Goal: Task Accomplishment & Management: Use online tool/utility

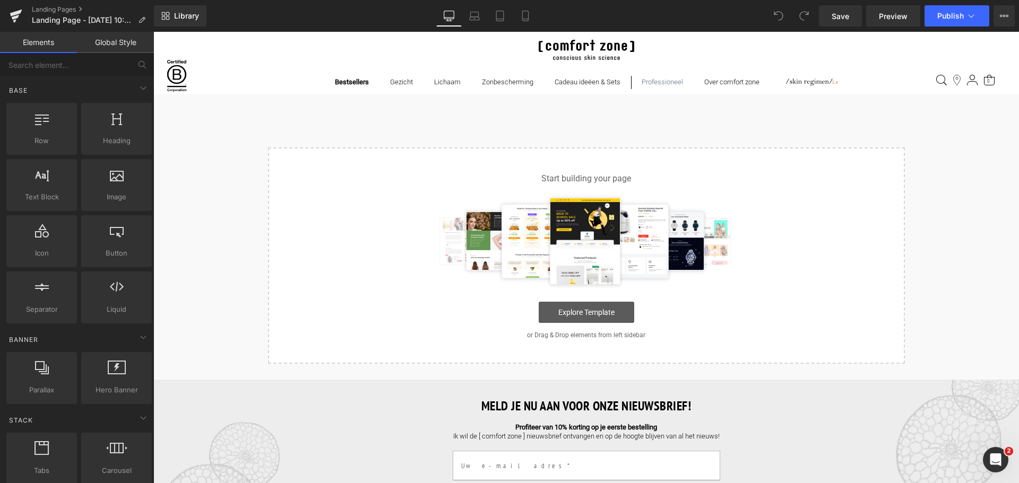
click at [617, 310] on link "Explore Template" at bounding box center [587, 312] width 96 height 21
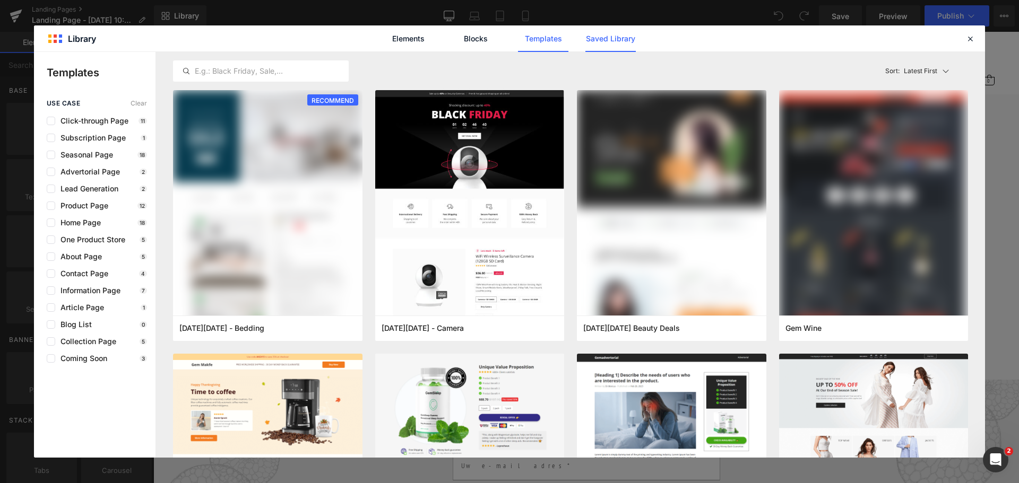
click at [611, 42] on link "Saved Library" at bounding box center [610, 38] width 50 height 27
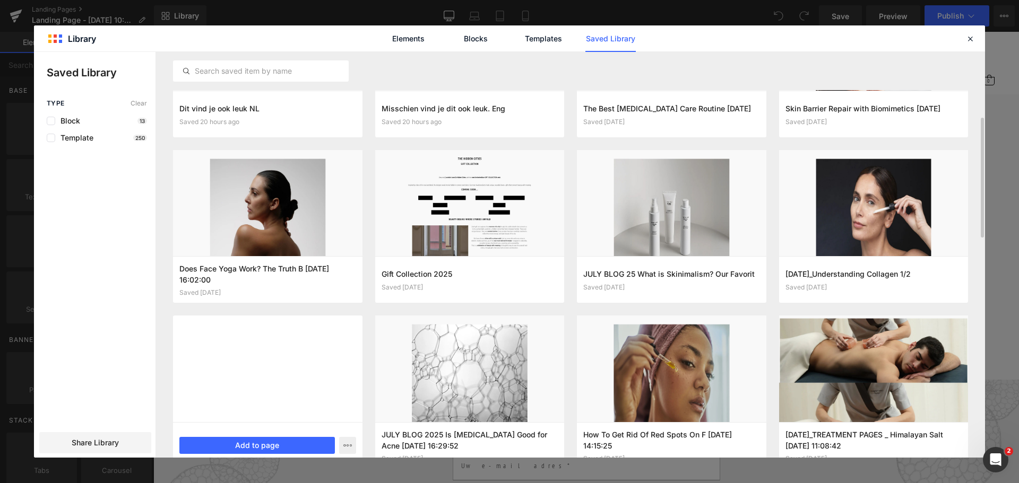
scroll to position [159, 0]
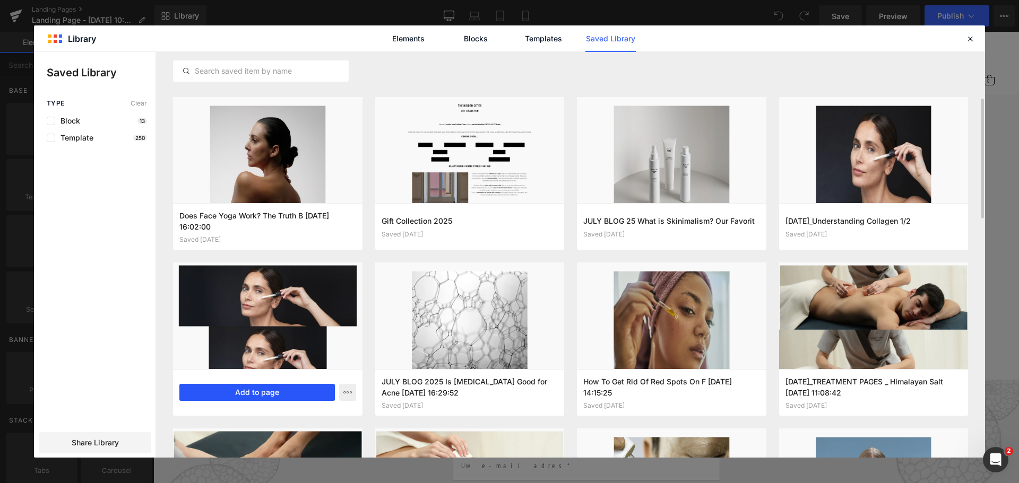
click at [242, 393] on button "Add to page" at bounding box center [256, 392] width 155 height 17
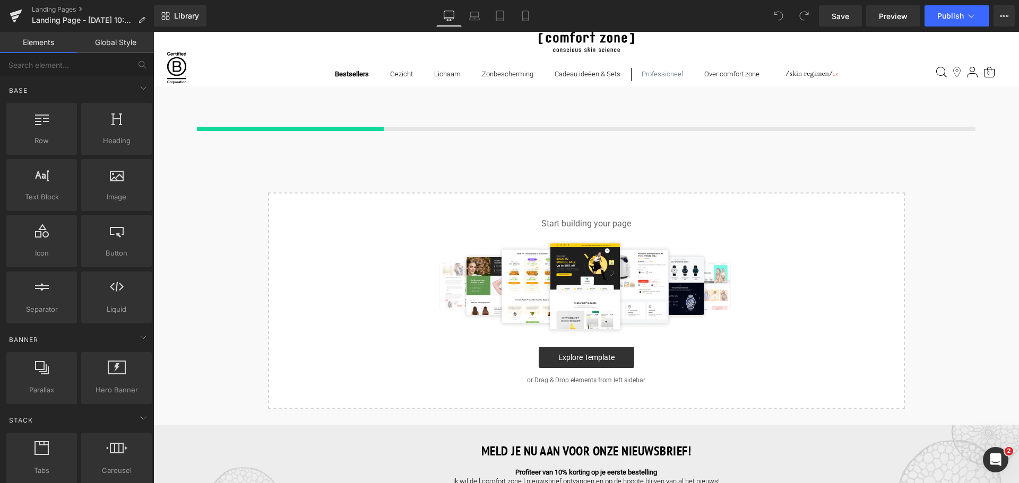
scroll to position [10, 0]
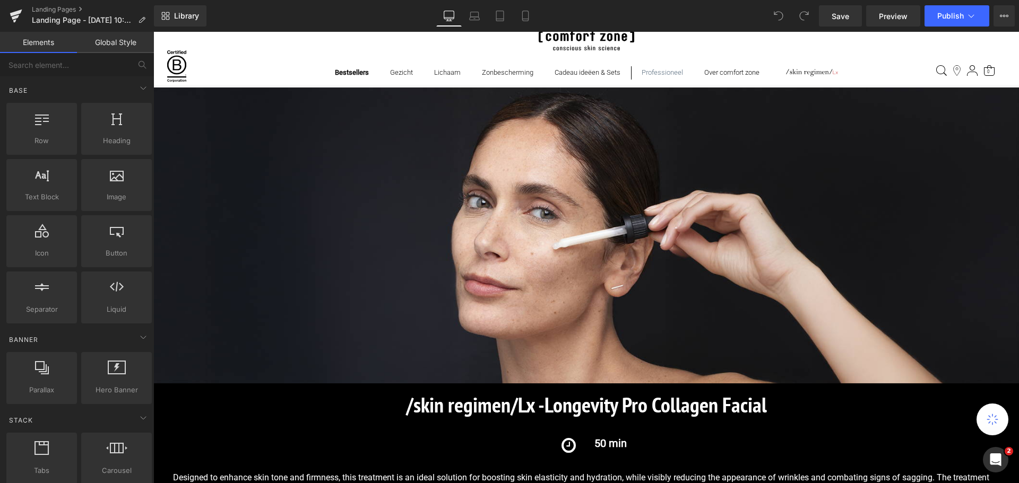
click at [423, 391] on strong "/skin regimen/Lx -" at bounding box center [475, 405] width 138 height 28
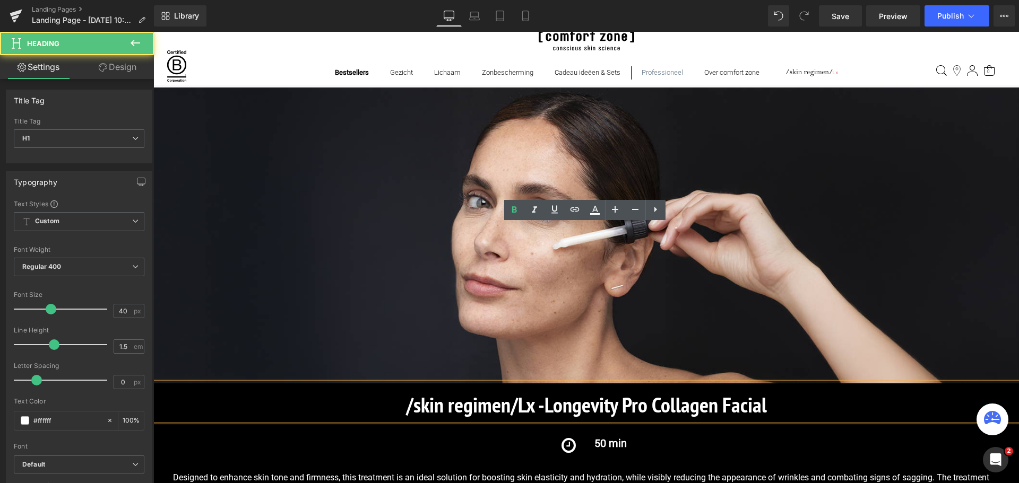
scroll to position [169, 0]
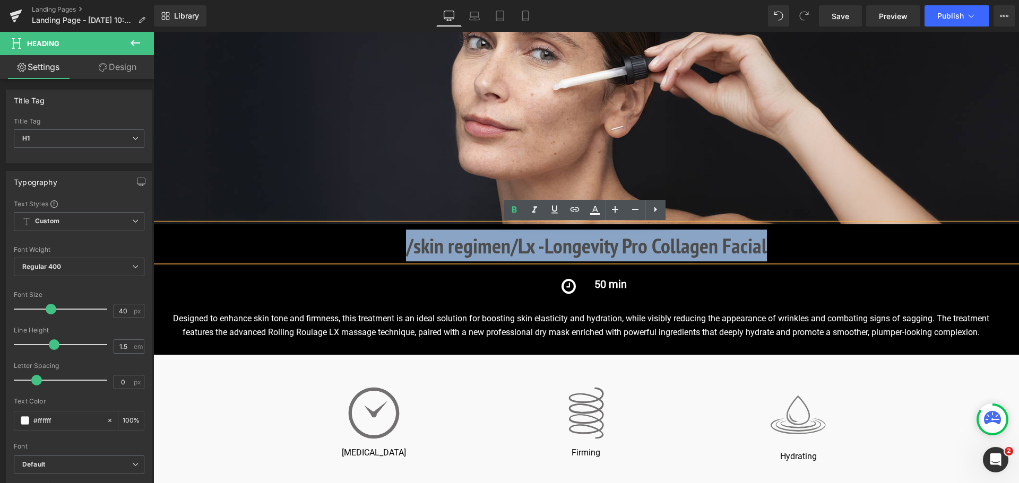
drag, startPoint x: 404, startPoint y: 247, endPoint x: 771, endPoint y: 238, distance: 366.8
click at [771, 238] on h1 "/skin regimen/Lx - Longevity Pro Collagen Facial" at bounding box center [585, 246] width 865 height 32
copy h1 "/skin regimen/Lx - Longevity Pro Collagen Facial"
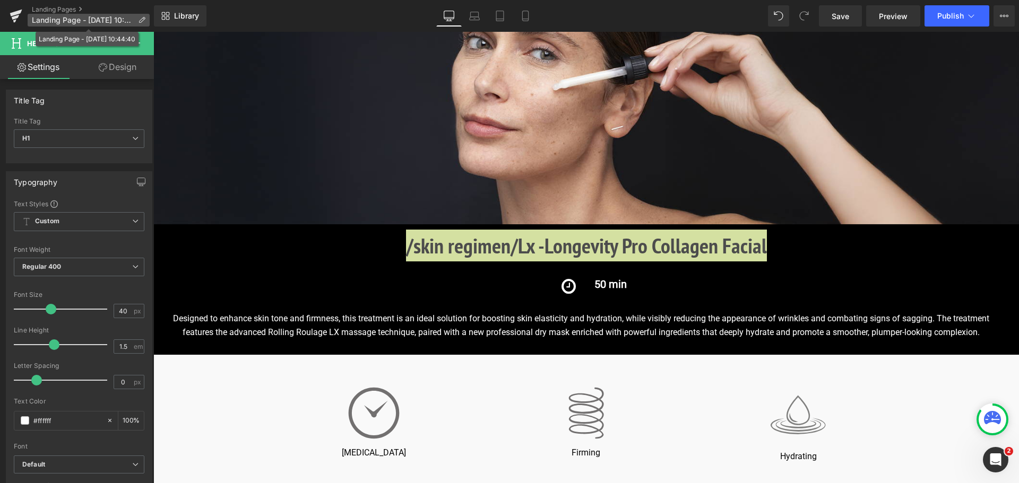
click at [141, 18] on icon at bounding box center [141, 19] width 7 height 7
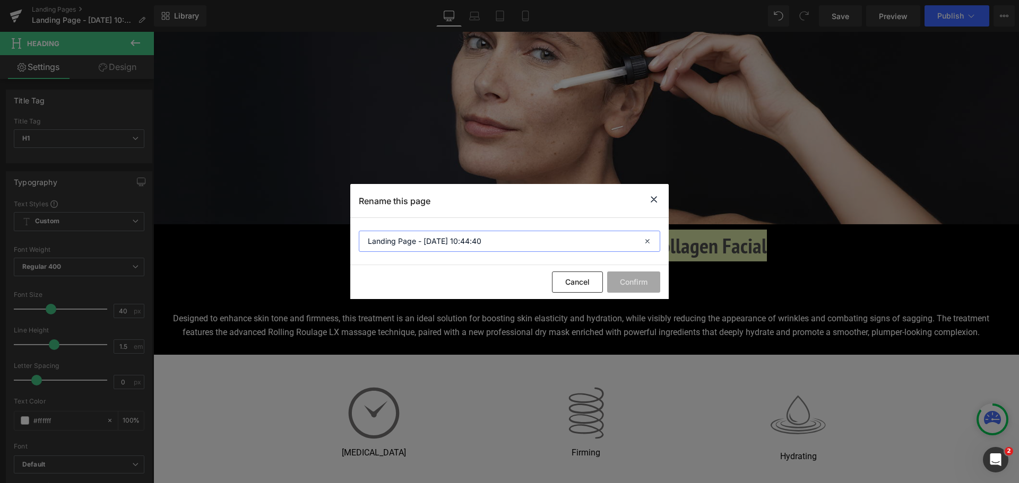
drag, startPoint x: 521, startPoint y: 245, endPoint x: 320, endPoint y: 232, distance: 201.5
click at [320, 232] on div "Rename this page Landing Page - [DATE] 10:44:40 Cancel Confirm" at bounding box center [509, 241] width 1019 height 483
paste input "/skin regimen/Lx - Longevity Pro Collagen Facial"
click at [0, 0] on input "/skin regimen/Lx - Longevity Pro Collagen Facial" at bounding box center [0, 0] width 0 height 0
type input "/skin regimen/Lx - Longevity Pro Collagen Facial"
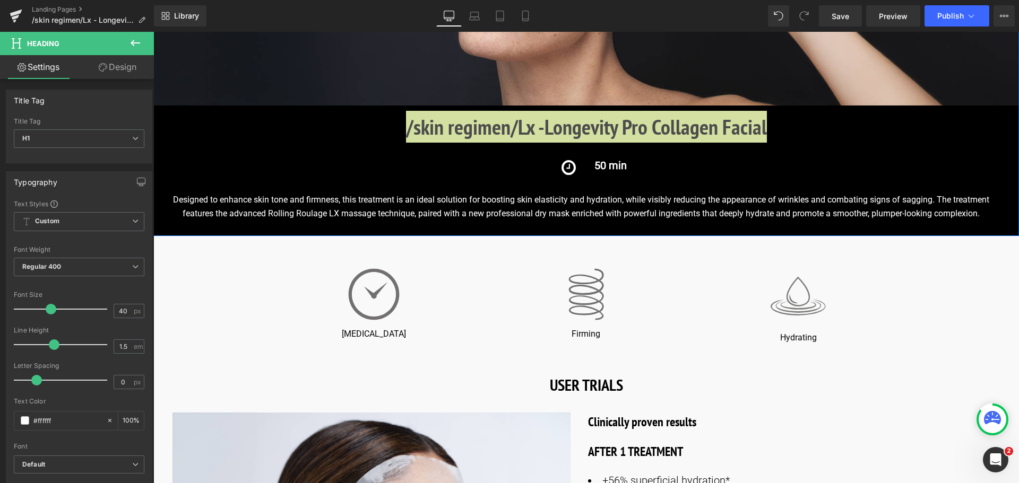
scroll to position [328, 0]
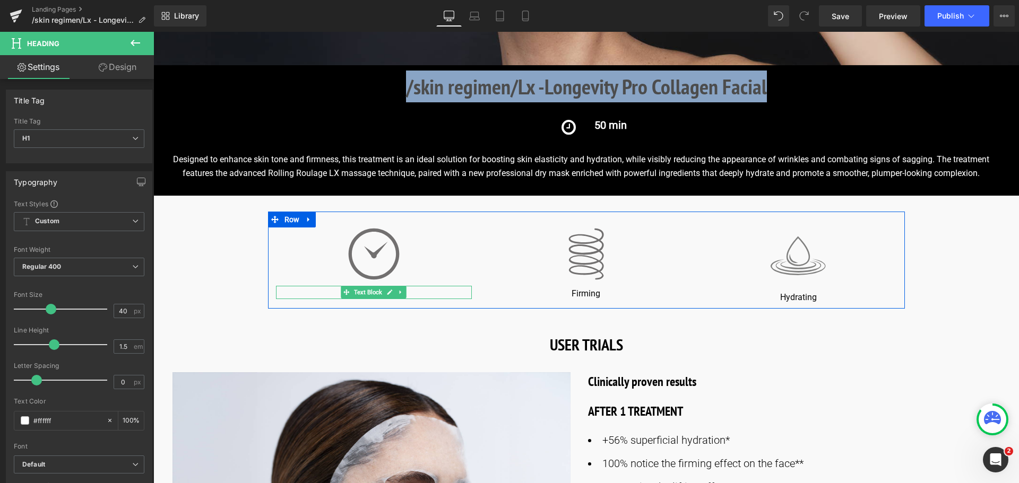
click at [429, 291] on p "[MEDICAL_DATA]" at bounding box center [374, 294] width 196 height 11
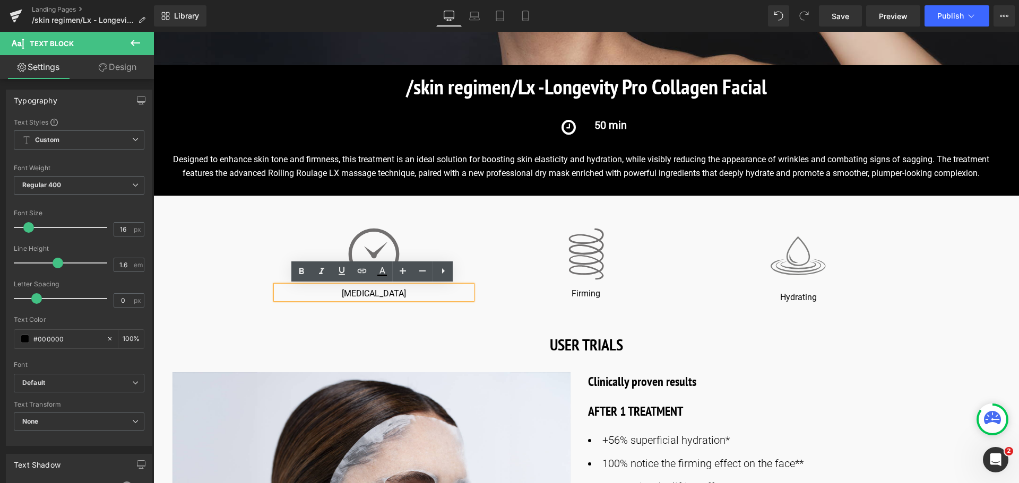
drag, startPoint x: 429, startPoint y: 291, endPoint x: 307, endPoint y: 291, distance: 122.0
click at [307, 291] on p "[MEDICAL_DATA]" at bounding box center [374, 294] width 196 height 11
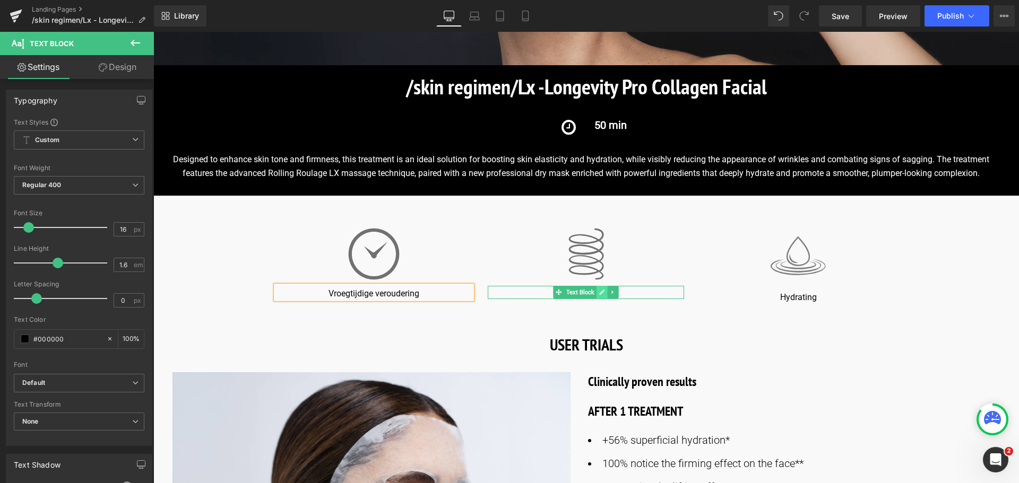
click at [601, 296] on link at bounding box center [601, 292] width 11 height 13
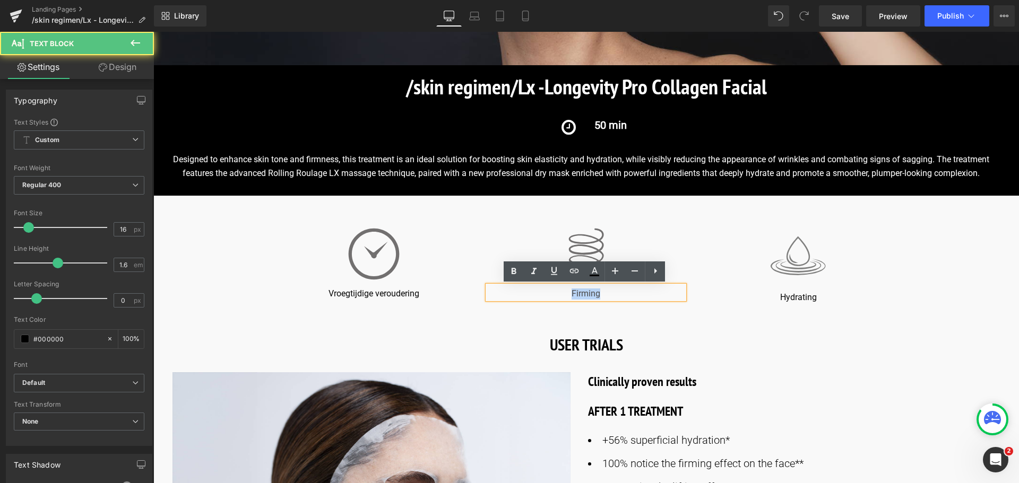
drag, startPoint x: 604, startPoint y: 296, endPoint x: 545, endPoint y: 293, distance: 59.0
click at [545, 293] on p "Firming" at bounding box center [586, 294] width 196 height 11
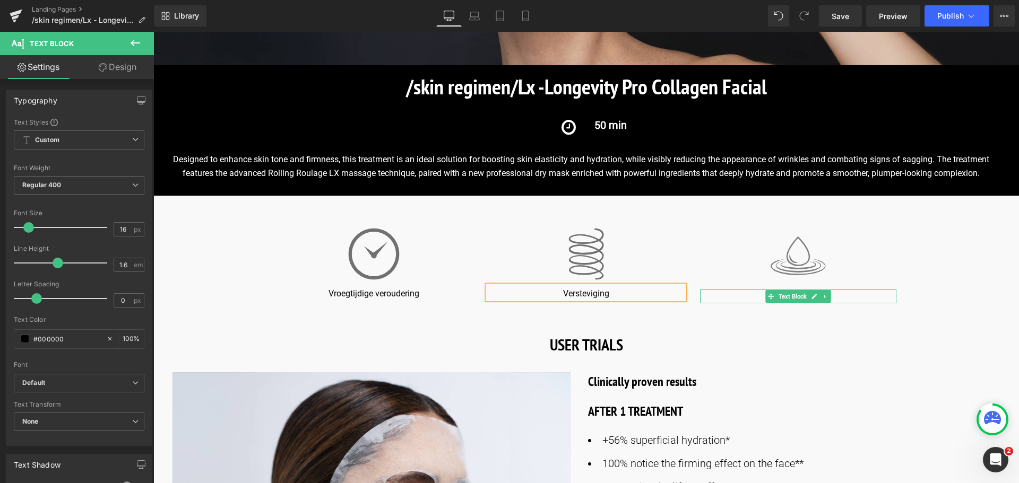
click at [842, 292] on p "Hydrating" at bounding box center [798, 297] width 196 height 11
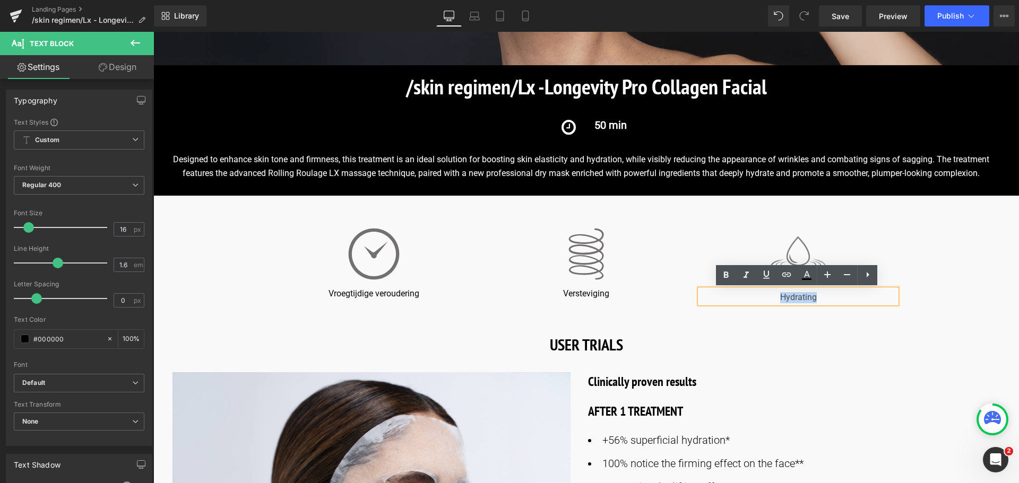
drag, startPoint x: 838, startPoint y: 295, endPoint x: 754, endPoint y: 297, distance: 84.4
click at [756, 295] on p "Hydrating" at bounding box center [798, 297] width 196 height 11
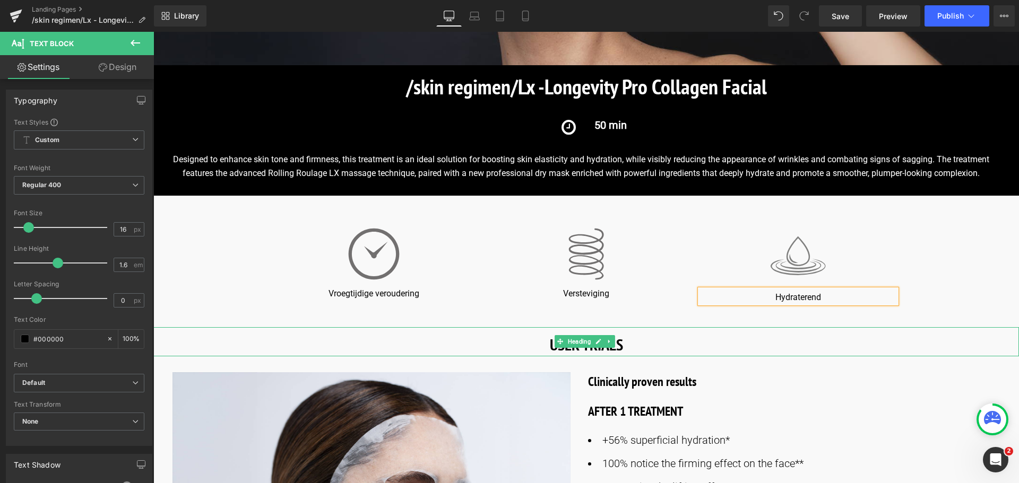
click at [629, 347] on h1 "USER TRIALS" at bounding box center [585, 345] width 865 height 24
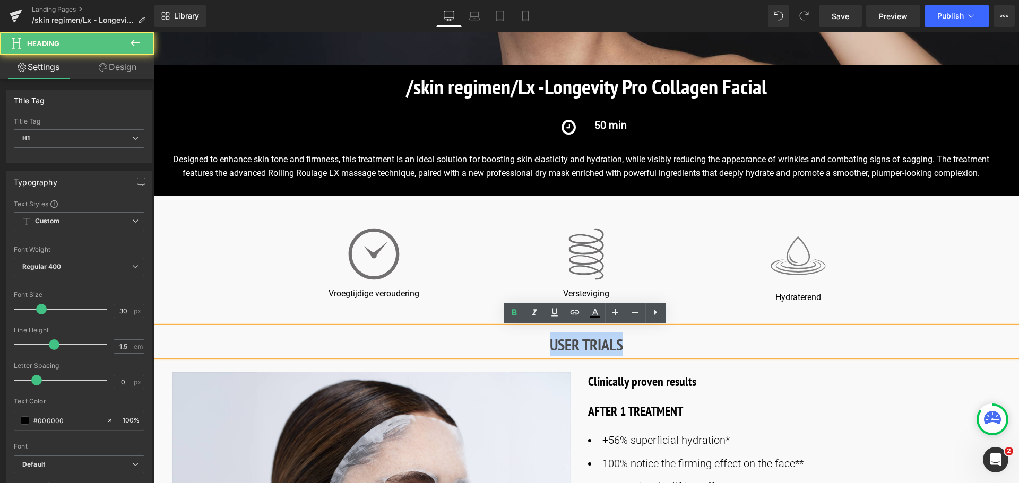
drag, startPoint x: 627, startPoint y: 347, endPoint x: 534, endPoint y: 347, distance: 92.9
click at [534, 347] on h1 "USER TRIALS" at bounding box center [585, 345] width 865 height 24
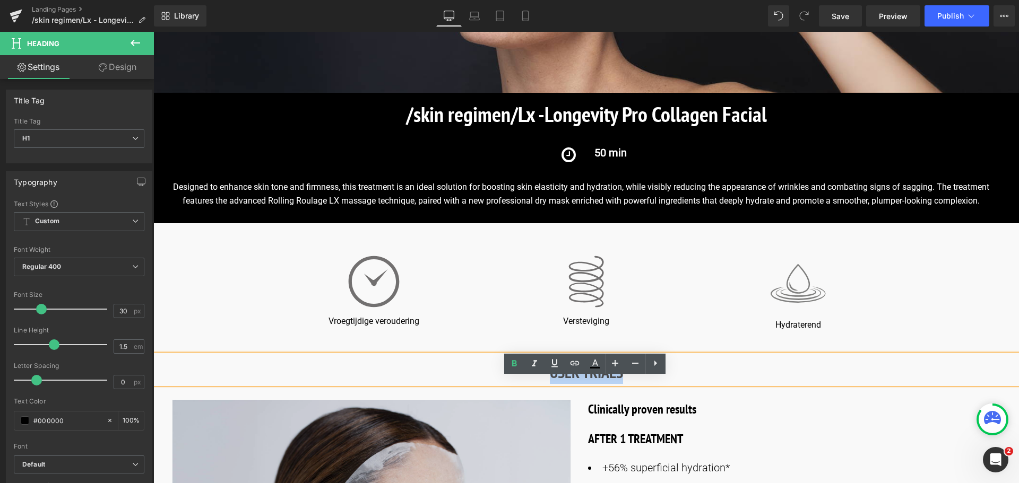
scroll to position [275, 0]
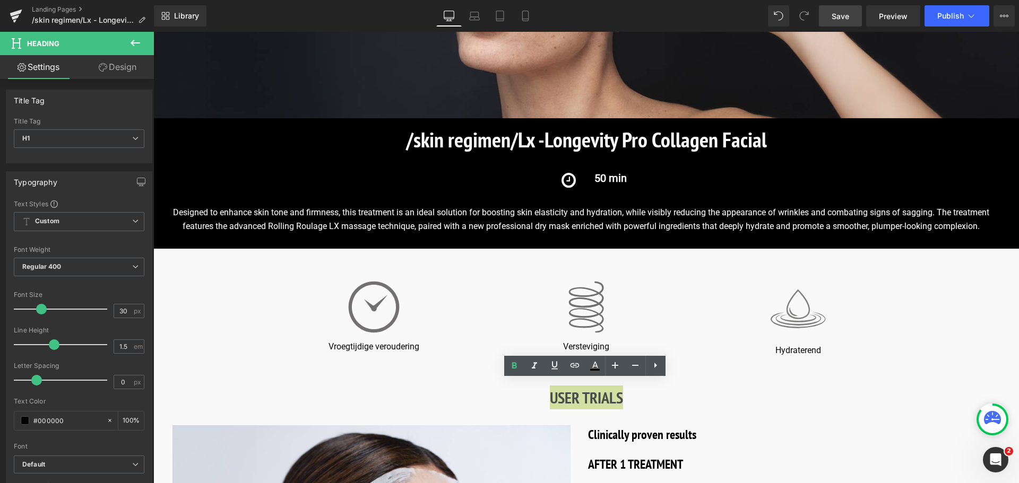
click at [844, 19] on span "Save" at bounding box center [841, 16] width 18 height 11
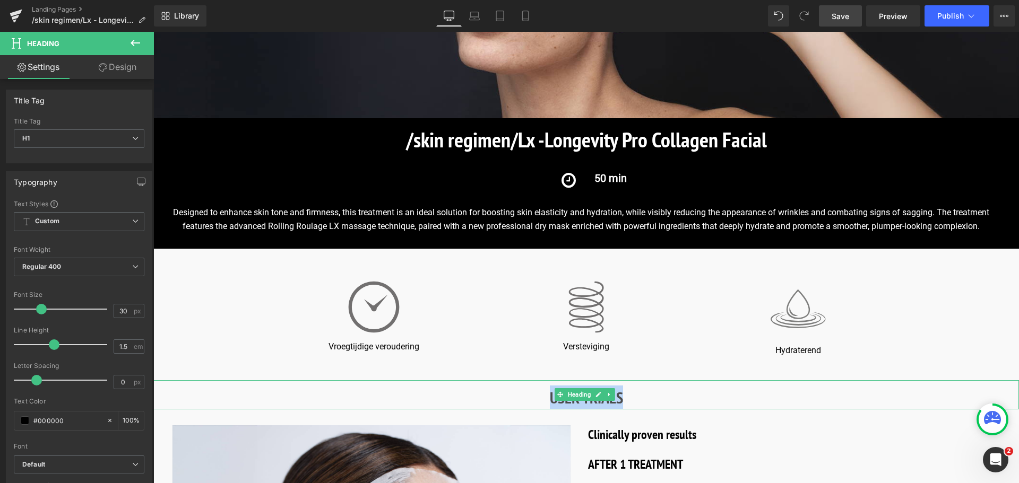
click at [642, 392] on h1 "USER TRIALS" at bounding box center [585, 398] width 865 height 24
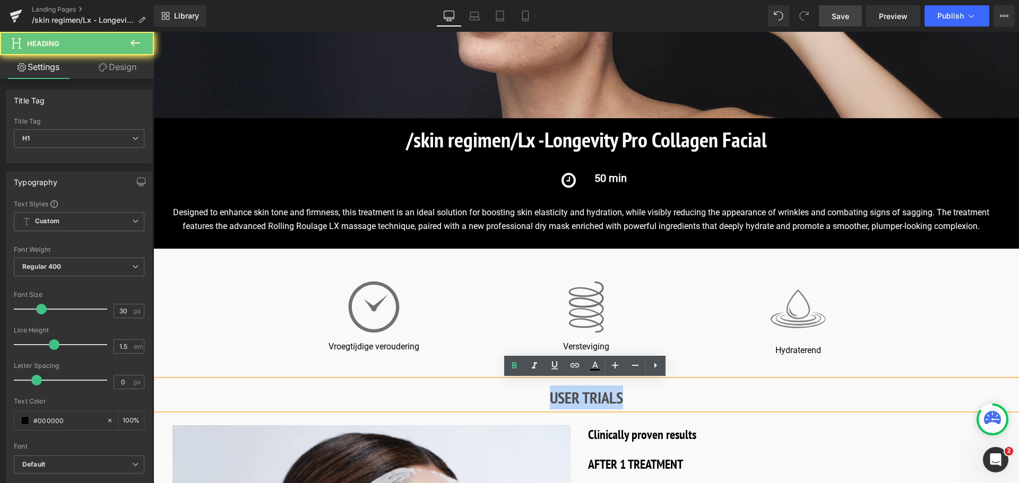
drag, startPoint x: 642, startPoint y: 392, endPoint x: 522, endPoint y: 389, distance: 120.0
click at [522, 389] on h1 "USER TRIALS" at bounding box center [585, 398] width 865 height 24
copy strong "USER TRIALS"
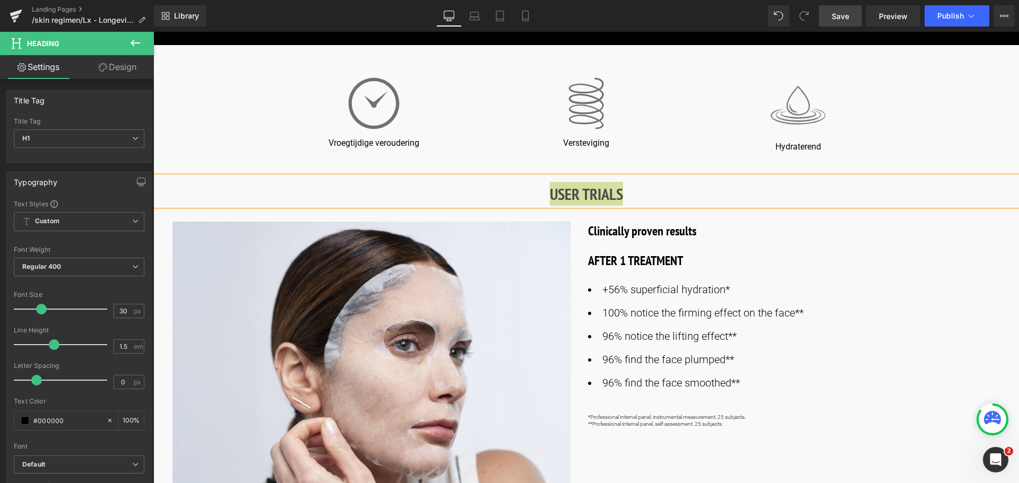
scroll to position [487, 0]
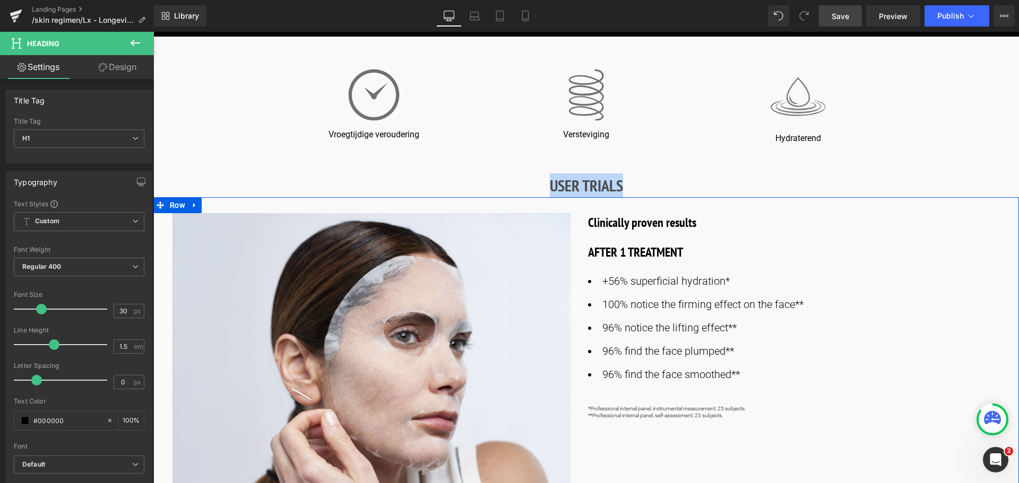
click at [876, 360] on ul "+56% superficial hydration* 100% notice the firming effect on the face** 96% no…" at bounding box center [803, 328] width 431 height 110
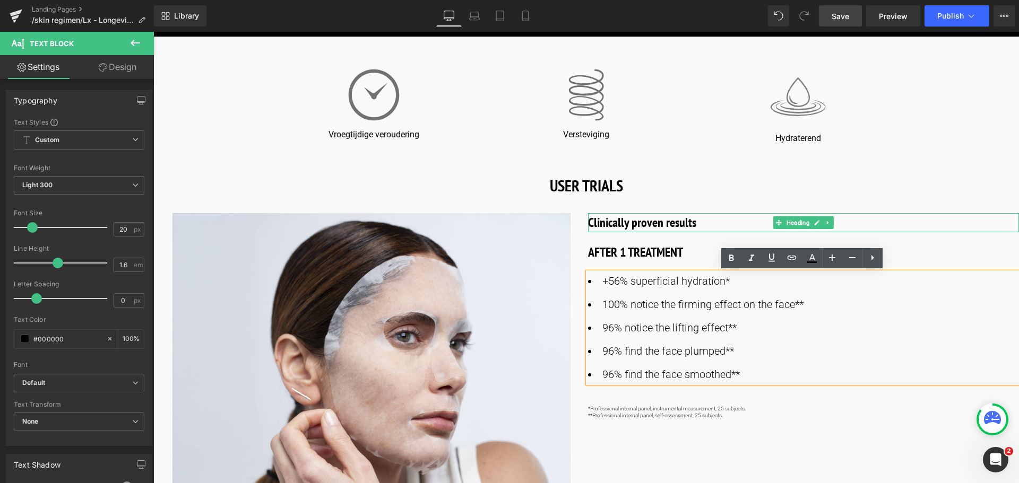
click at [645, 224] on h3 "Clinically proven results" at bounding box center [803, 222] width 431 height 19
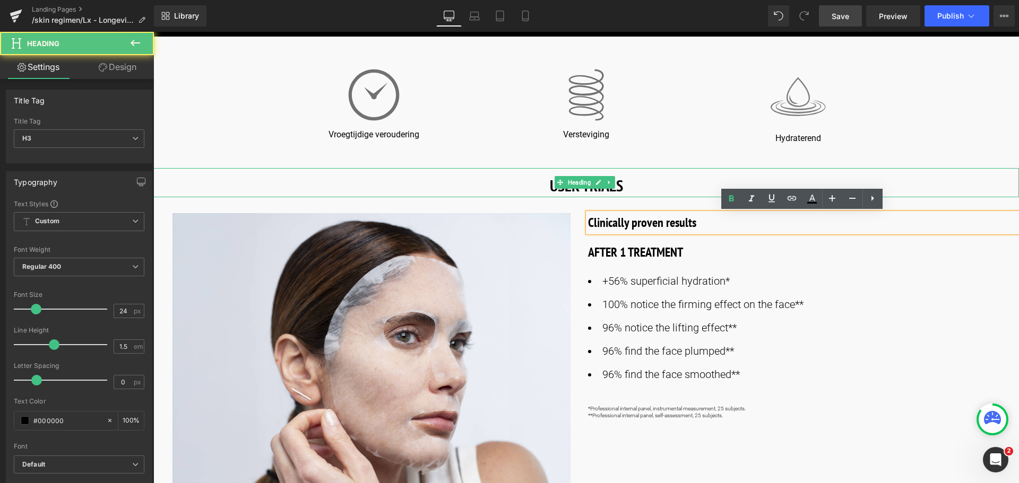
click at [629, 188] on h1 "USER TRIALS" at bounding box center [585, 186] width 865 height 24
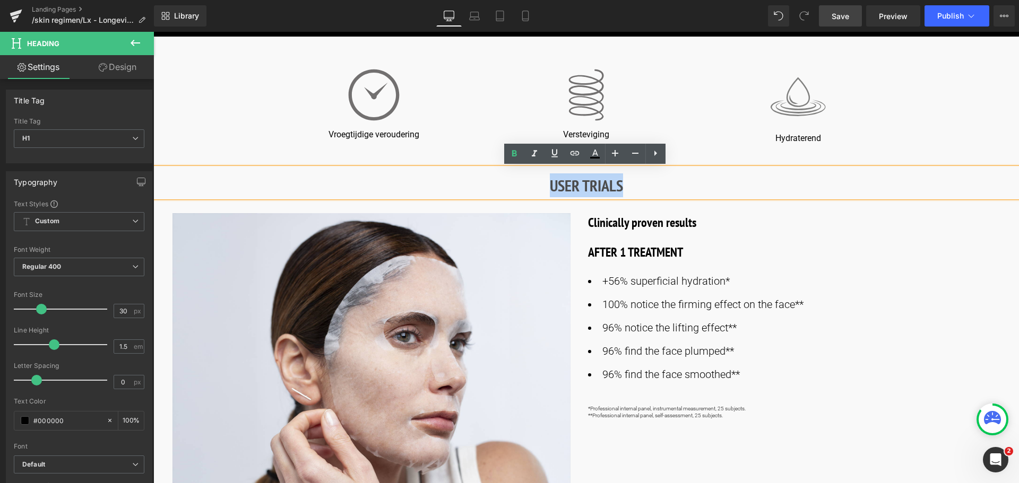
drag, startPoint x: 629, startPoint y: 188, endPoint x: 476, endPoint y: 168, distance: 154.6
click at [476, 168] on div "USER TRIALS" at bounding box center [585, 182] width 865 height 29
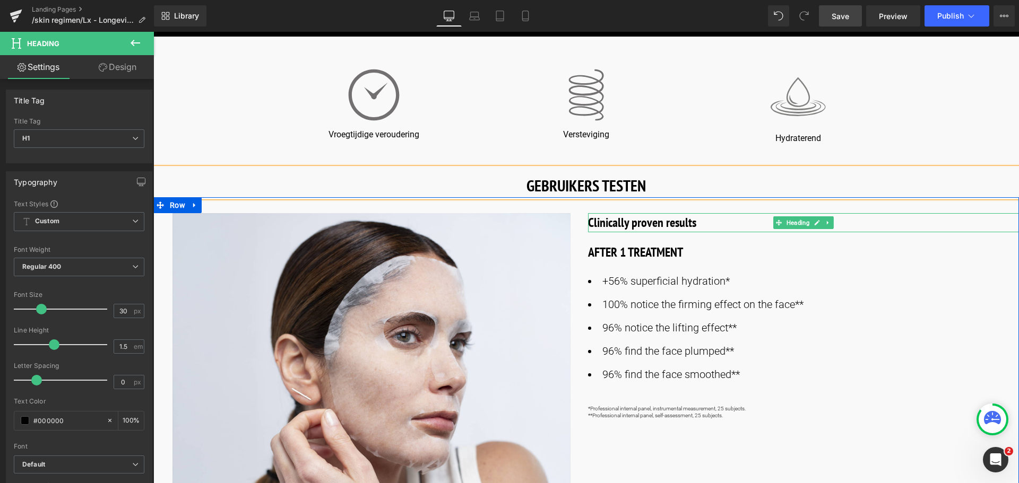
click at [699, 222] on h3 "Clinically proven results" at bounding box center [803, 222] width 431 height 19
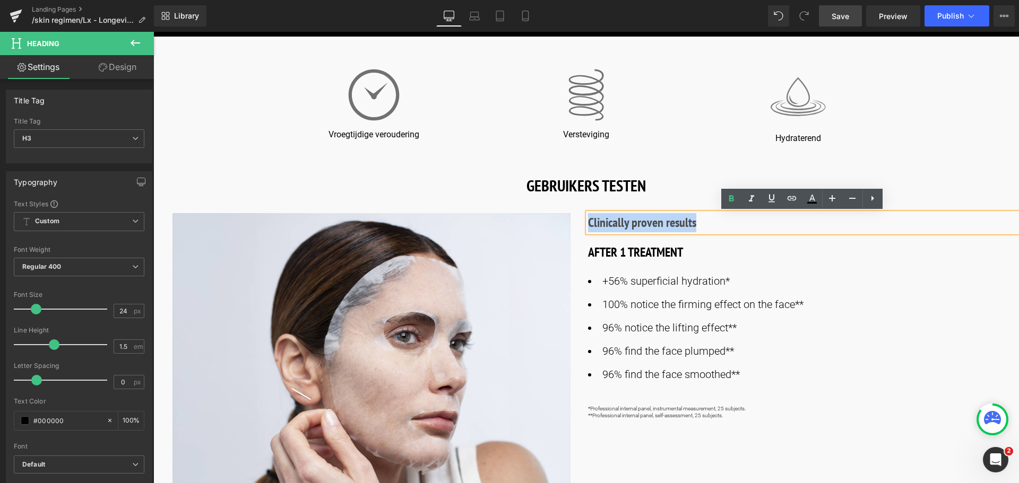
drag, startPoint x: 699, startPoint y: 222, endPoint x: 583, endPoint y: 220, distance: 116.8
click at [583, 220] on div "Image Clinically proven results Heading AFTER 1 TREATMENT Heading +56% superfic…" at bounding box center [585, 358] width 865 height 322
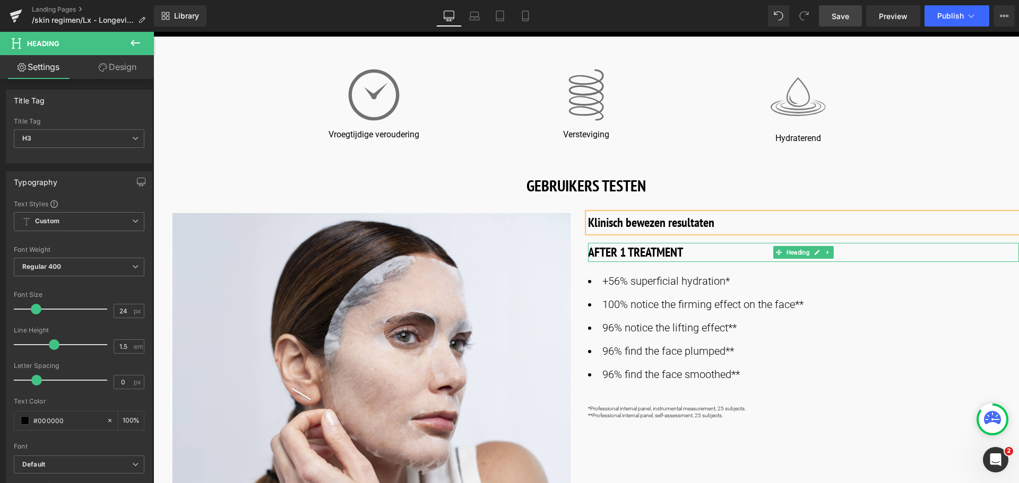
click at [686, 250] on h3 "AFTER 1 TREATMENT" at bounding box center [803, 252] width 431 height 19
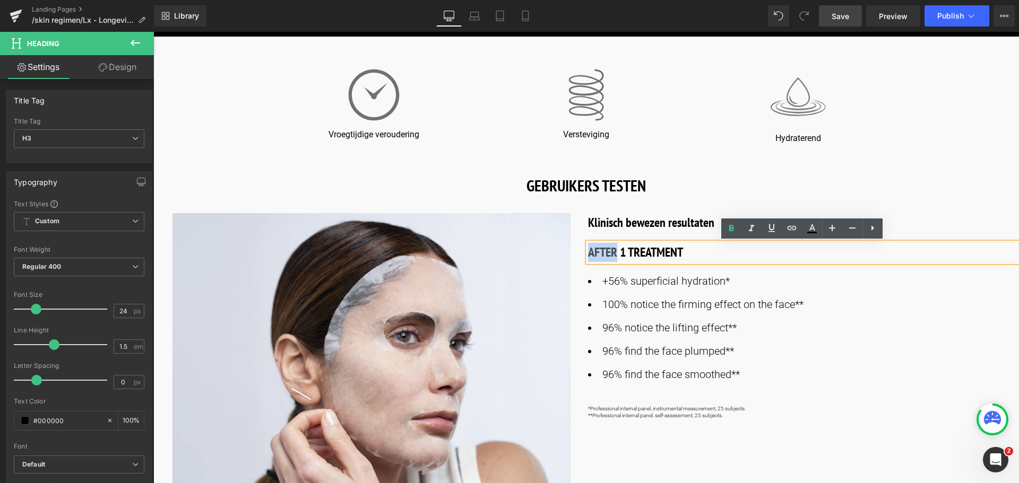
drag, startPoint x: 615, startPoint y: 253, endPoint x: 587, endPoint y: 252, distance: 28.1
click at [588, 252] on h3 "AFTER 1 TREATMENT" at bounding box center [803, 252] width 431 height 19
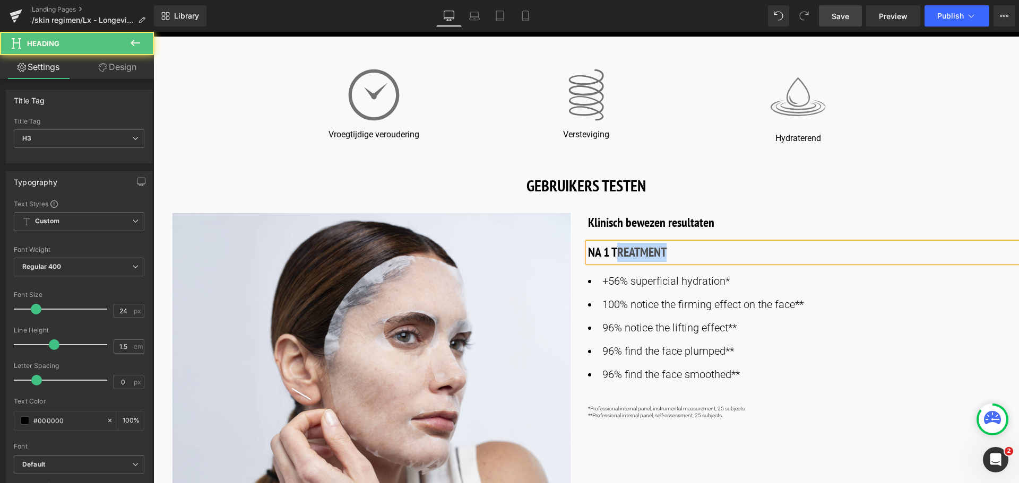
drag, startPoint x: 613, startPoint y: 254, endPoint x: 647, endPoint y: 263, distance: 35.5
click at [647, 262] on div "NA 1 TREATMENT" at bounding box center [803, 252] width 431 height 19
click at [671, 253] on h3 "NA 1 TREATMENT" at bounding box center [803, 252] width 431 height 19
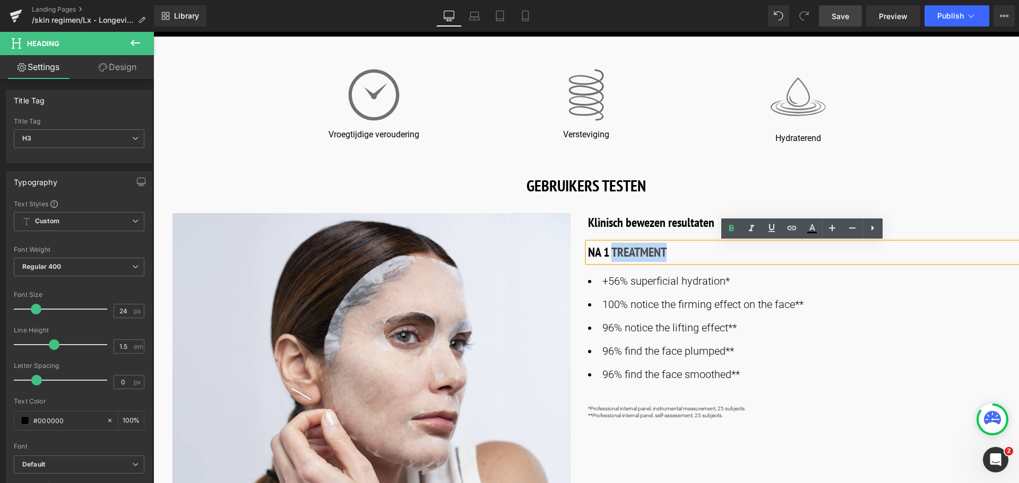
drag, startPoint x: 671, startPoint y: 253, endPoint x: 610, endPoint y: 246, distance: 61.9
click at [610, 246] on h3 "NA 1 TREATMENT" at bounding box center [803, 252] width 431 height 19
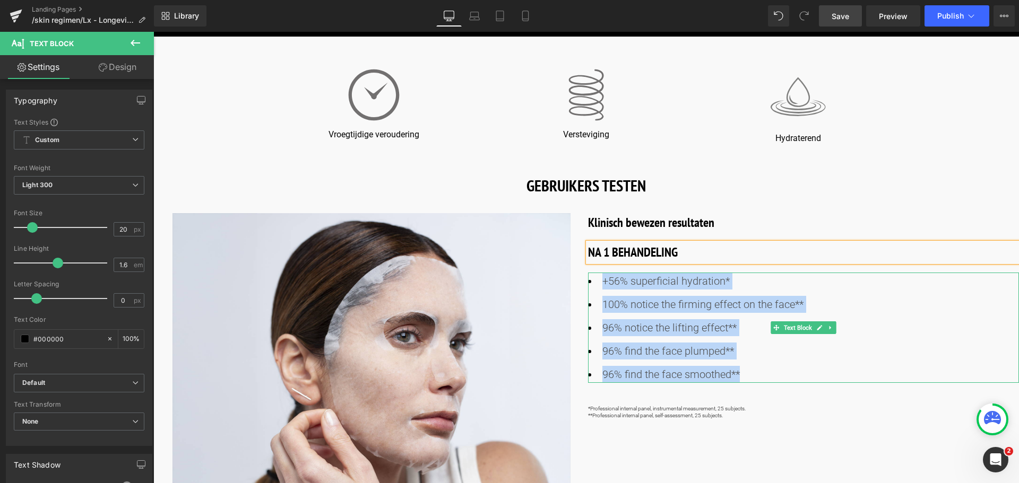
drag, startPoint x: 747, startPoint y: 373, endPoint x: 600, endPoint y: 276, distance: 176.2
click at [600, 276] on ul "+56% superficial hydration* 100% notice the firming effect on the face** 96% no…" at bounding box center [803, 328] width 431 height 110
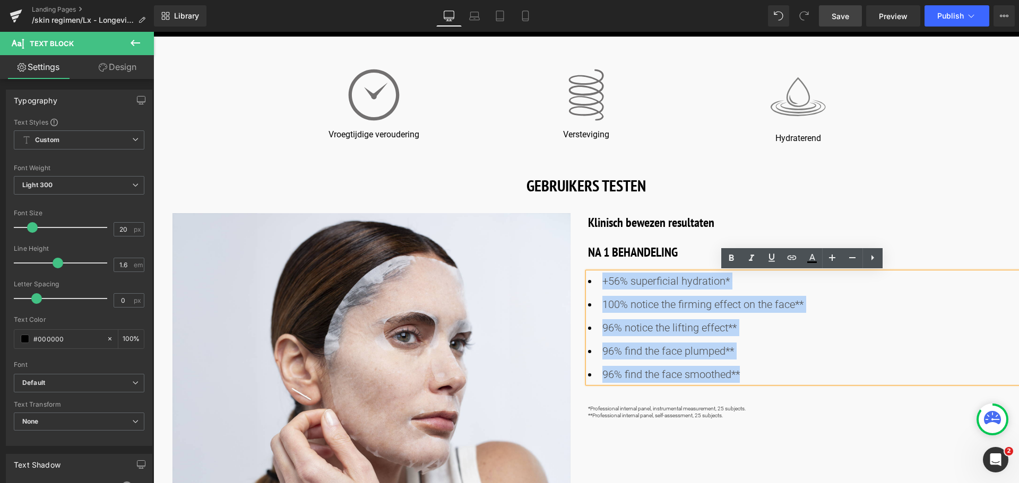
copy ul "+56% superficial hydration* 100% notice the firming effect on the face** 96% no…"
click at [738, 287] on li "+56% superficial hydration*" at bounding box center [803, 281] width 431 height 17
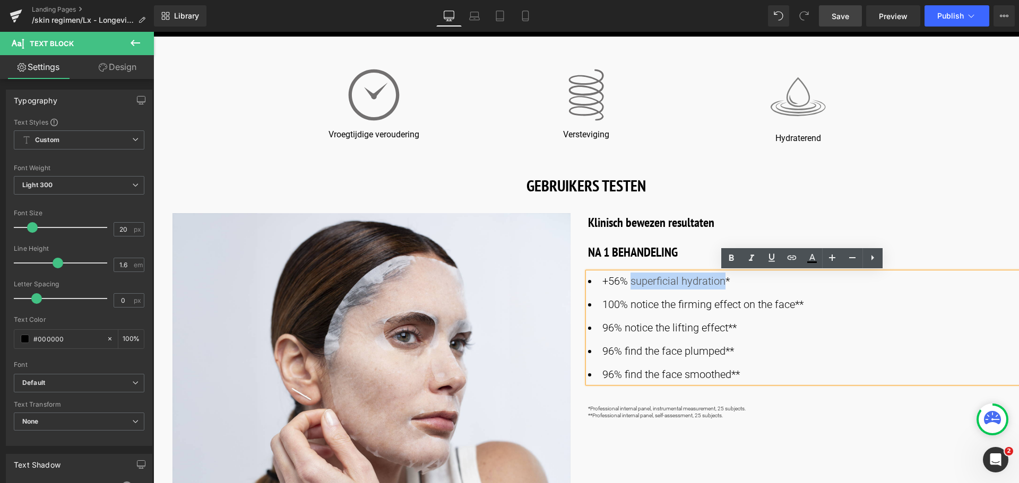
drag, startPoint x: 721, startPoint y: 283, endPoint x: 630, endPoint y: 287, distance: 90.3
click at [630, 287] on li "+56% superficial hydration*" at bounding box center [803, 281] width 431 height 17
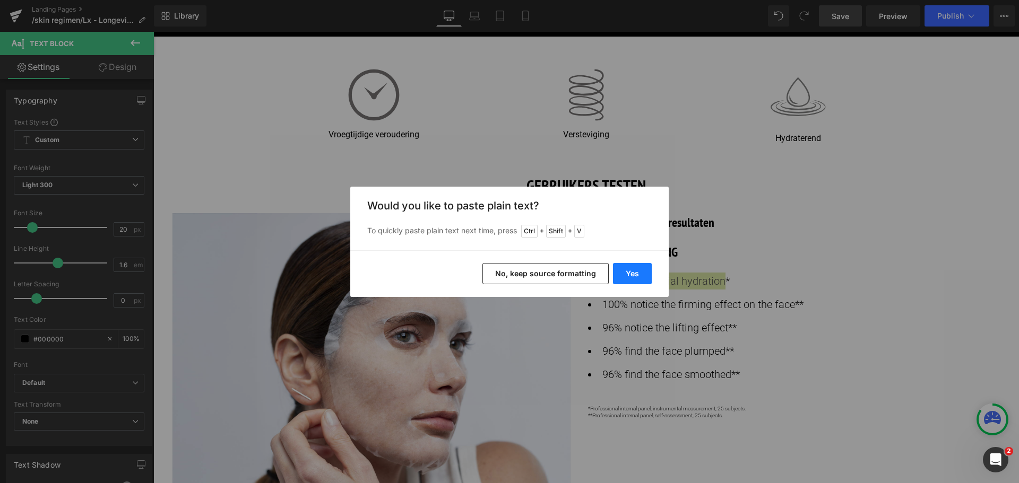
click at [639, 268] on button "Yes" at bounding box center [632, 273] width 39 height 21
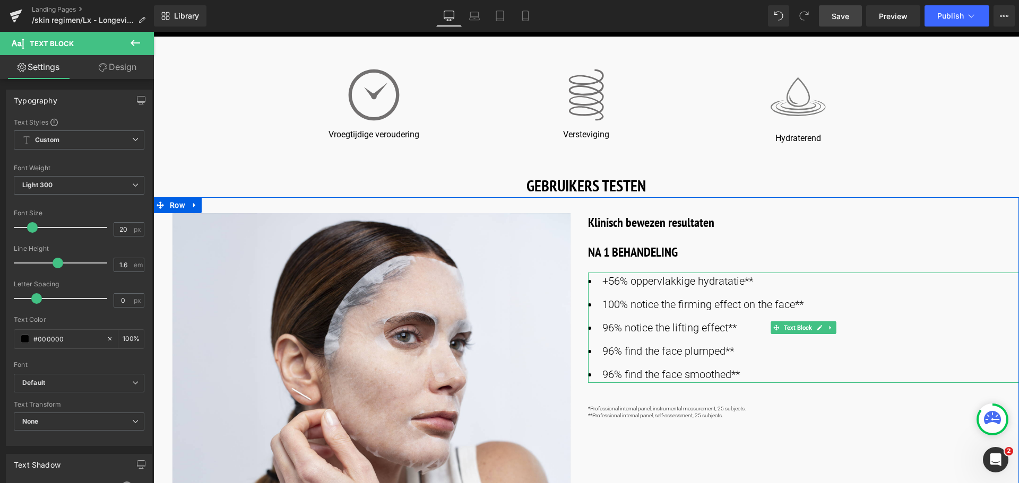
click at [745, 280] on li "+56% oppervlakkige hydratatie**" at bounding box center [803, 281] width 431 height 17
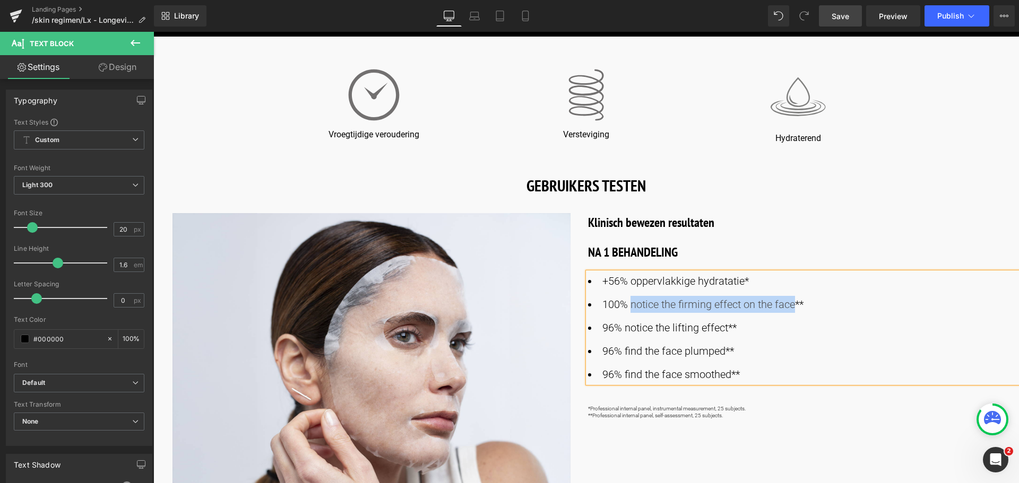
drag, startPoint x: 795, startPoint y: 305, endPoint x: 628, endPoint y: 306, distance: 166.6
click at [628, 306] on li "100% notice the firming effect on the face**" at bounding box center [803, 304] width 431 height 17
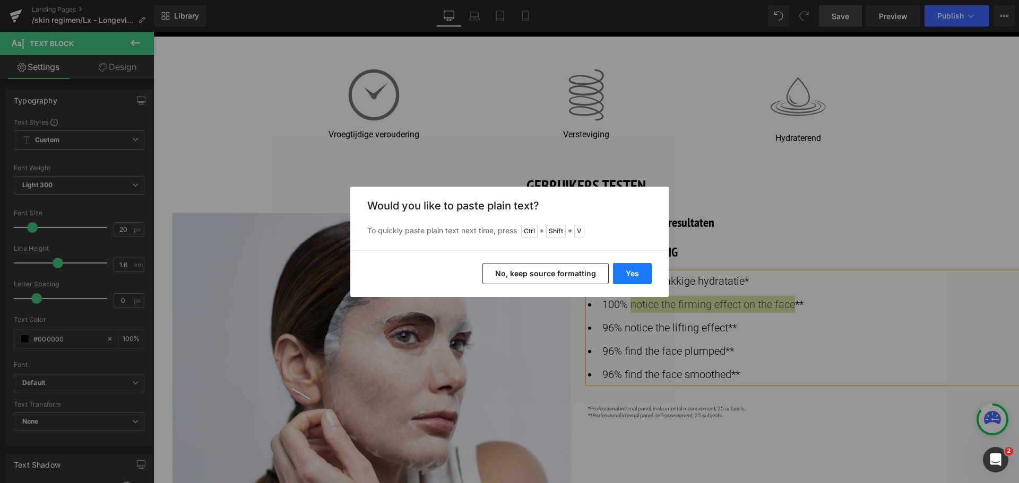
click at [629, 275] on button "Yes" at bounding box center [632, 273] width 39 height 21
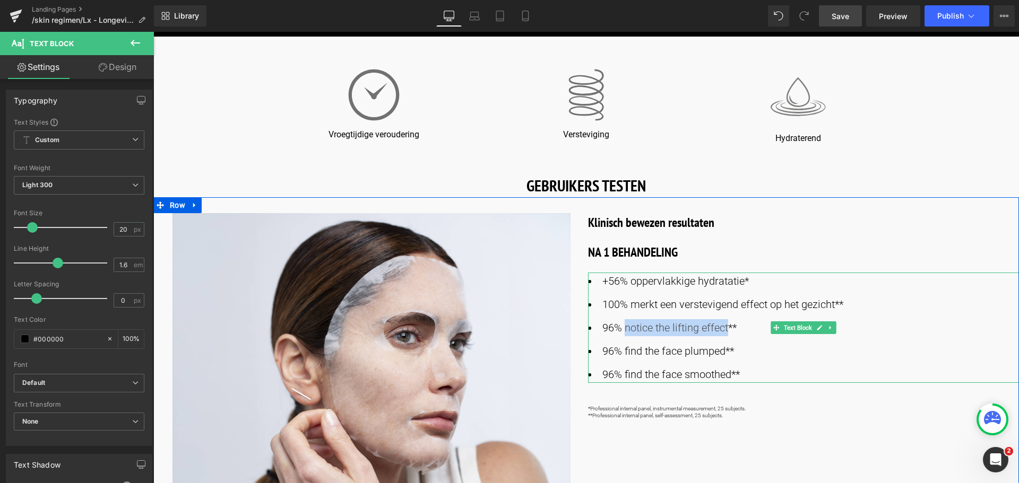
drag, startPoint x: 727, startPoint y: 327, endPoint x: 623, endPoint y: 330, distance: 104.1
click at [623, 330] on li "96% notice the lifting effect**" at bounding box center [803, 327] width 431 height 17
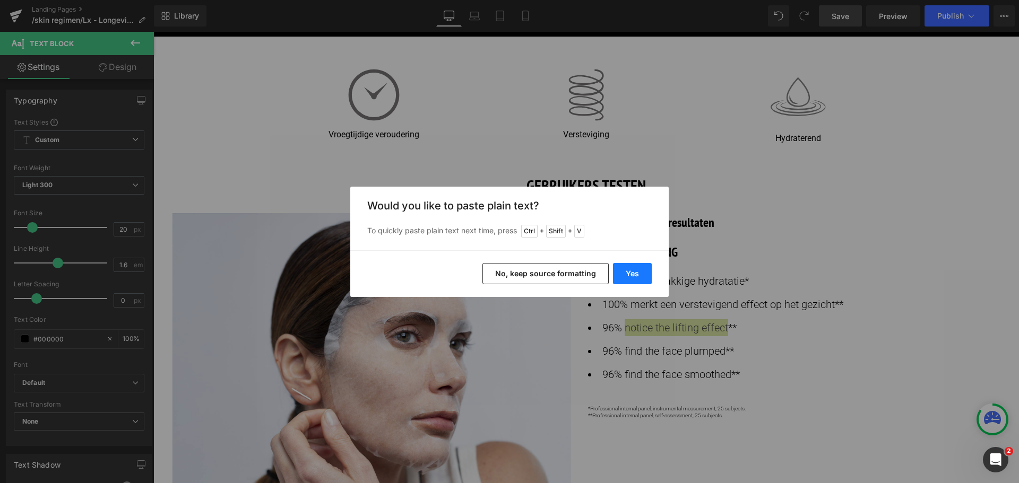
click at [626, 272] on button "Yes" at bounding box center [632, 273] width 39 height 21
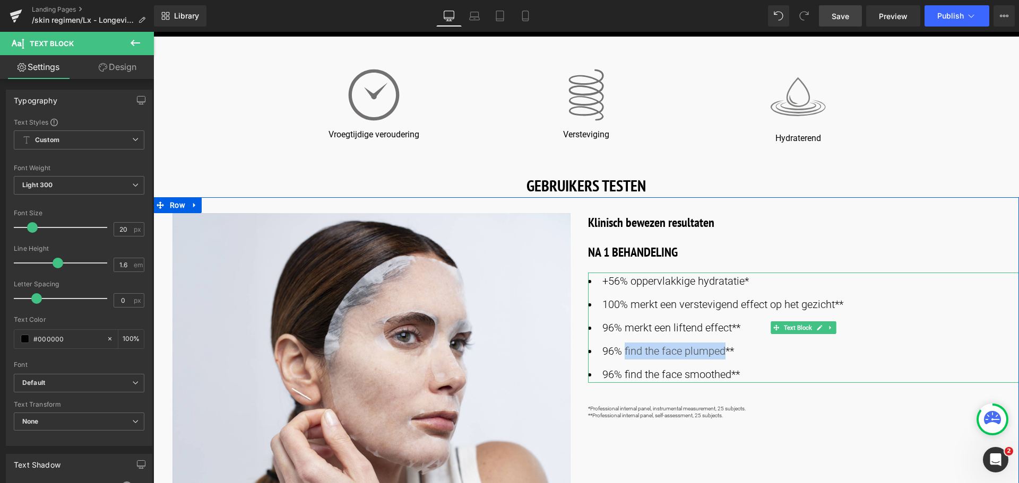
drag, startPoint x: 723, startPoint y: 351, endPoint x: 624, endPoint y: 347, distance: 99.9
click at [624, 347] on li "96% find the face plumped**" at bounding box center [803, 351] width 431 height 17
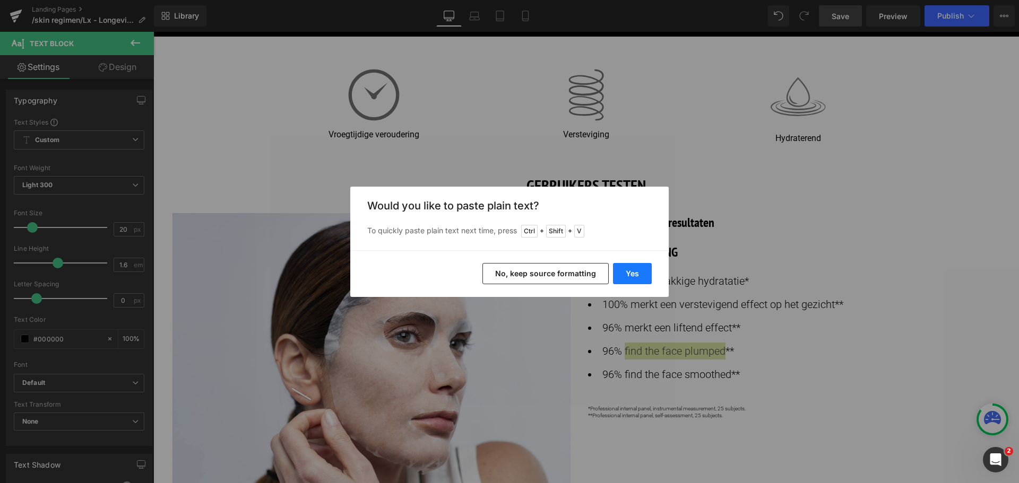
click at [627, 269] on button "Yes" at bounding box center [632, 273] width 39 height 21
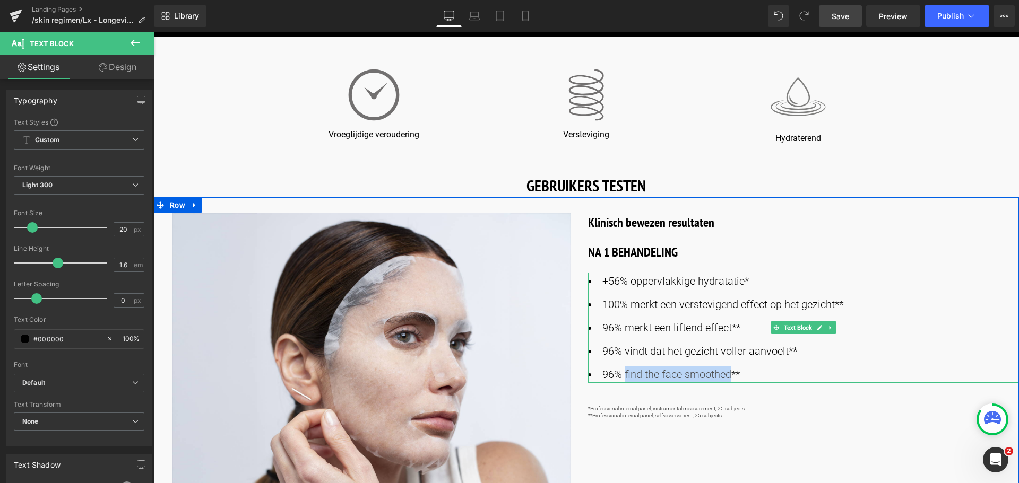
drag, startPoint x: 730, startPoint y: 376, endPoint x: 624, endPoint y: 369, distance: 106.4
click at [624, 369] on li "96% find the face smoothed**" at bounding box center [803, 374] width 431 height 17
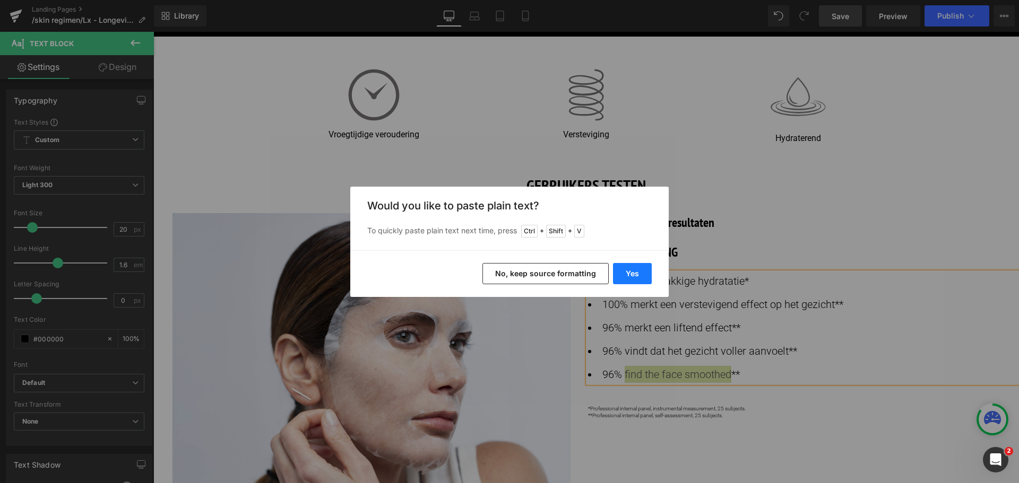
click at [631, 273] on button "Yes" at bounding box center [632, 273] width 39 height 21
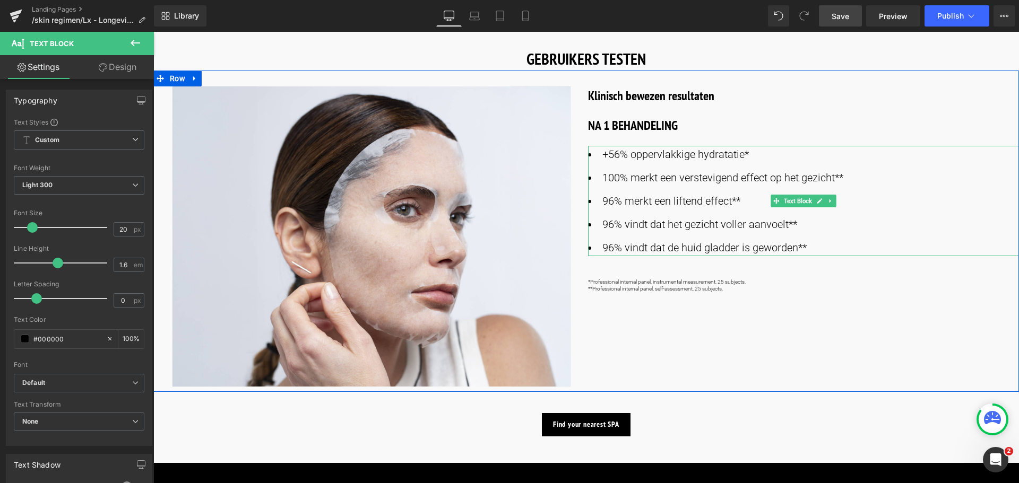
scroll to position [646, 0]
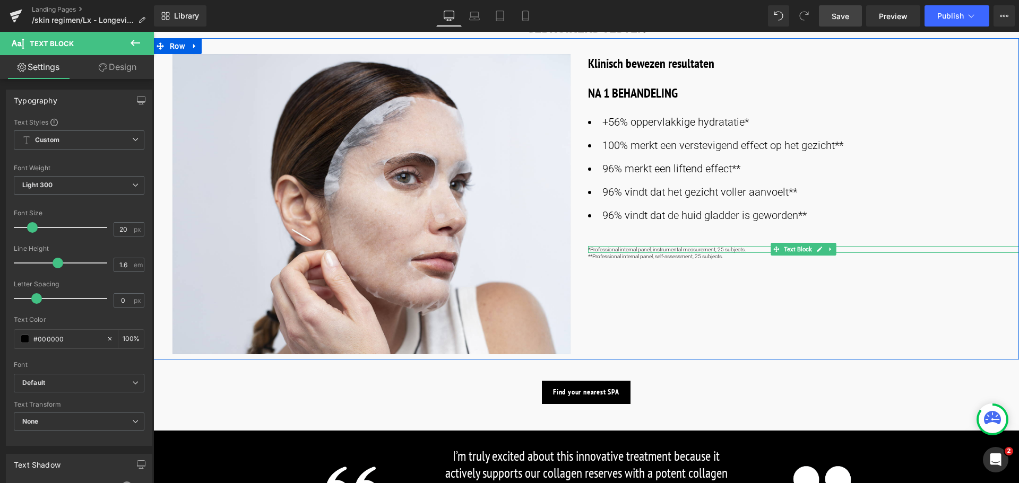
click at [729, 249] on p "*Professional internal panel, instrumental measurement, 25 subjects." at bounding box center [803, 249] width 431 height 7
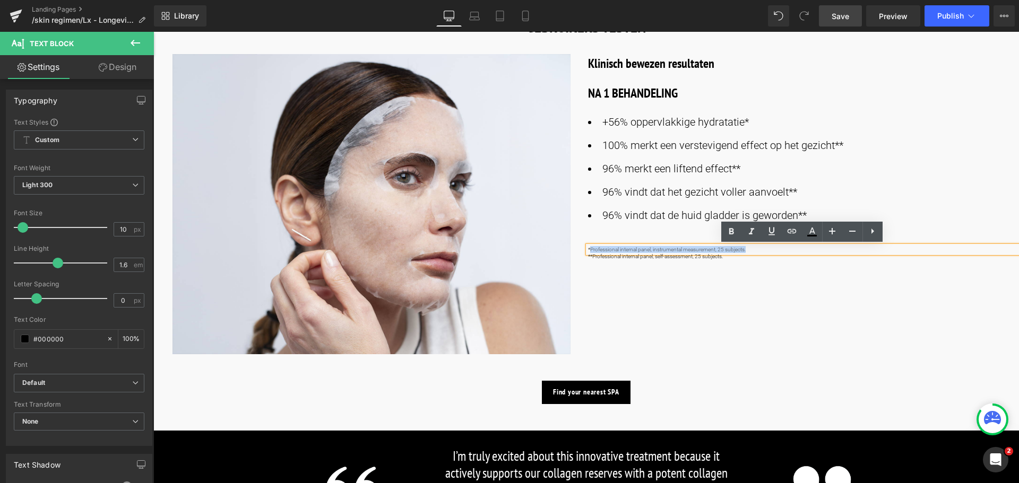
drag, startPoint x: 752, startPoint y: 252, endPoint x: 588, endPoint y: 250, distance: 164.0
click at [588, 250] on p "*Professional internal panel, instrumental measurement, 25 subjects." at bounding box center [803, 249] width 431 height 7
copy p "Professional internal panel, instrumental measurement, 25 subjects."
click at [596, 251] on p "*Professional internal panel, instrumental measurement, 25 subjects." at bounding box center [803, 249] width 431 height 7
drag, startPoint x: 588, startPoint y: 252, endPoint x: 755, endPoint y: 252, distance: 166.6
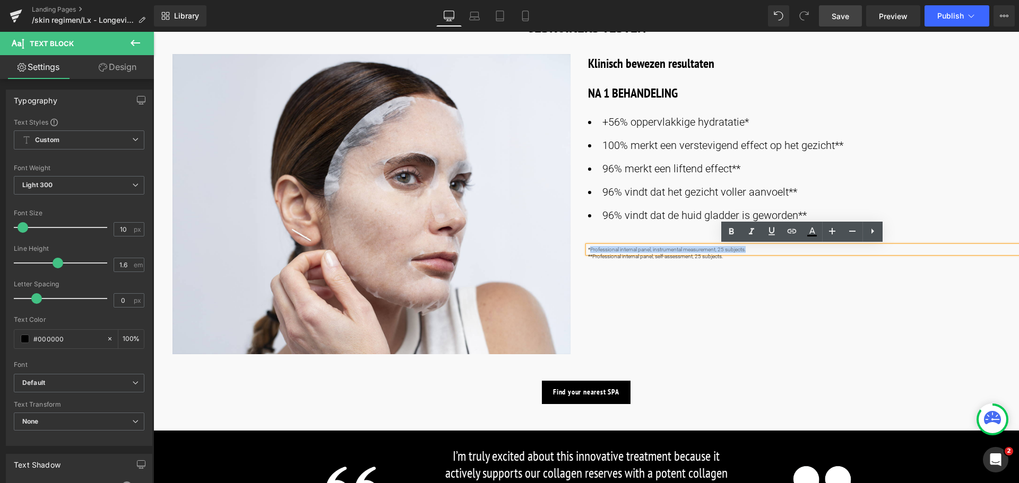
click at [755, 252] on p "*Professional internal panel, instrumental measurement, 25 subjects." at bounding box center [803, 249] width 431 height 7
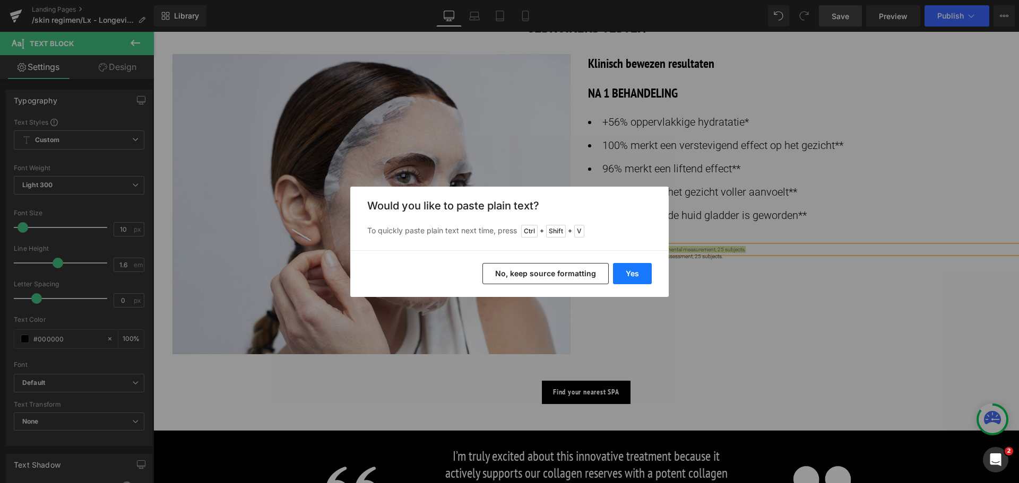
click at [633, 274] on button "Yes" at bounding box center [632, 273] width 39 height 21
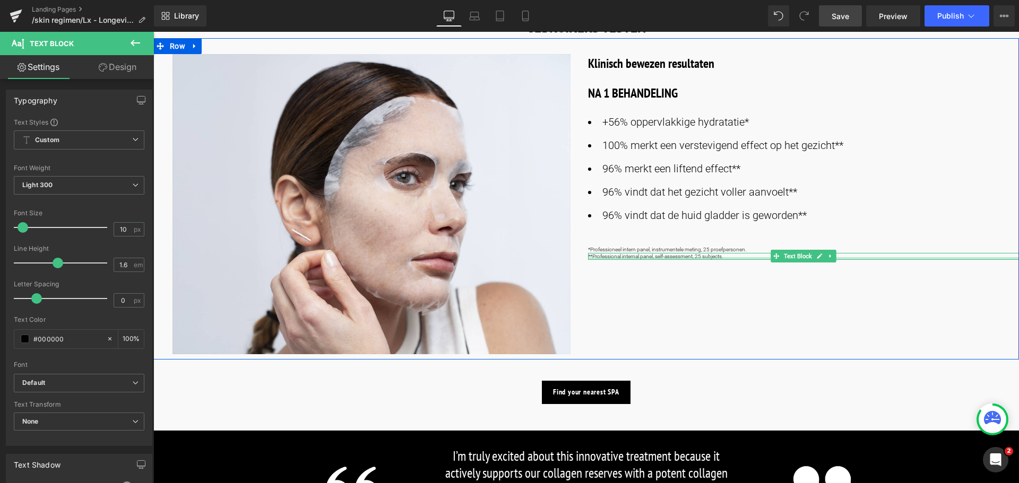
click at [725, 258] on div at bounding box center [803, 258] width 431 height 3
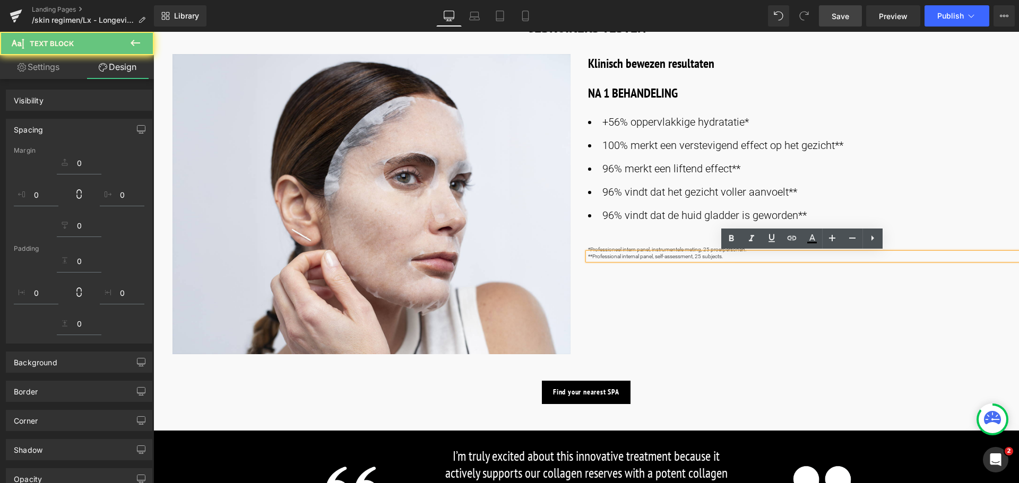
click at [602, 257] on p "**Professional internal panel, self-assessment, 25 subjects." at bounding box center [803, 256] width 431 height 7
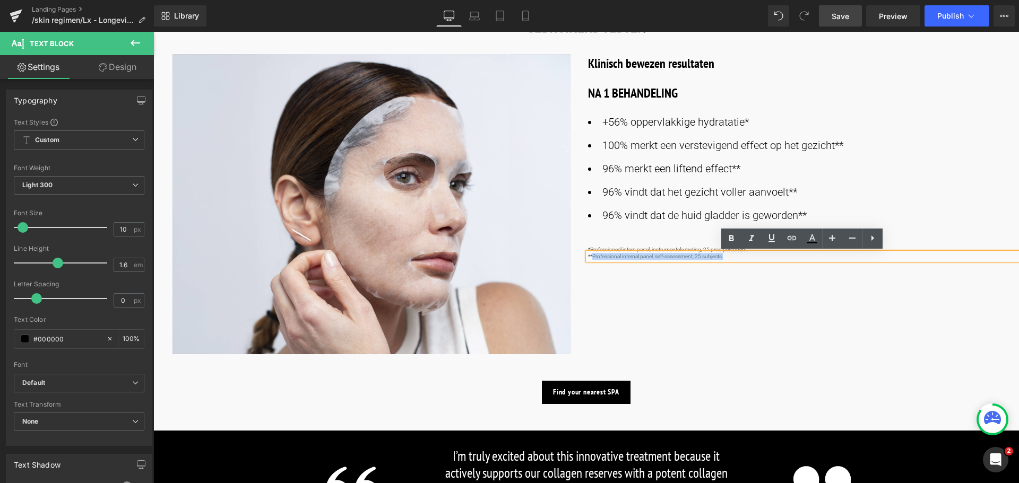
drag, startPoint x: 591, startPoint y: 259, endPoint x: 720, endPoint y: 261, distance: 129.0
click at [720, 260] on div "**Professional internal panel, self-assessment, 25 subjects." at bounding box center [803, 256] width 431 height 7
copy p "Professional internal panel, self-assessment, 25 subjects."
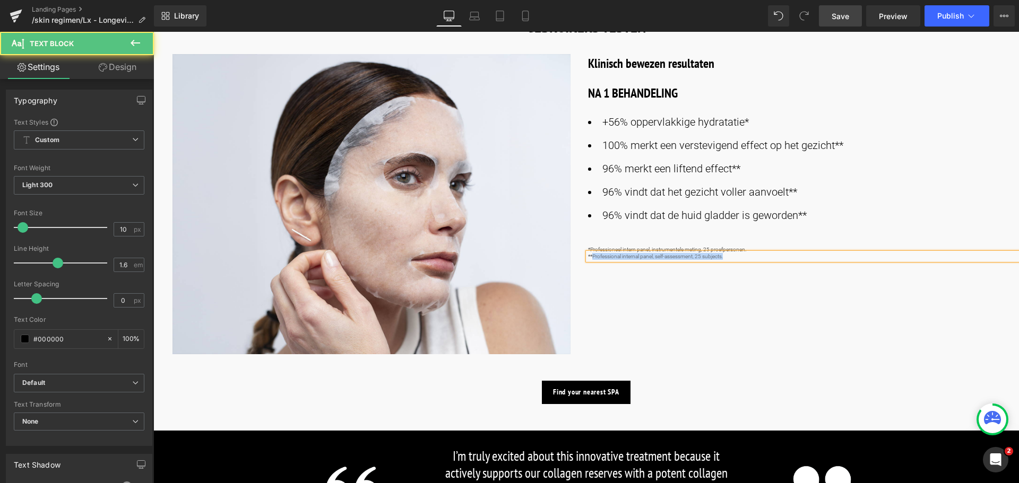
click at [601, 255] on p "**Professional internal panel, self-assessment, 25 subjects." at bounding box center [803, 256] width 431 height 7
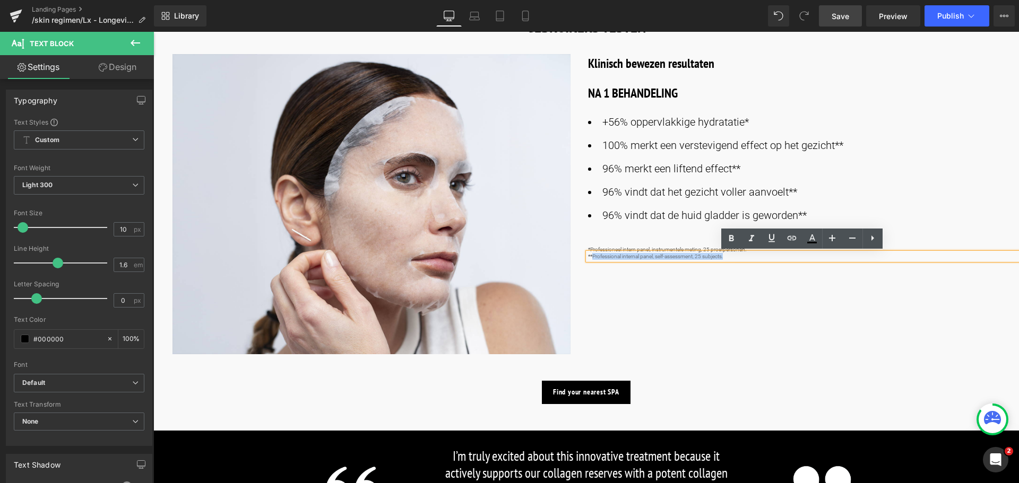
drag, startPoint x: 592, startPoint y: 257, endPoint x: 723, endPoint y: 261, distance: 130.6
click at [723, 260] on div "**Professional internal panel, self-assessment, 25 subjects." at bounding box center [803, 256] width 431 height 7
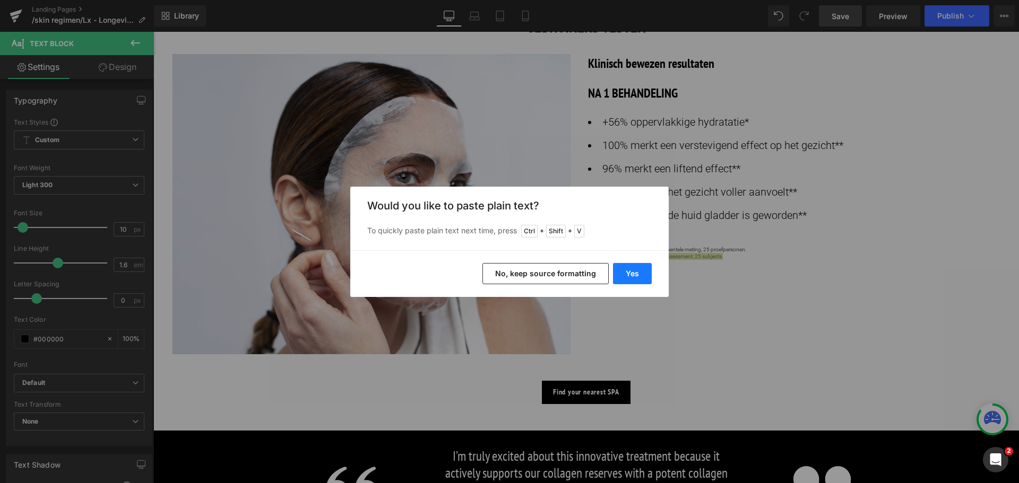
click at [637, 281] on button "Yes" at bounding box center [632, 273] width 39 height 21
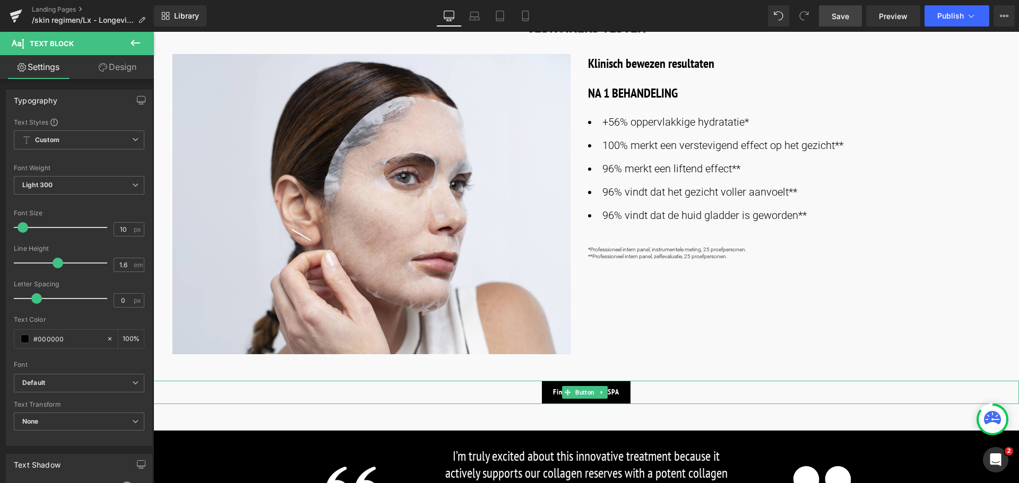
click at [555, 393] on span "Find your nearest SPA" at bounding box center [586, 392] width 66 height 9
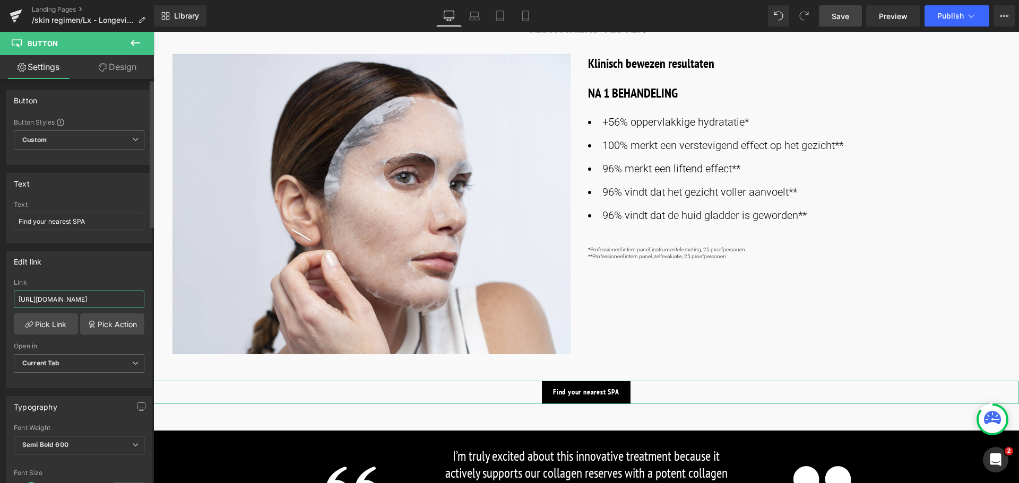
drag, startPoint x: 123, startPoint y: 301, endPoint x: 0, endPoint y: 305, distance: 123.2
click at [0, 305] on div "Edit link [URL][DOMAIN_NAME] Link [URL][DOMAIN_NAME] Pick Link Pick Action Curr…" at bounding box center [79, 315] width 159 height 145
type input "/pages/spa-locator?_gl=1*17ps2ce*_up*MQ..&gclid=CjwKCAjwxNW2BhAkEiwA24Cm9Ew9Tuk…"
drag, startPoint x: 89, startPoint y: 222, endPoint x: 0, endPoint y: 223, distance: 88.6
click at [0, 223] on div "Text Find your nearest SPA Text Find your nearest SPA" at bounding box center [79, 204] width 159 height 78
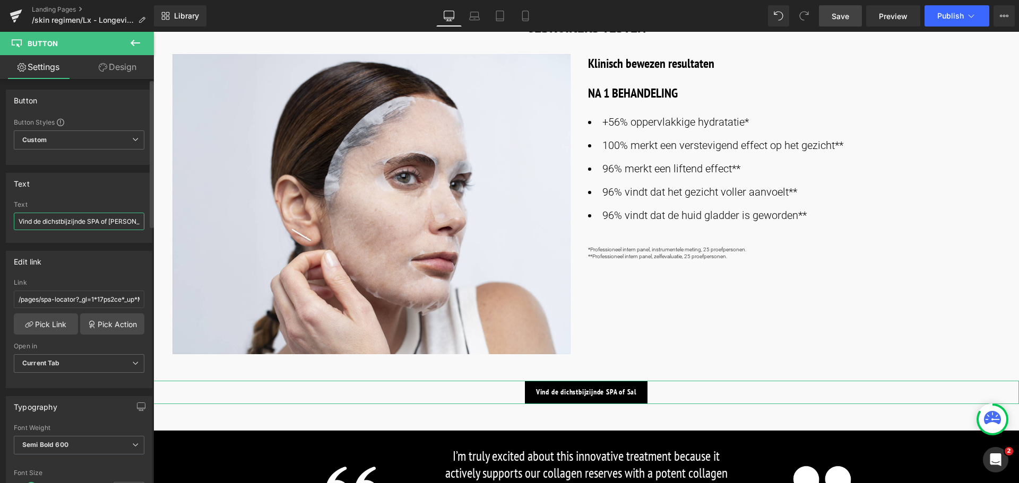
type input "Vind de dichstbijzijnde SPA of Salon"
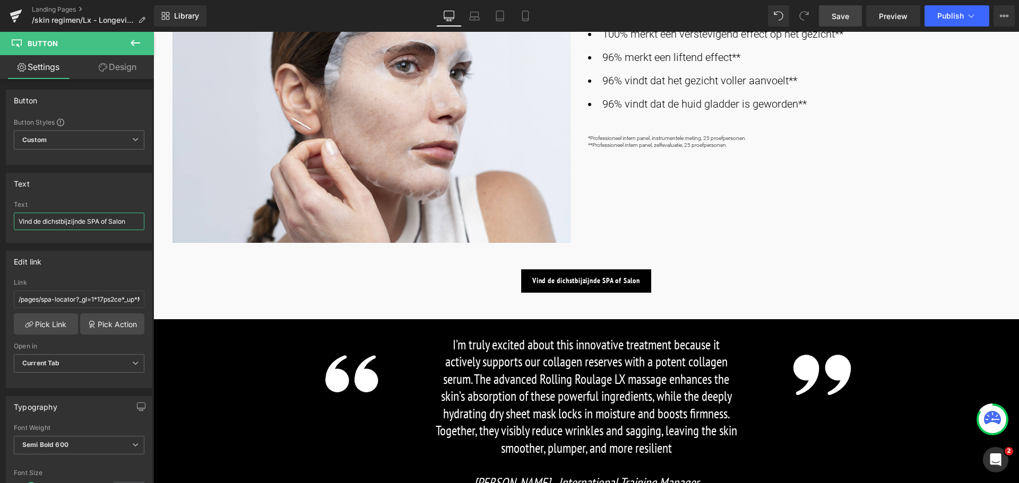
scroll to position [806, 0]
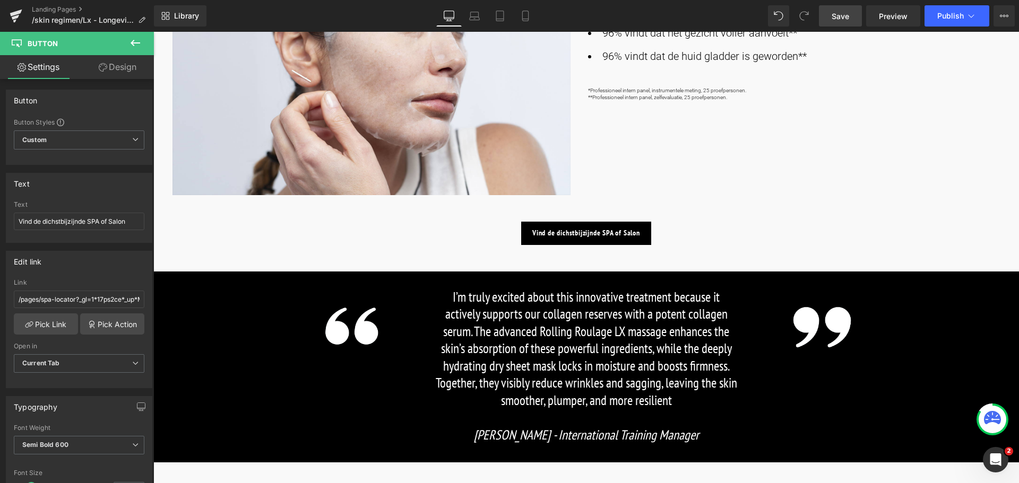
click at [518, 328] on p "I’m truly excited about this innovative treatment because it actively supports …" at bounding box center [586, 349] width 302 height 121
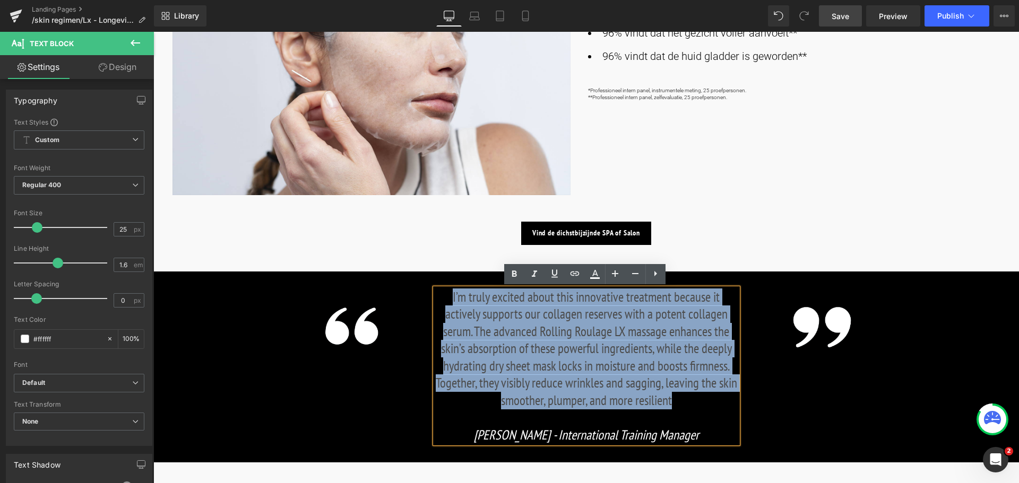
drag, startPoint x: 449, startPoint y: 296, endPoint x: 699, endPoint y: 399, distance: 270.1
click at [699, 399] on p "I’m truly excited about this innovative treatment because it actively supports …" at bounding box center [586, 349] width 302 height 121
copy p "I’m truly excited about this innovative treatment because it actively supports …"
click at [634, 369] on p "I’m truly excited about this innovative treatment because it actively supports …" at bounding box center [586, 349] width 302 height 121
drag, startPoint x: 685, startPoint y: 399, endPoint x: 449, endPoint y: 292, distance: 258.1
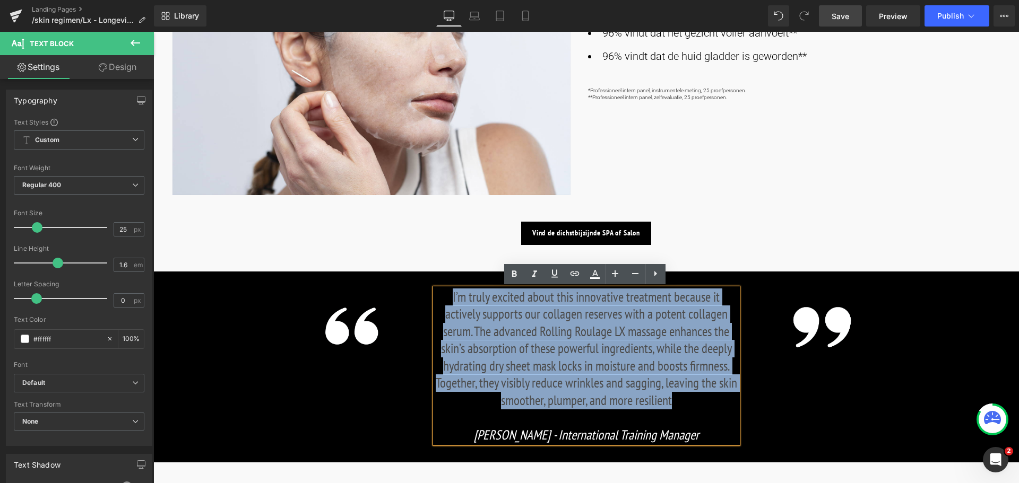
click at [449, 292] on p "I’m truly excited about this innovative treatment because it actively supports …" at bounding box center [586, 349] width 302 height 121
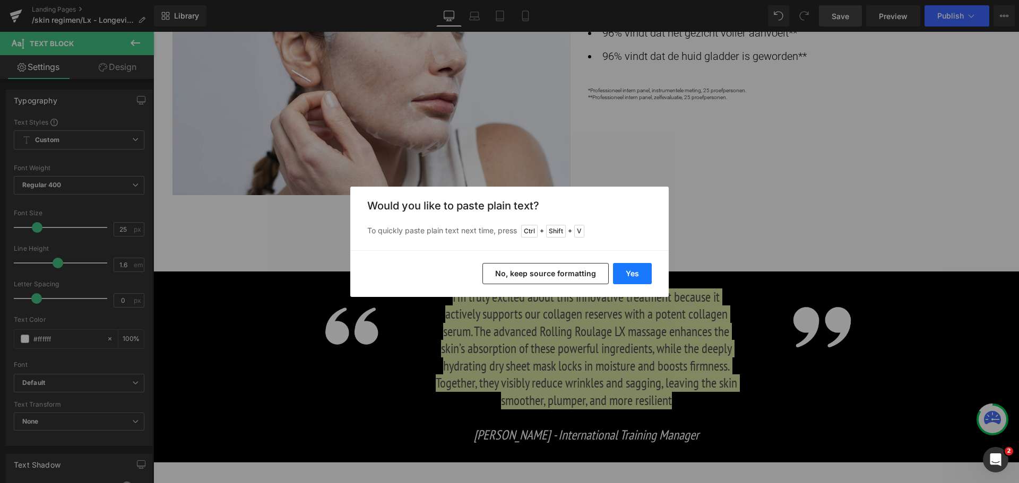
click at [634, 275] on button "Yes" at bounding box center [632, 273] width 39 height 21
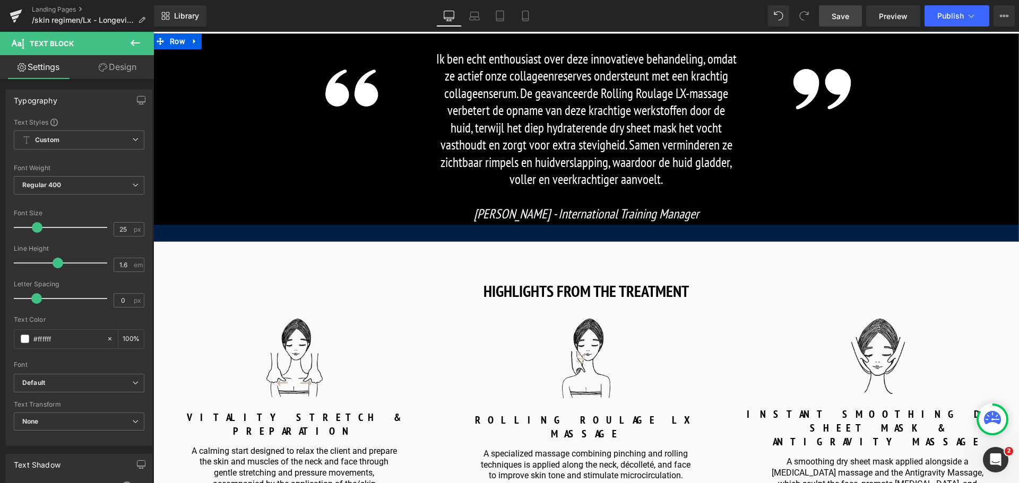
scroll to position [1071, 0]
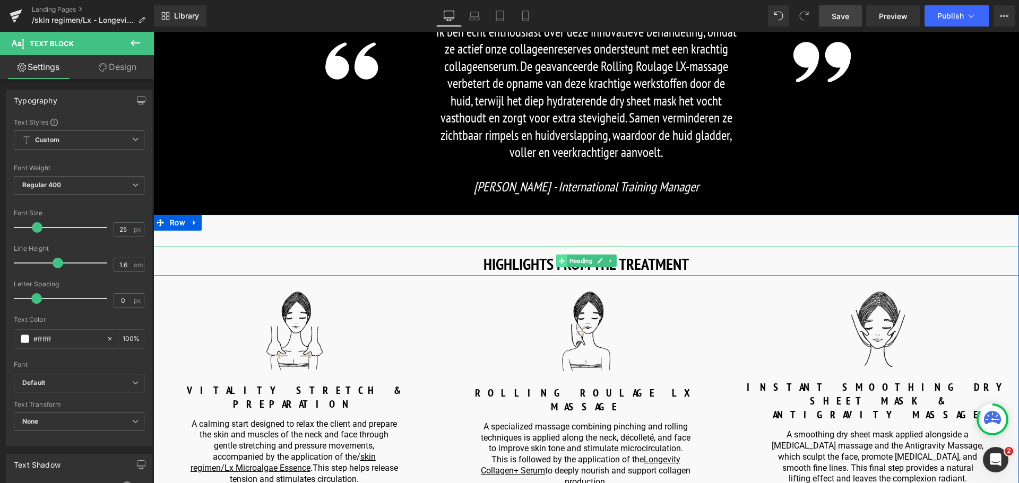
click at [565, 266] on span at bounding box center [561, 261] width 11 height 13
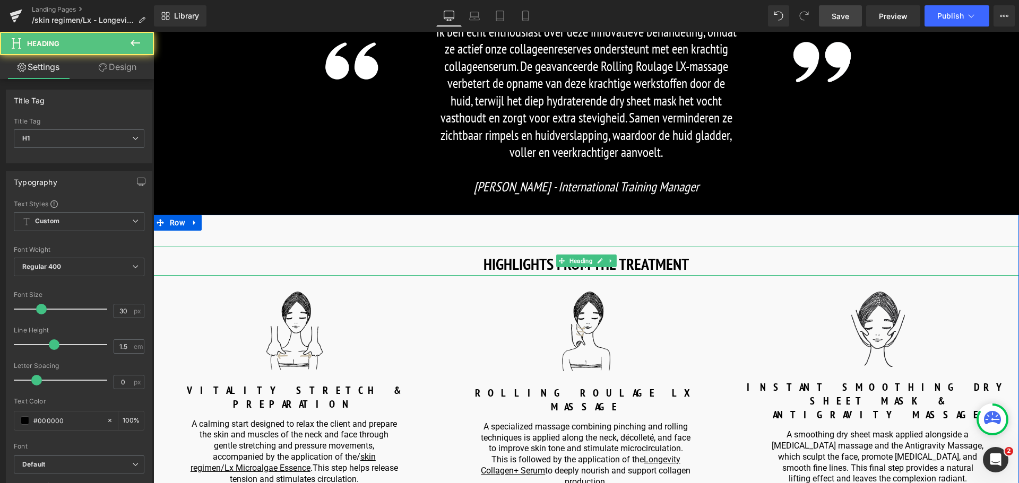
click at [672, 266] on strong "HIGHLIGHTS FROM THE TREATMENT" at bounding box center [585, 264] width 205 height 21
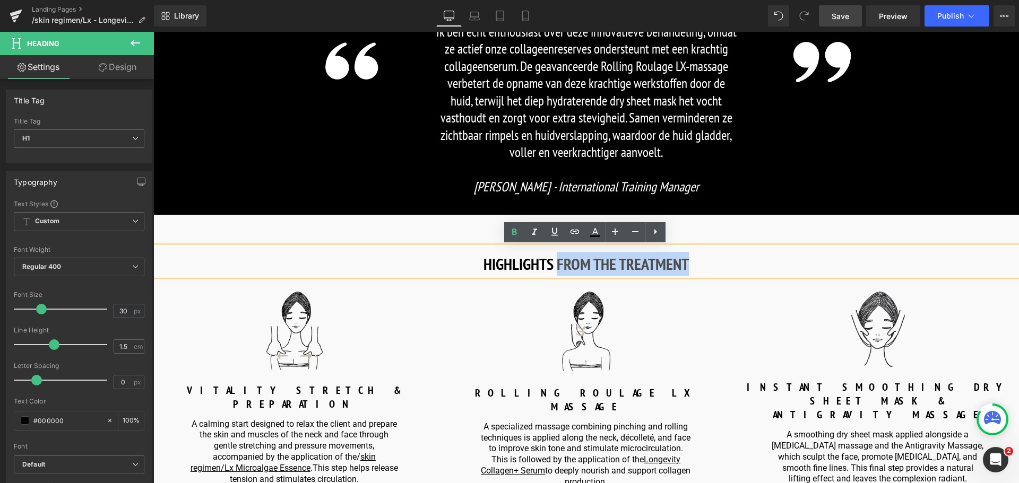
drag, startPoint x: 688, startPoint y: 265, endPoint x: 553, endPoint y: 269, distance: 134.8
click at [557, 266] on h1 "HIGHLIGHTS FROM THE TREATMENT" at bounding box center [585, 264] width 865 height 24
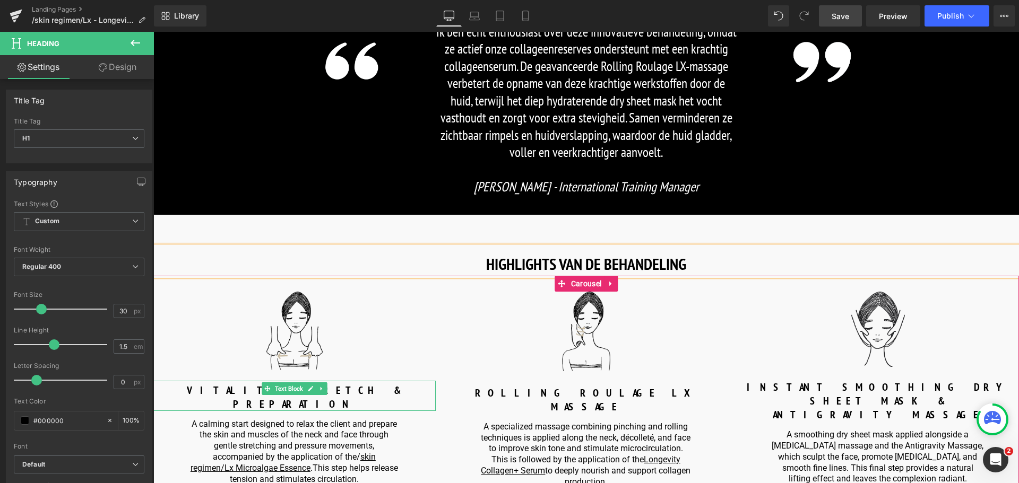
click at [370, 389] on p "VITALITY STRETCH & PREPARATION" at bounding box center [294, 398] width 282 height 28
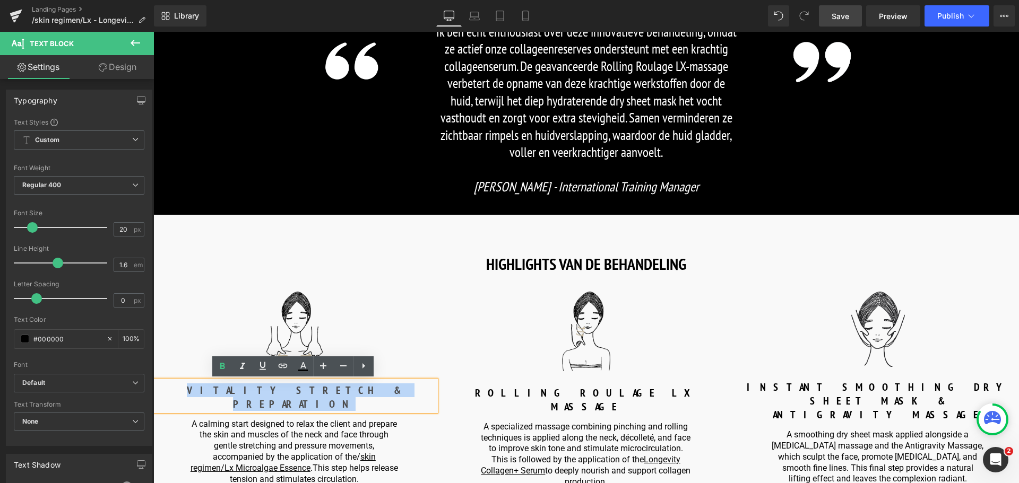
drag, startPoint x: 370, startPoint y: 389, endPoint x: 184, endPoint y: 389, distance: 185.7
click at [184, 389] on p "VITALITY STRETCH & PREPARATION" at bounding box center [294, 398] width 282 height 28
copy b "VITALITY STRETCH & PREPARATION"
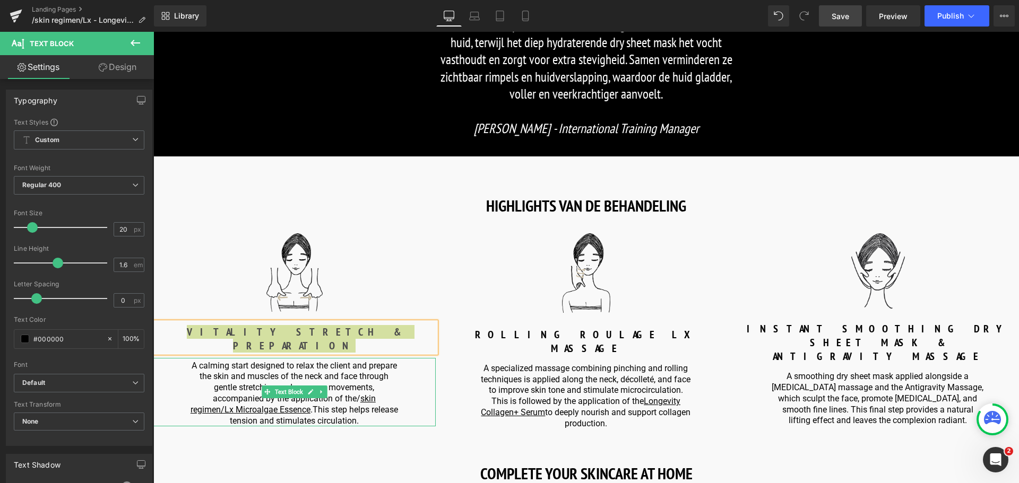
scroll to position [1230, 0]
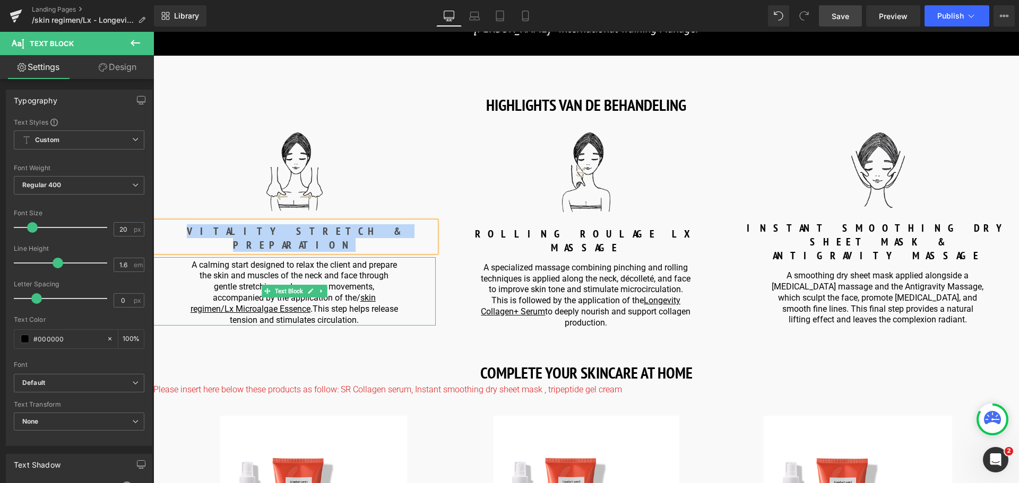
click at [363, 302] on p "A calming start designed to relax the client and prepare the skin and muscles o…" at bounding box center [294, 293] width 213 height 66
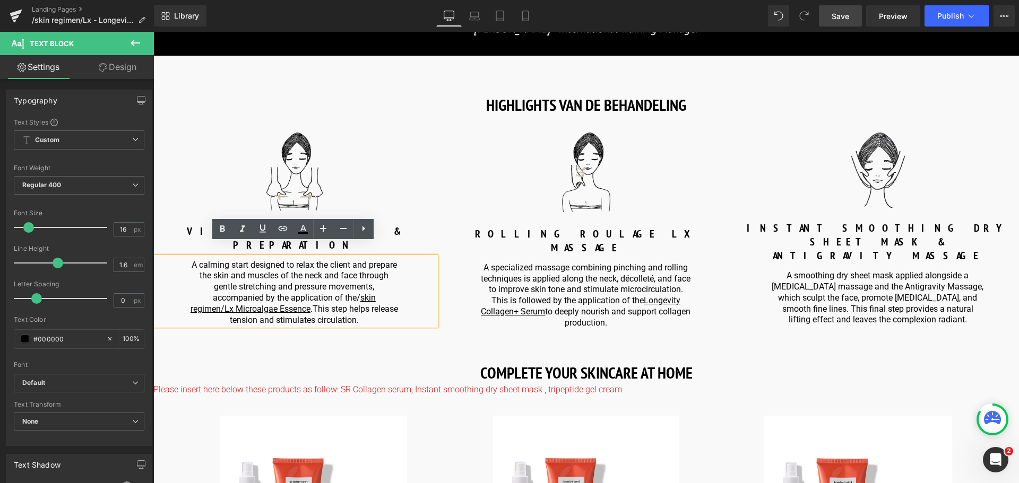
drag, startPoint x: 363, startPoint y: 305, endPoint x: 305, endPoint y: 273, distance: 66.7
click at [153, 241] on html "🌞 Gratis verzending voor al je bestellingen in augustus! Voor een zomer vol gem…" at bounding box center [585, 211] width 865 height 2819
copy p "A calming start designed to relax the client and prepare the skin and muscles o…"
click at [361, 232] on b "VITALITY STRETCH & PREPARATION" at bounding box center [294, 238] width 215 height 28
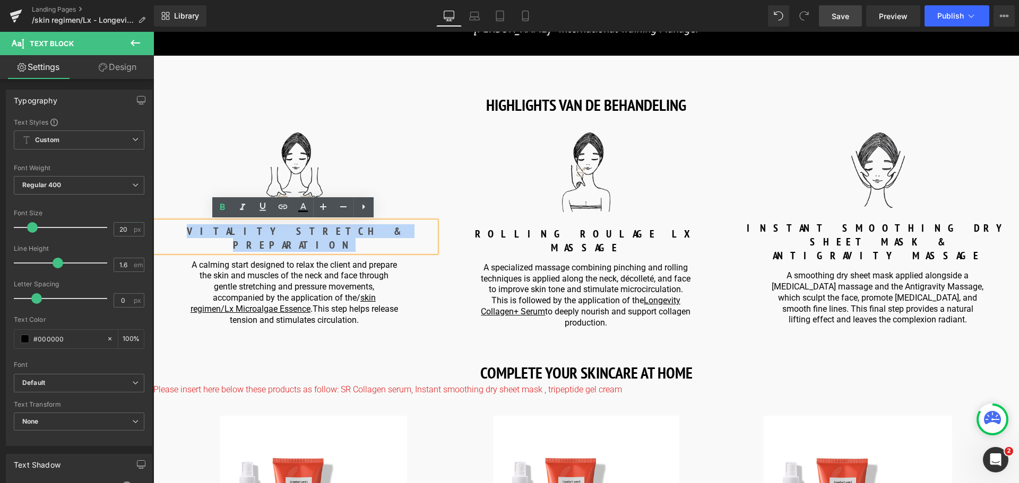
drag, startPoint x: 361, startPoint y: 232, endPoint x: 151, endPoint y: 203, distance: 212.1
click at [153, 203] on html "🌞 Gratis verzending voor al je bestellingen in augustus! Voor een zomer vol gem…" at bounding box center [585, 211] width 865 height 2819
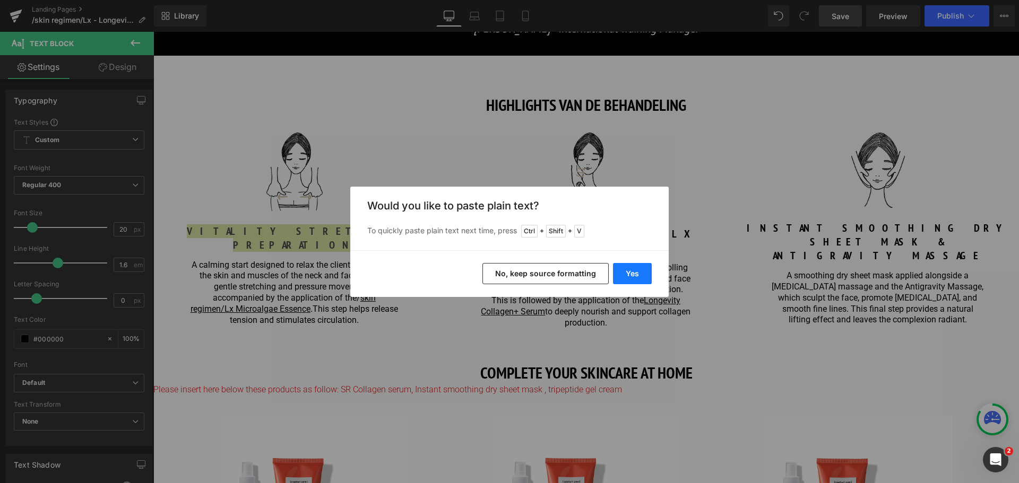
click at [625, 272] on button "Yes" at bounding box center [632, 273] width 39 height 21
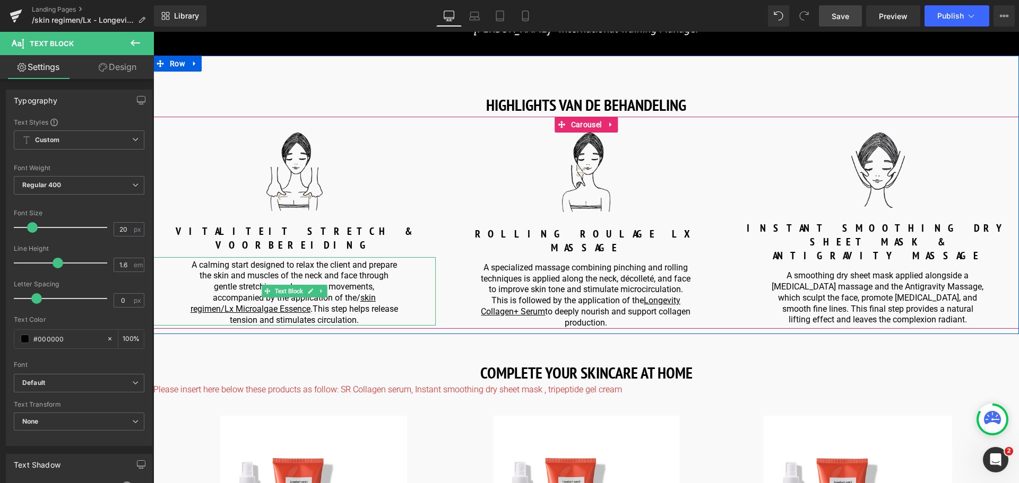
click at [368, 307] on p "A calming start designed to relax the client and prepare the skin and muscles o…" at bounding box center [294, 293] width 213 height 66
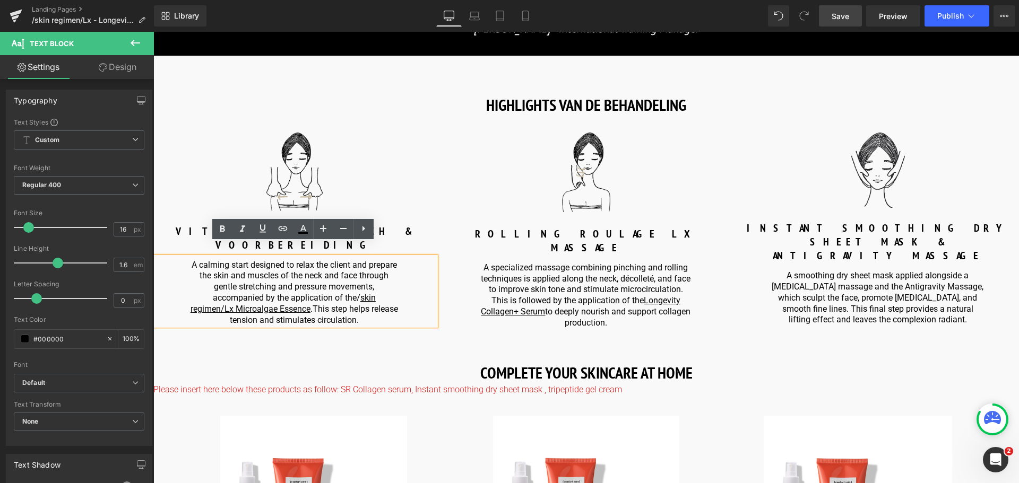
drag, startPoint x: 368, startPoint y: 307, endPoint x: 232, endPoint y: 258, distance: 144.7
click at [153, 227] on html "🌞 Gratis verzending voor al je bestellingen in augustus! Voor een zomer vol gem…" at bounding box center [585, 211] width 865 height 2819
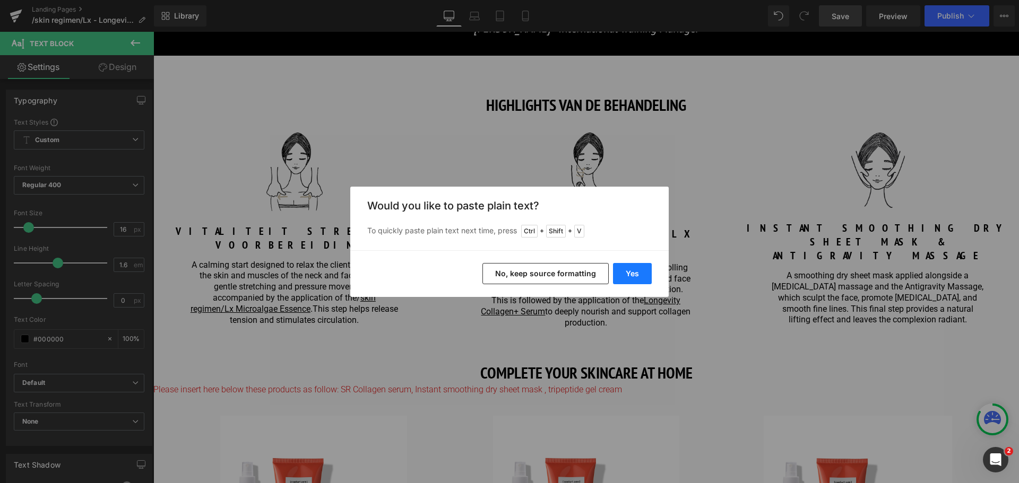
click at [630, 272] on button "Yes" at bounding box center [632, 273] width 39 height 21
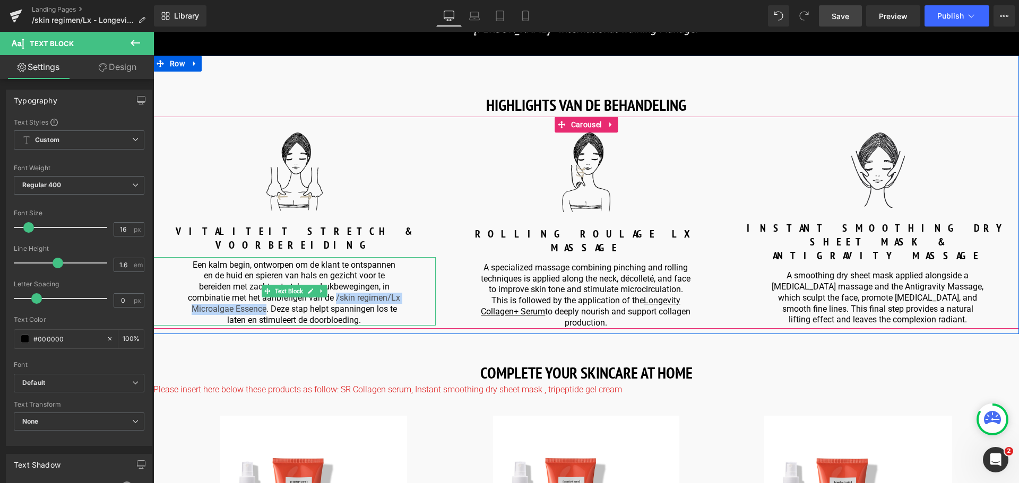
drag, startPoint x: 357, startPoint y: 287, endPoint x: 322, endPoint y: 297, distance: 36.8
click at [322, 297] on p "Een kalm begin, ontworpen om de klant te ontspannen en de huid en spieren van h…" at bounding box center [294, 293] width 213 height 66
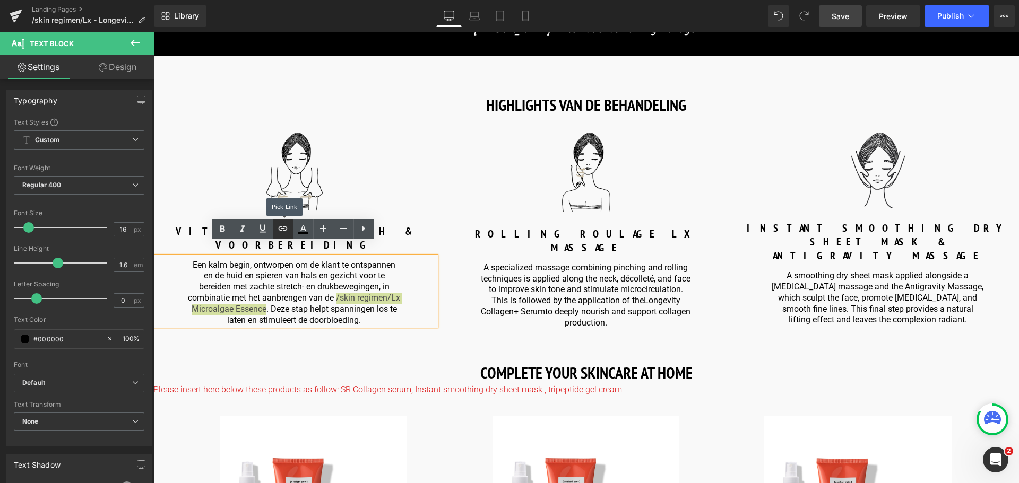
click at [280, 229] on icon at bounding box center [282, 228] width 13 height 13
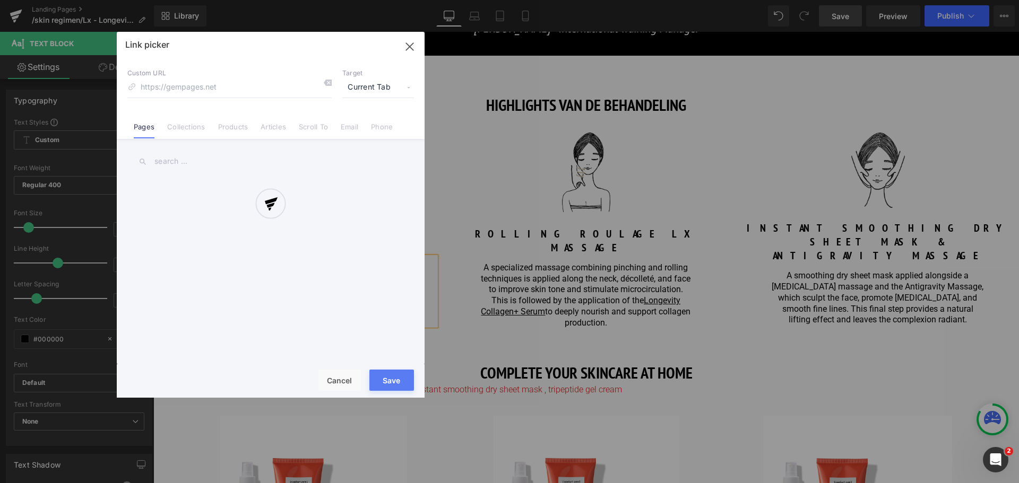
click at [0, 0] on div "Text Color Highlight Color #333333 Edit or remove link: Edit - Unlink - Cancel …" at bounding box center [0, 0] width 0 height 0
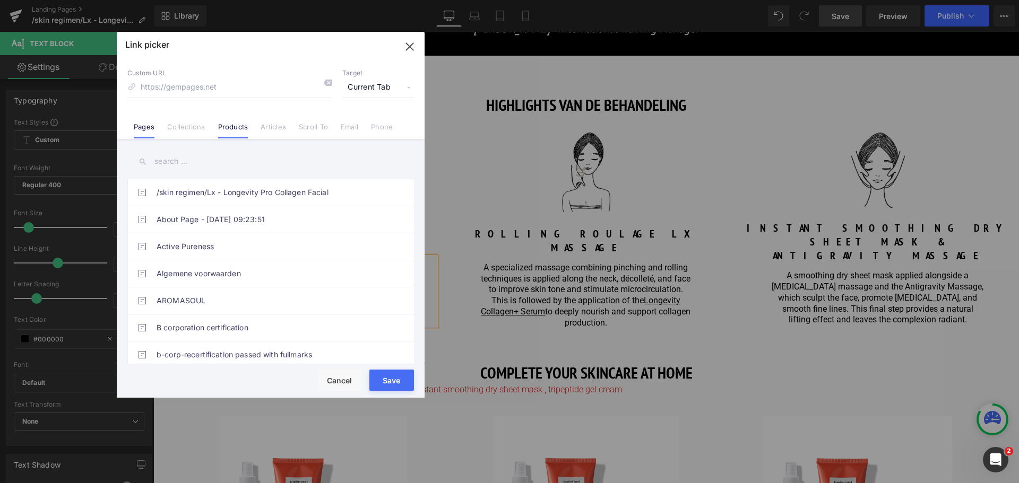
click at [237, 124] on link "Products" at bounding box center [233, 131] width 30 height 16
click at [227, 164] on input "text" at bounding box center [270, 162] width 287 height 24
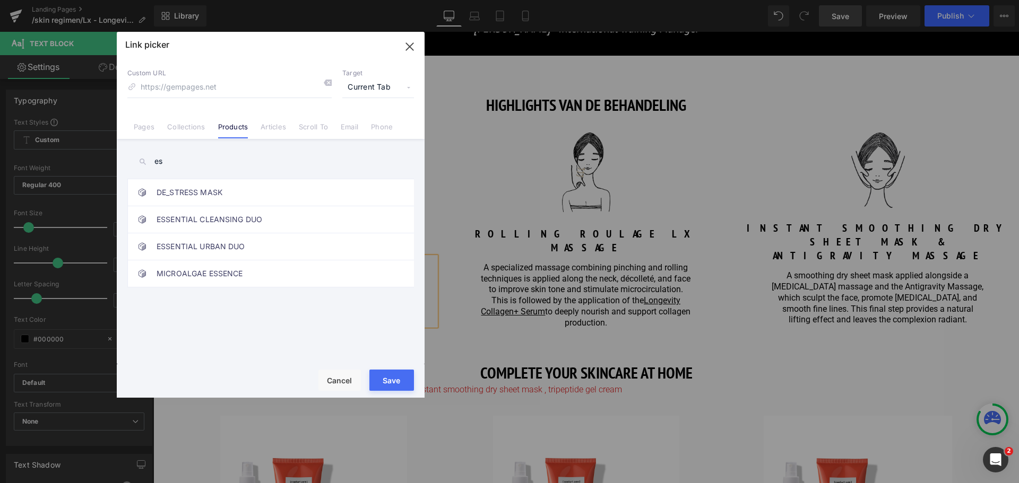
type input "e"
type input "micro"
click at [241, 190] on link "MICROALGAE ESSENCE" at bounding box center [273, 192] width 233 height 27
type input "/products/skin-regimen-lx-microalgae-essence"
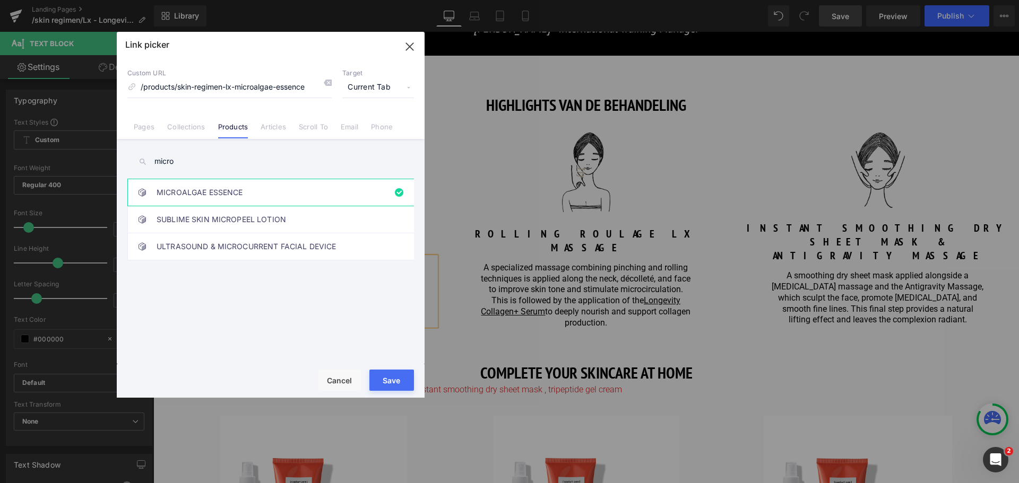
click at [386, 374] on button "Save" at bounding box center [391, 380] width 45 height 21
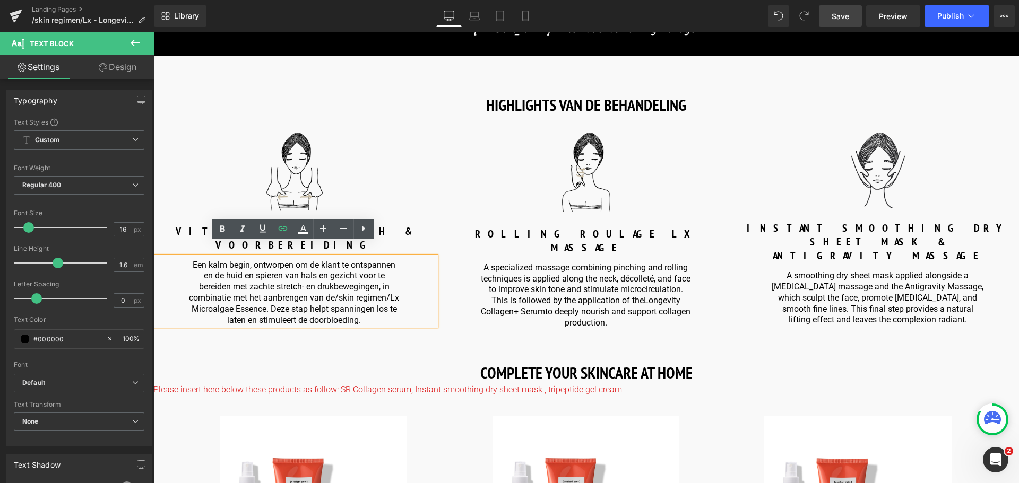
click at [411, 290] on div "Een kalm begin, ontworpen om de klant te ontspannen en de huid en spieren van h…" at bounding box center [294, 291] width 282 height 69
click at [504, 273] on p "A specialized massage combining pinching and rolling techniques is applied alon…" at bounding box center [586, 296] width 213 height 66
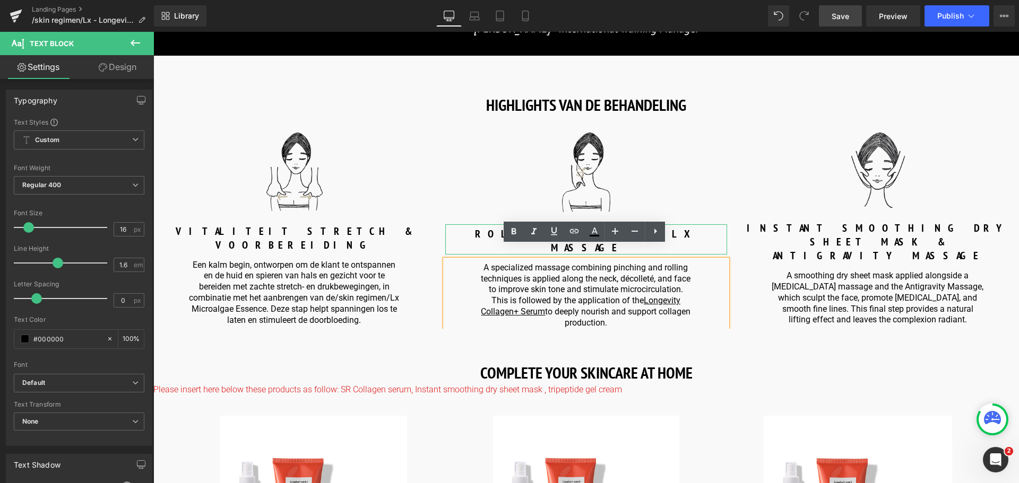
click at [484, 235] on p "ROLLING ROULAGE LX MASSAGE" at bounding box center [586, 241] width 282 height 28
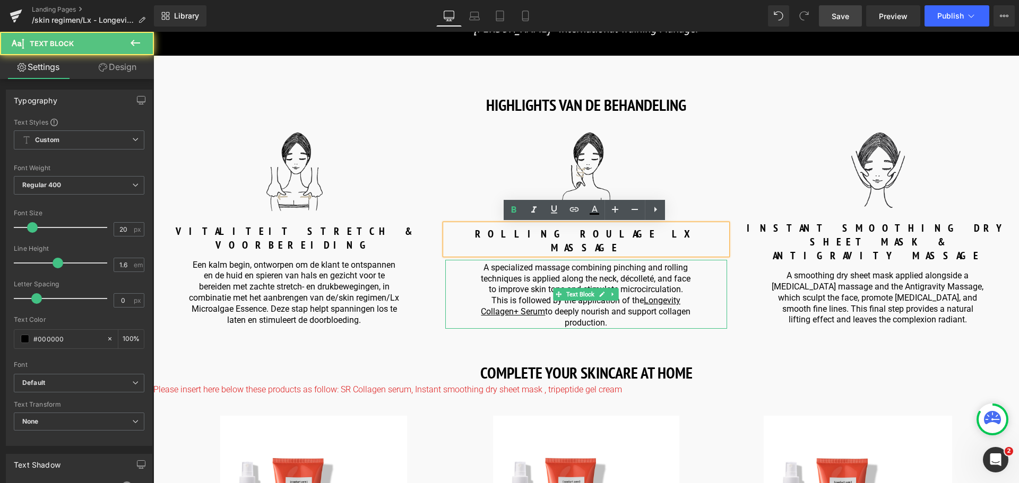
click at [498, 263] on p "A specialized massage combining pinching and rolling techniques is applied alon…" at bounding box center [586, 296] width 213 height 66
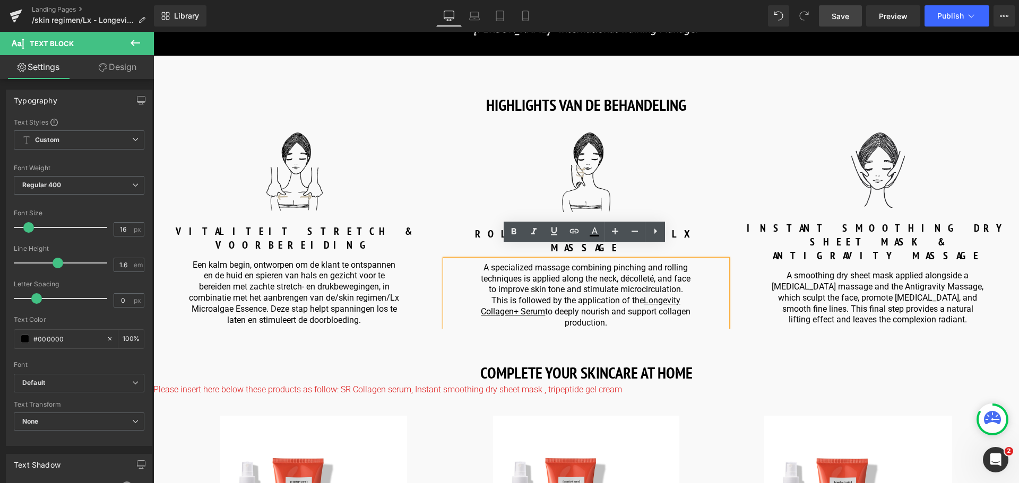
drag, startPoint x: 478, startPoint y: 254, endPoint x: 640, endPoint y: 314, distance: 173.1
click at [640, 314] on p "A specialized massage combining pinching and rolling techniques is applied alon…" at bounding box center [586, 296] width 213 height 66
copy p "A specialized massage combining pinching and rolling techniques is applied alon…"
click at [566, 278] on p "A specialized massage combining pinching and rolling techniques is applied alon…" at bounding box center [586, 296] width 213 height 66
drag, startPoint x: 631, startPoint y: 308, endPoint x: 470, endPoint y: 253, distance: 170.0
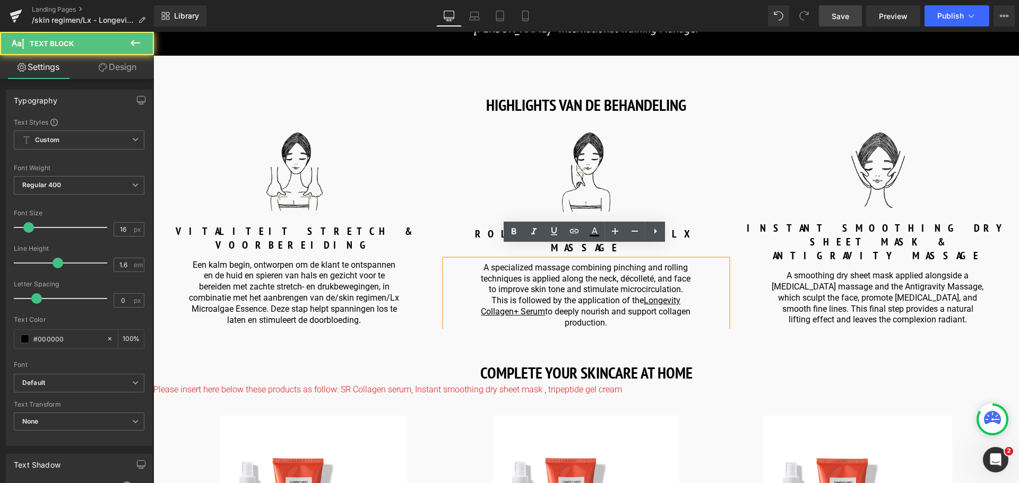
click at [470, 260] on div "A specialized massage combining pinching and rolling techniques is applied alon…" at bounding box center [586, 294] width 282 height 69
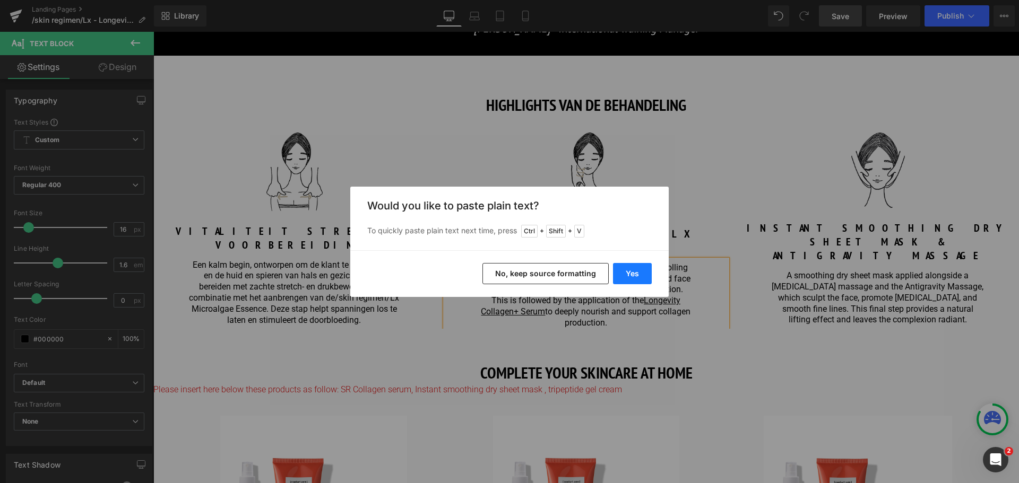
click at [634, 271] on button "Yes" at bounding box center [632, 273] width 39 height 21
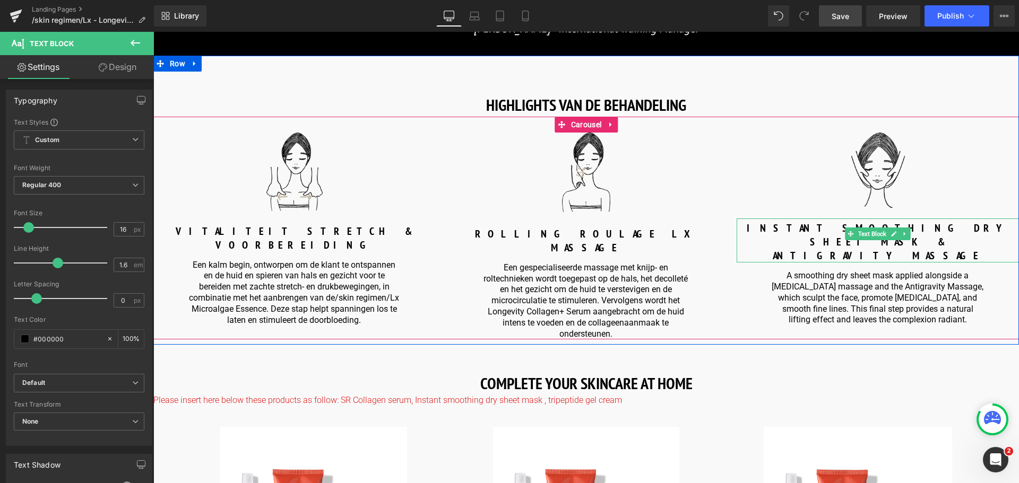
click at [794, 232] on p "INSTANT SMOOTHING DRY SHEET MASK &" at bounding box center [878, 235] width 282 height 28
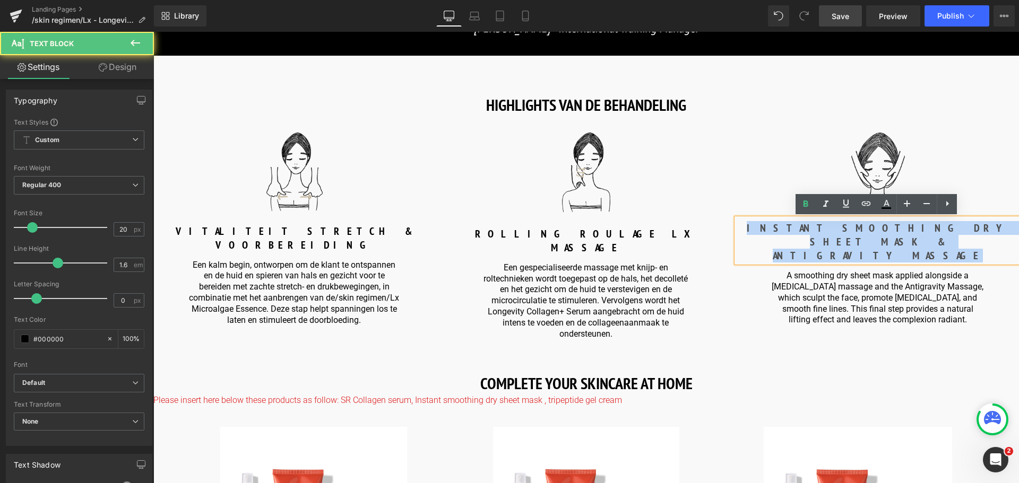
drag, startPoint x: 794, startPoint y: 231, endPoint x: 964, endPoint y: 243, distance: 169.7
click at [964, 243] on div "INSTANT SMOOTHING DRY SHEET MASK & ANTIGRAVITY MASSAGE" at bounding box center [878, 241] width 282 height 44
copy div "INSTANT SMOOTHING DRY SHEET MASK & ANTIGRAVITY MASSAGE"
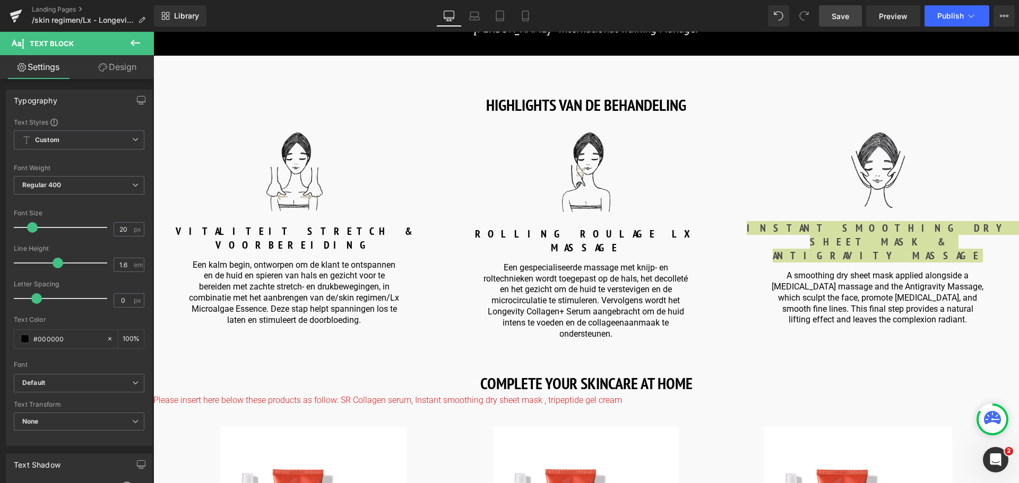
drag, startPoint x: 836, startPoint y: 18, endPoint x: 637, endPoint y: 244, distance: 301.6
click at [836, 18] on span "Save" at bounding box center [841, 16] width 18 height 11
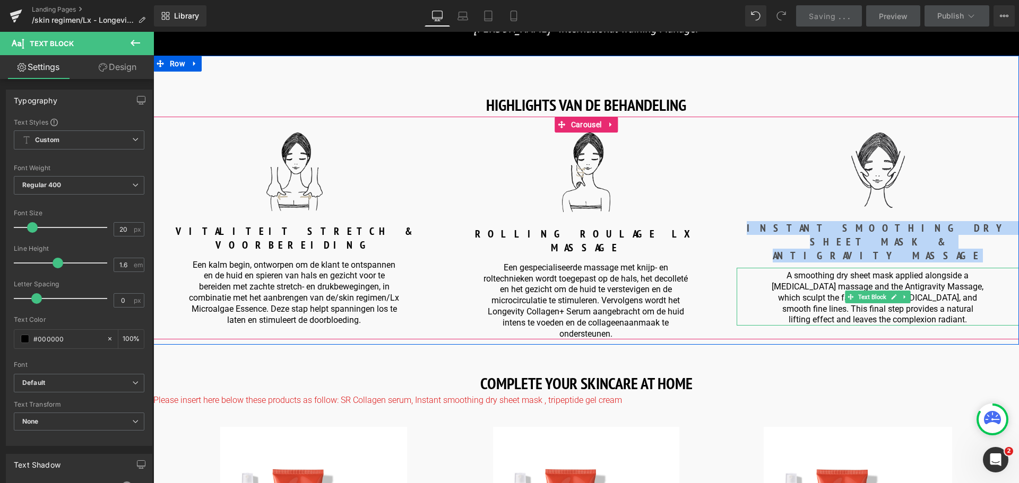
click at [791, 276] on p "A smoothing dry sheet mask applied alongside a [MEDICAL_DATA] massage and the A…" at bounding box center [877, 298] width 213 height 55
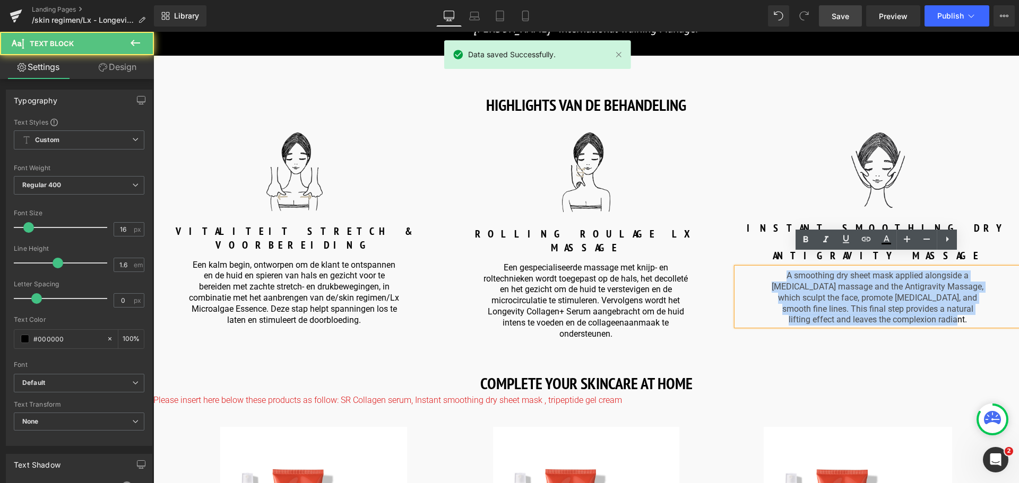
drag, startPoint x: 771, startPoint y: 265, endPoint x: 978, endPoint y: 306, distance: 210.9
click at [978, 306] on p "A smoothing dry sheet mask applied alongside a [MEDICAL_DATA] massage and the A…" at bounding box center [877, 298] width 213 height 55
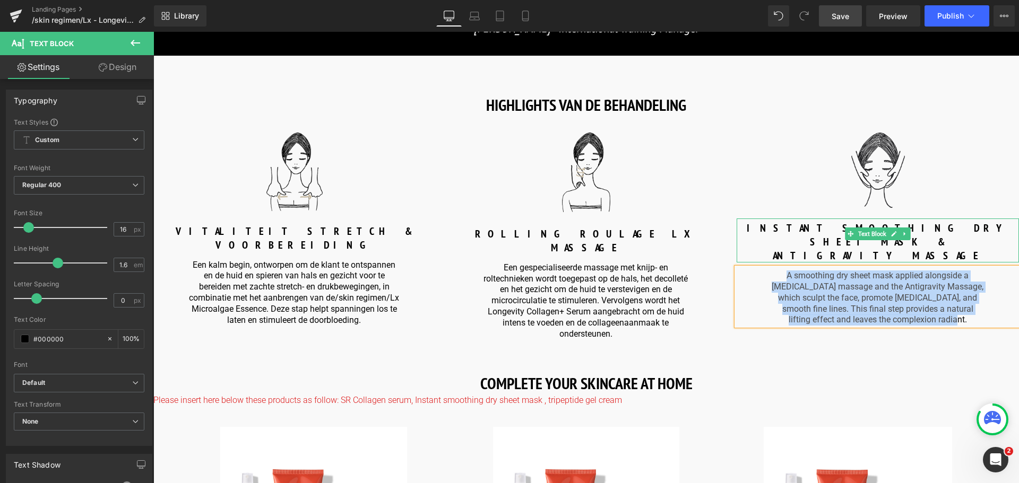
click at [924, 249] on p "ANTIGRAVITY MASSAGE" at bounding box center [878, 256] width 282 height 14
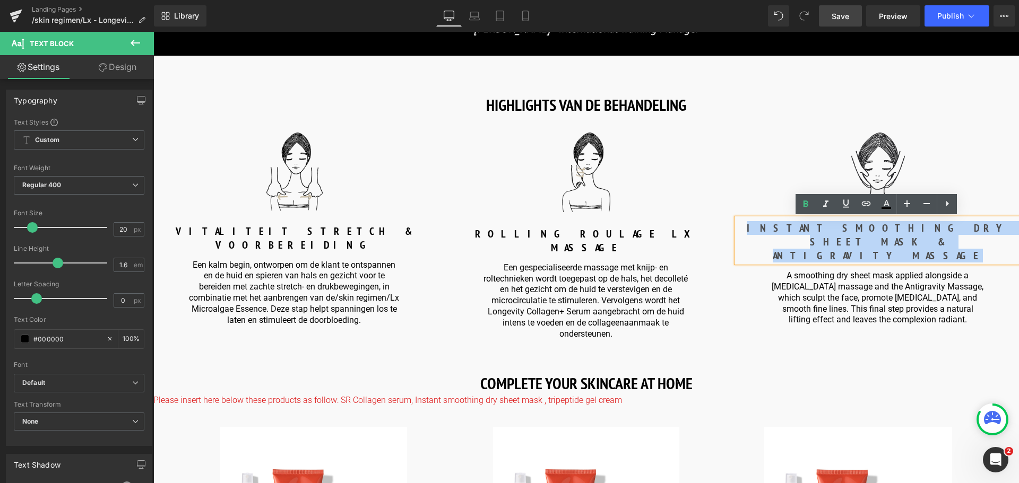
drag, startPoint x: 924, startPoint y: 244, endPoint x: 770, endPoint y: 224, distance: 155.1
click at [770, 224] on div "INSTANT SMOOTHING DRY SHEET MASK & ANTIGRAVITY MASSAGE" at bounding box center [878, 241] width 282 height 44
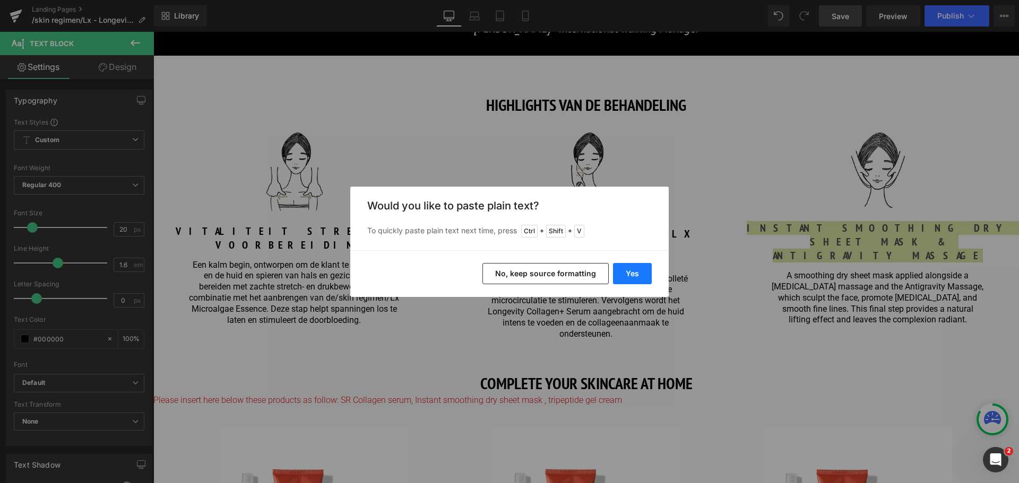
click at [630, 276] on button "Yes" at bounding box center [632, 273] width 39 height 21
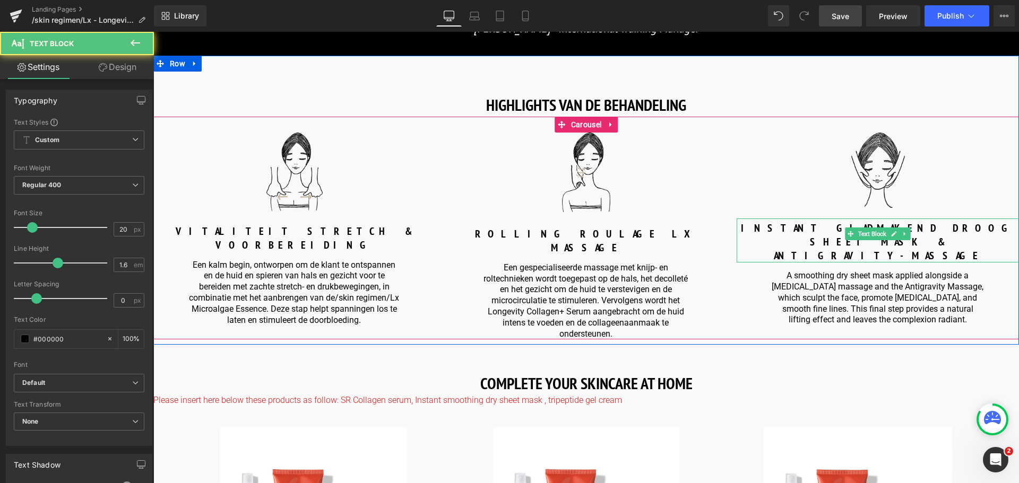
click at [904, 223] on b "INSTANT GLADMAKEND DROOG SHEET MASK &" at bounding box center [878, 235] width 274 height 28
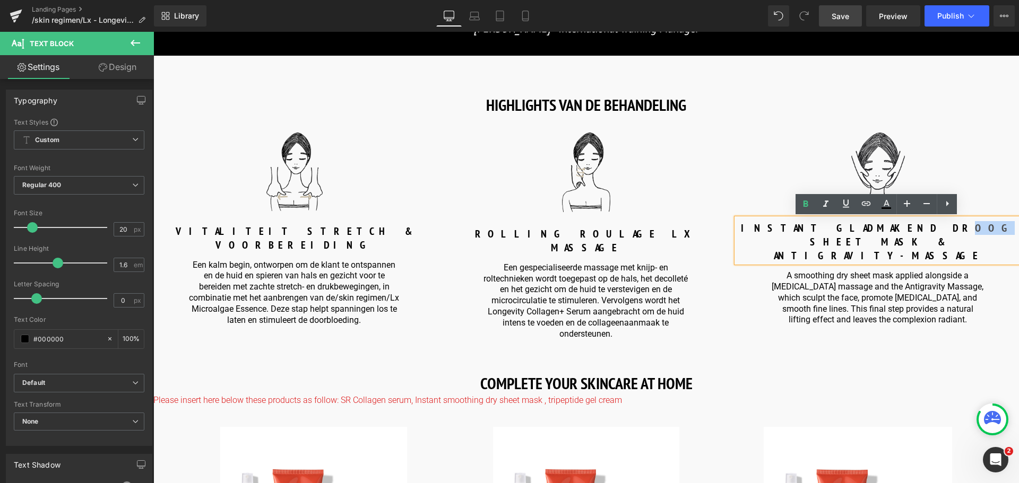
drag, startPoint x: 905, startPoint y: 227, endPoint x: 887, endPoint y: 231, distance: 18.4
click at [887, 231] on b "INSTANT GLADMAKEND DROOG SHEET MASK &" at bounding box center [878, 235] width 274 height 28
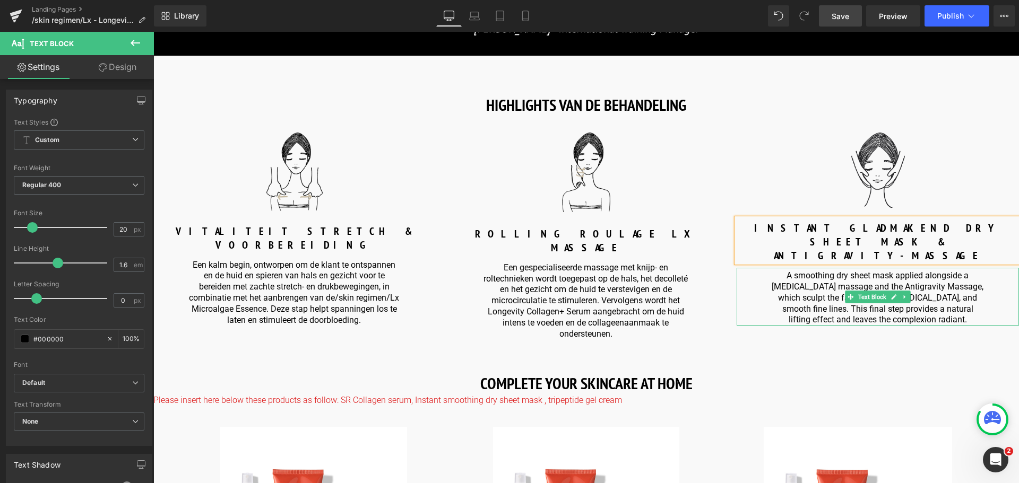
click at [823, 290] on p "A smoothing dry sheet mask applied alongside a [MEDICAL_DATA] massage and the A…" at bounding box center [877, 298] width 213 height 55
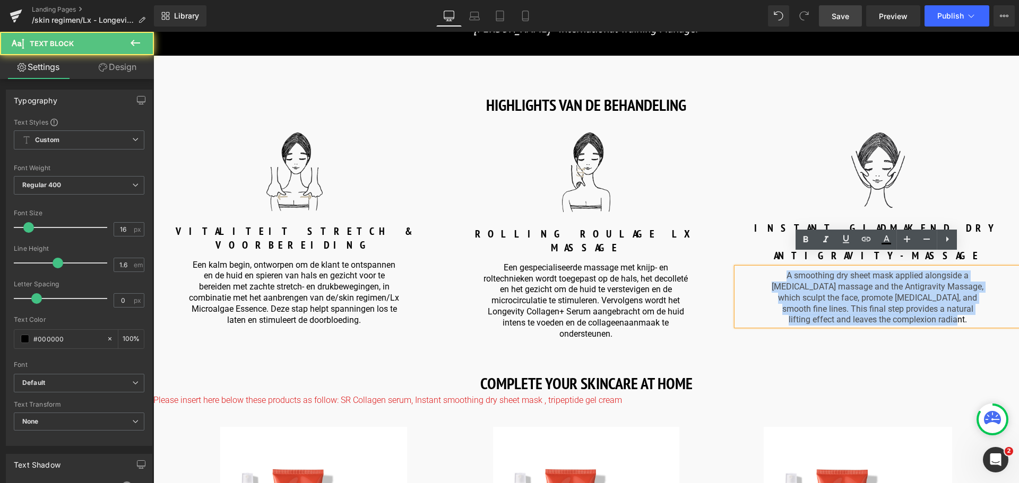
drag, startPoint x: 774, startPoint y: 267, endPoint x: 940, endPoint y: 307, distance: 171.4
click at [940, 307] on p "A smoothing dry sheet mask applied alongside a [MEDICAL_DATA] massage and the A…" at bounding box center [877, 298] width 213 height 55
click at [878, 299] on p "A smoothing dry sheet mask applied alongside a [MEDICAL_DATA] massage and the A…" at bounding box center [877, 298] width 213 height 55
drag, startPoint x: 940, startPoint y: 308, endPoint x: 750, endPoint y: 264, distance: 194.5
click at [750, 268] on div "A smoothing dry sheet mask applied alongside a [MEDICAL_DATA] massage and the A…" at bounding box center [878, 297] width 282 height 58
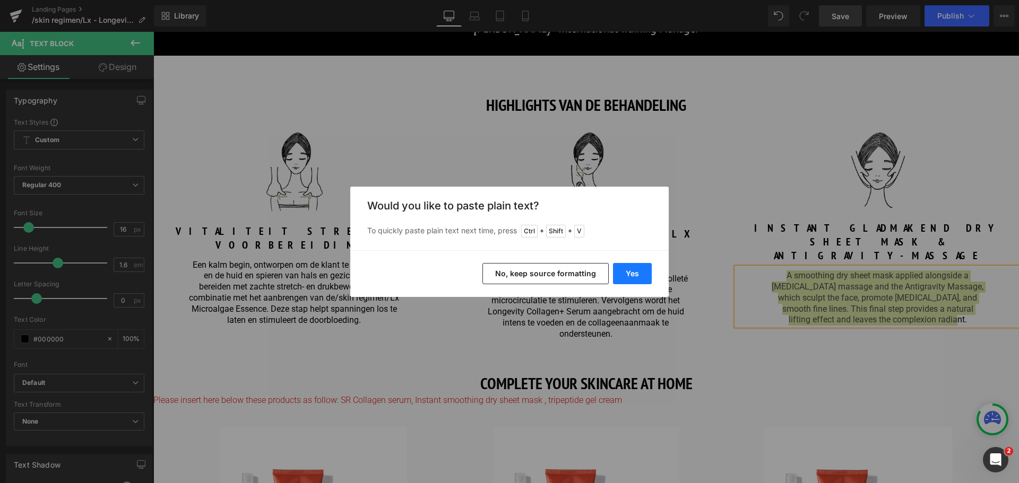
click at [627, 276] on button "Yes" at bounding box center [632, 273] width 39 height 21
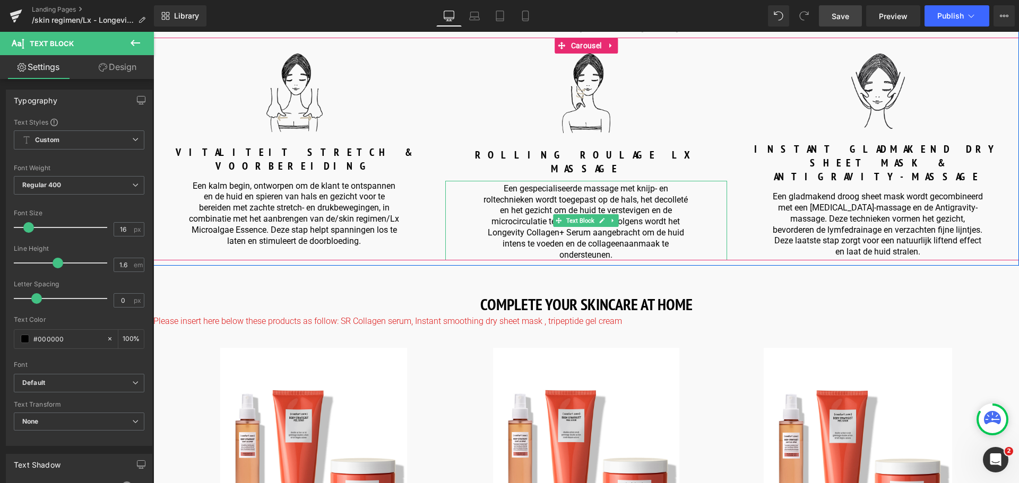
scroll to position [1336, 0]
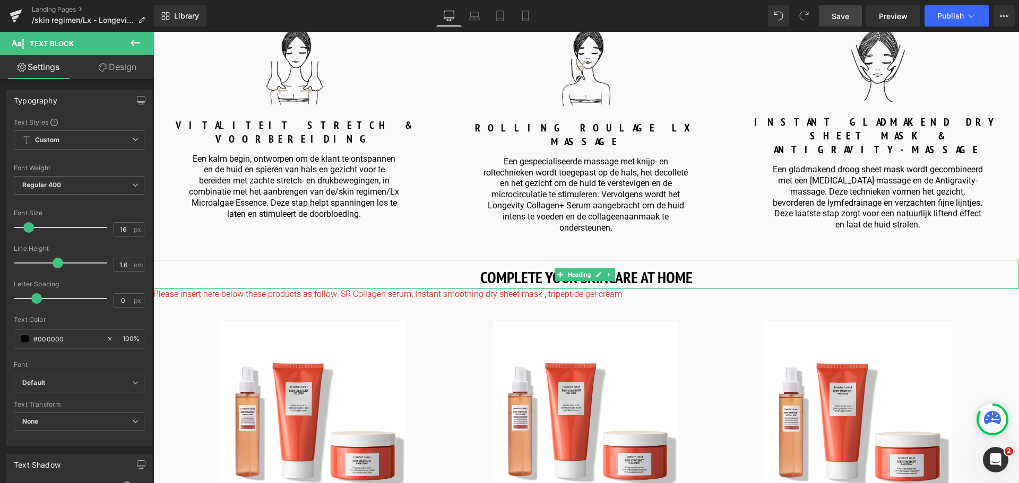
click at [486, 267] on strong "COMPLETE YOUR SKINCARE AT HOME" at bounding box center [586, 277] width 212 height 21
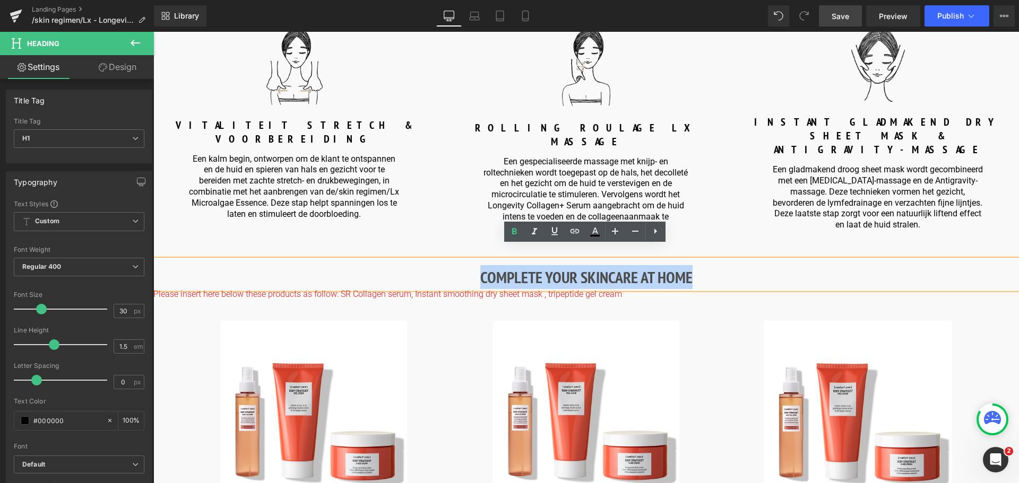
drag, startPoint x: 479, startPoint y: 263, endPoint x: 755, endPoint y: 264, distance: 275.9
click at [755, 265] on h1 "COMPLETE YOUR SKINCARE AT HOME" at bounding box center [585, 277] width 865 height 24
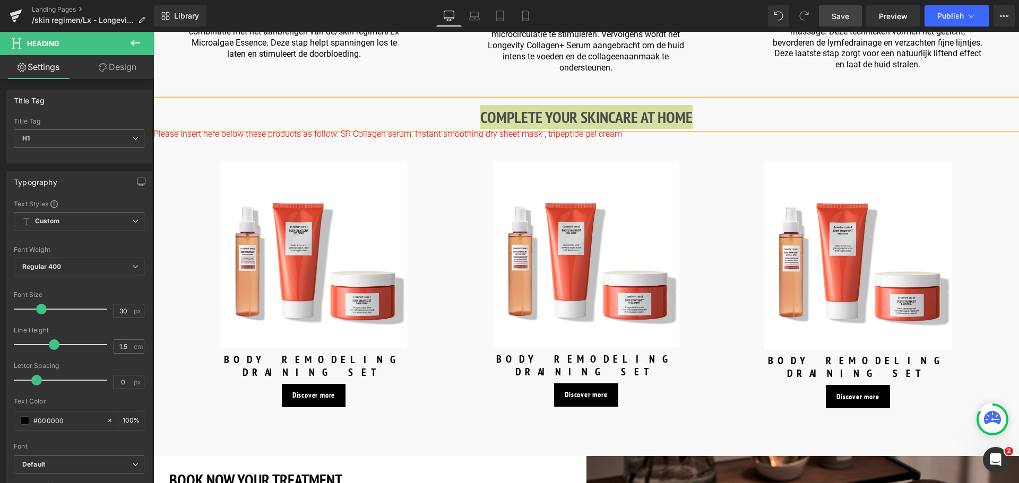
scroll to position [1548, 0]
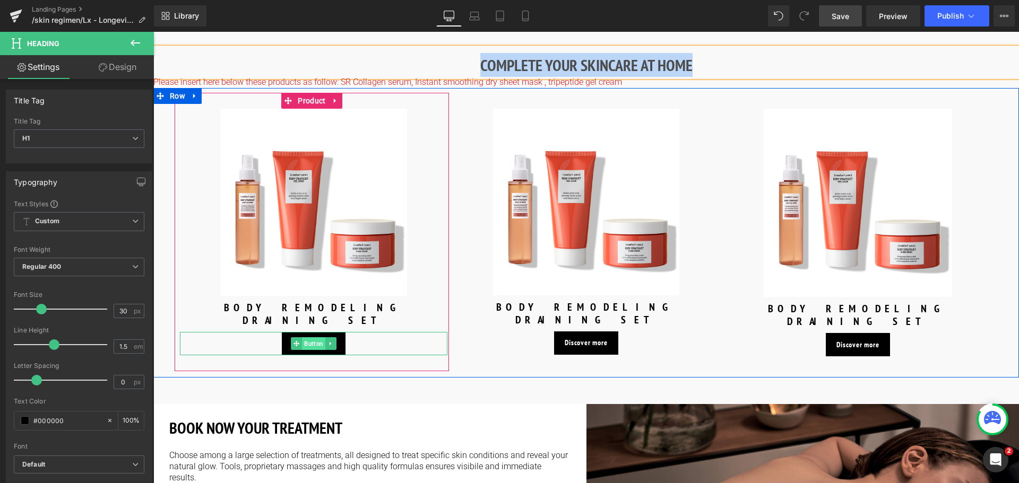
click at [314, 337] on span "Button" at bounding box center [313, 343] width 23 height 13
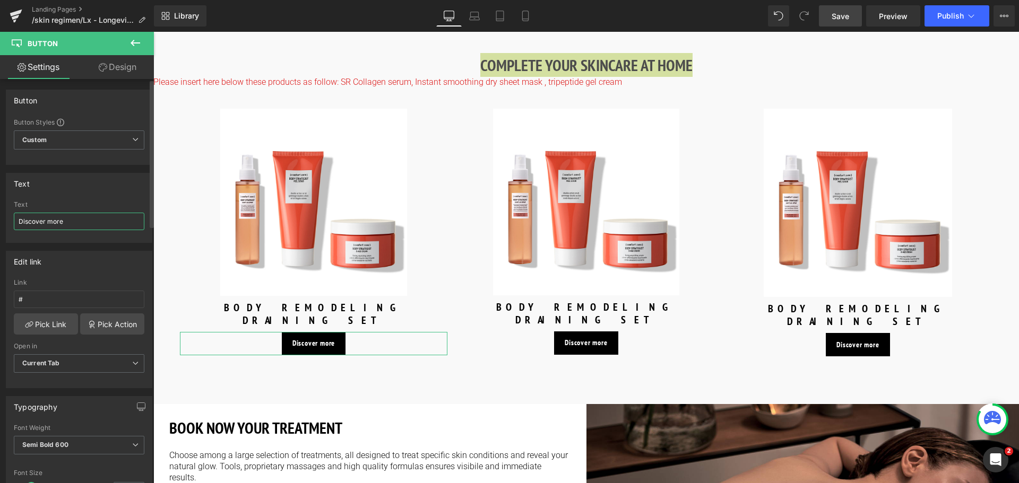
drag, startPoint x: 69, startPoint y: 220, endPoint x: 0, endPoint y: 222, distance: 69.0
click at [0, 222] on div "Text Discover more Text Discover more" at bounding box center [79, 204] width 159 height 78
type input "Ontdek meer"
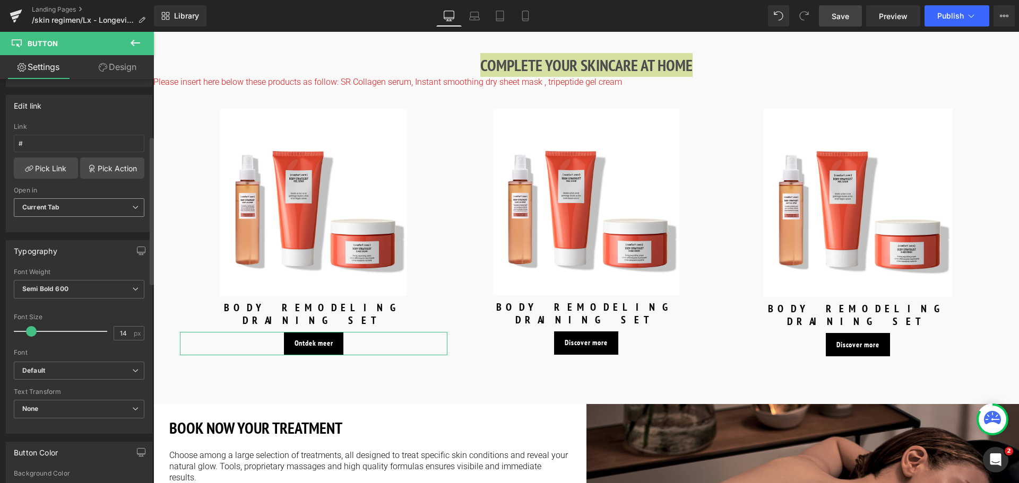
scroll to position [159, 0]
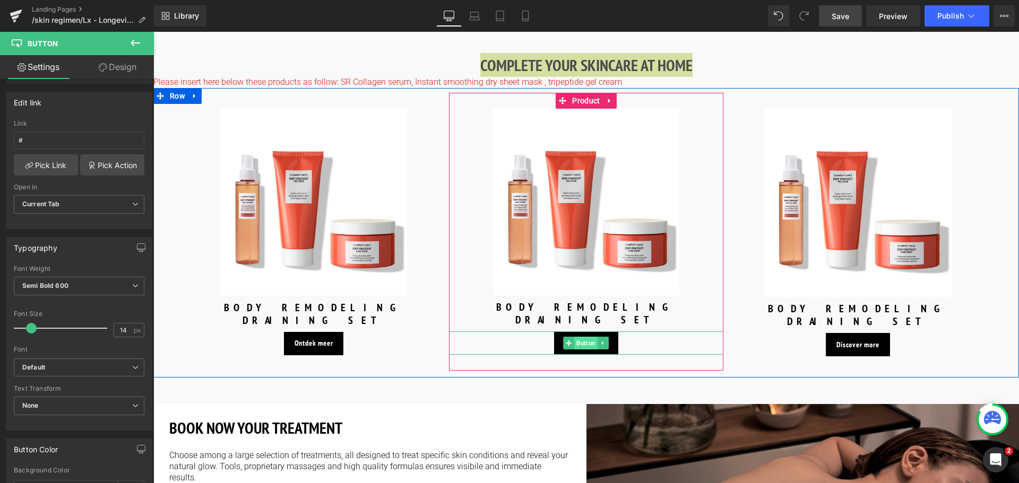
click at [582, 337] on span "Button" at bounding box center [586, 343] width 23 height 13
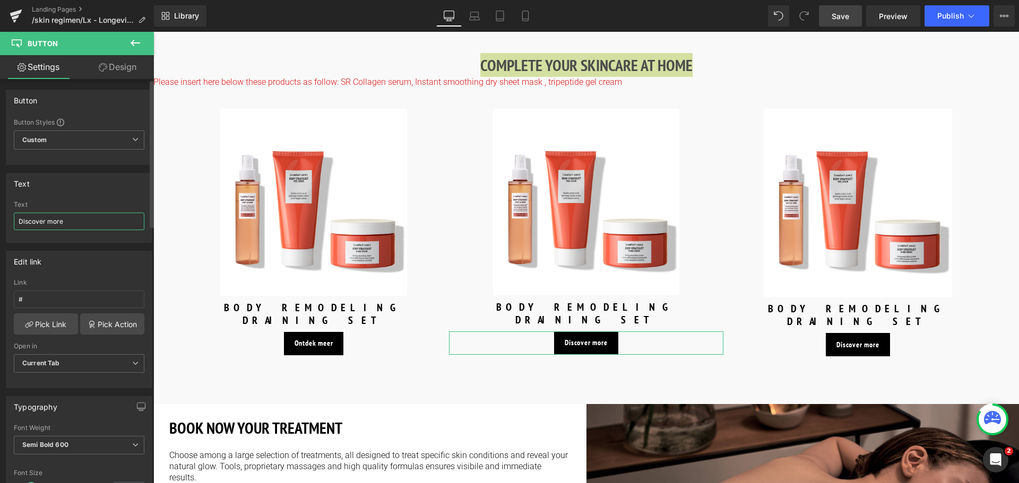
drag, startPoint x: 72, startPoint y: 221, endPoint x: 0, endPoint y: 207, distance: 73.1
click at [0, 207] on div "Text Discover more Text Discover more" at bounding box center [79, 204] width 159 height 78
type input "Ontdek meer"
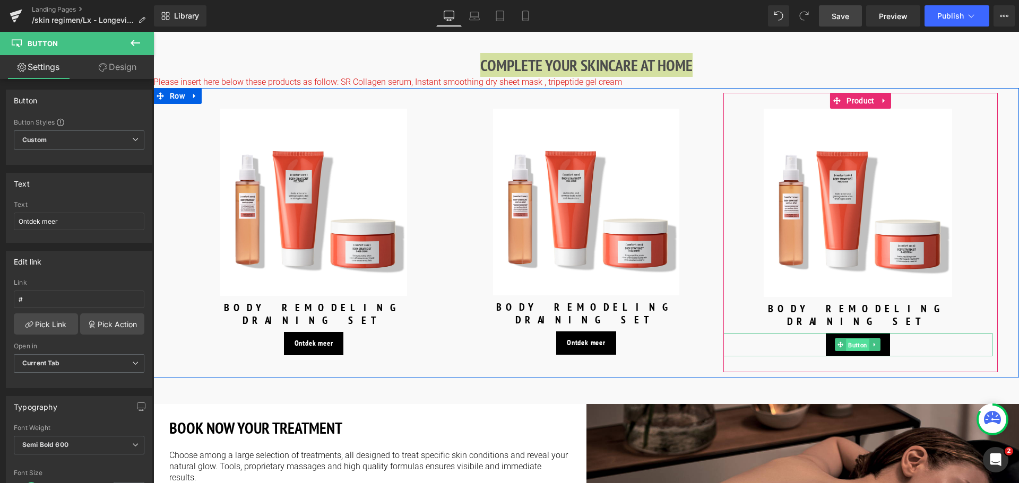
click at [855, 339] on span "Button" at bounding box center [857, 345] width 23 height 13
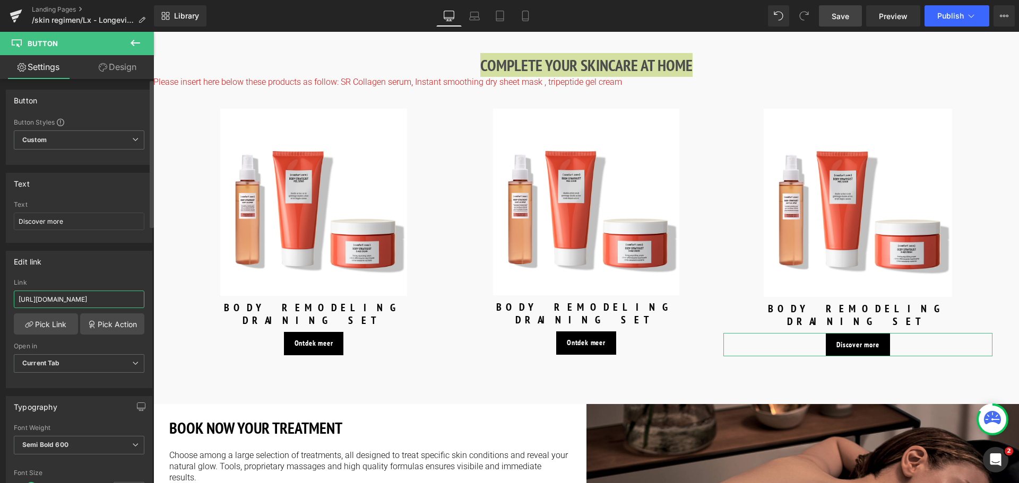
drag, startPoint x: 124, startPoint y: 299, endPoint x: 0, endPoint y: 296, distance: 124.2
click at [0, 296] on div "Edit link [URL][DOMAIN_NAME] Link [URL][DOMAIN_NAME] Pick Link Pick Action Curr…" at bounding box center [79, 315] width 159 height 145
type input "/products/skin-regimen-lx-tripeptide-gel-cream"
drag, startPoint x: 84, startPoint y: 218, endPoint x: 0, endPoint y: 206, distance: 85.2
click at [0, 206] on div "Text Discover more Text Discover more" at bounding box center [79, 204] width 159 height 78
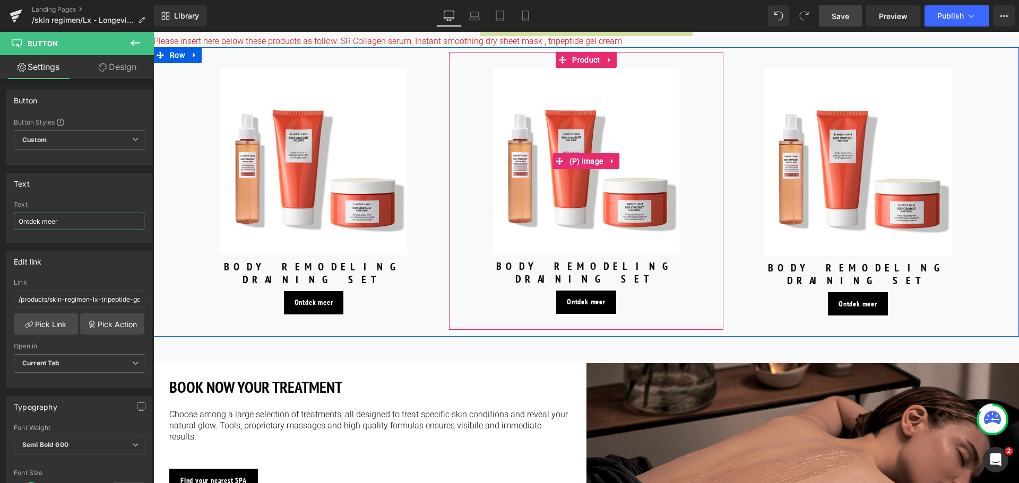
scroll to position [1601, 0]
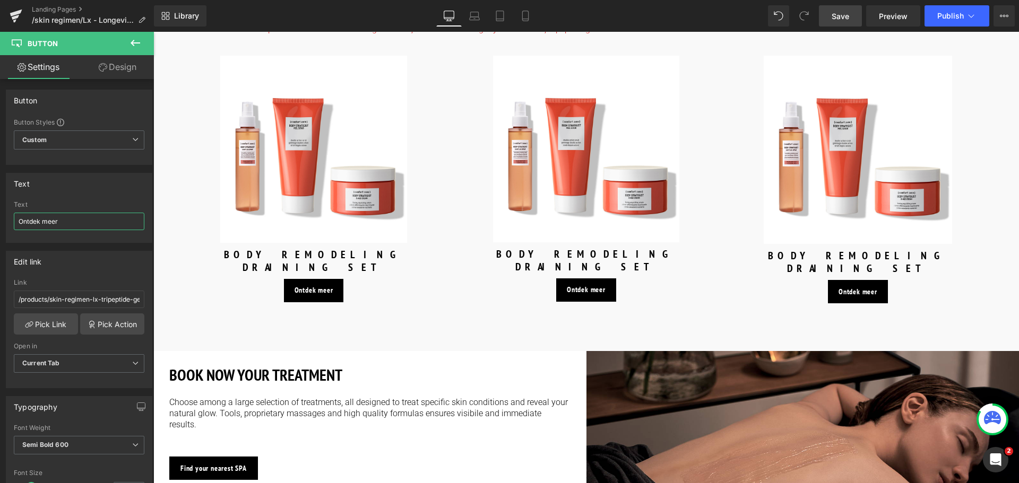
type input "Ontdek meer"
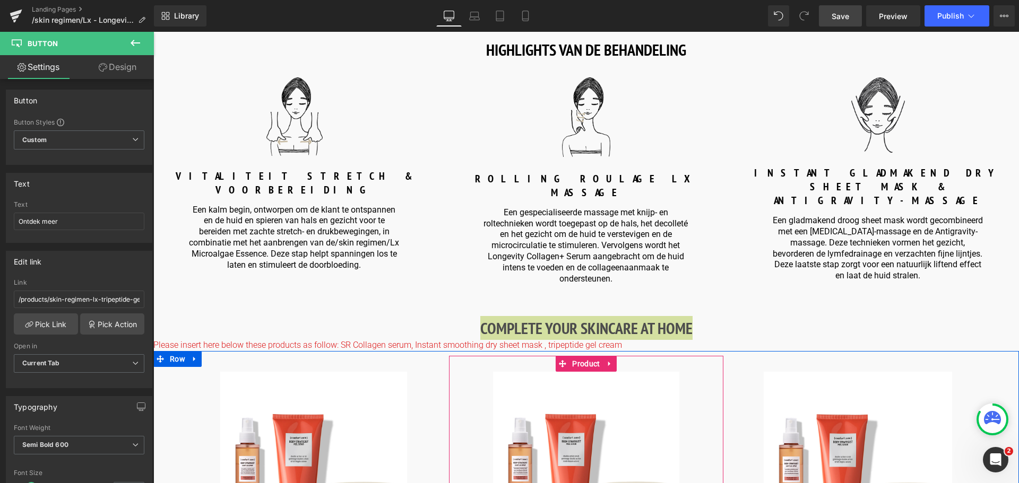
scroll to position [1283, 0]
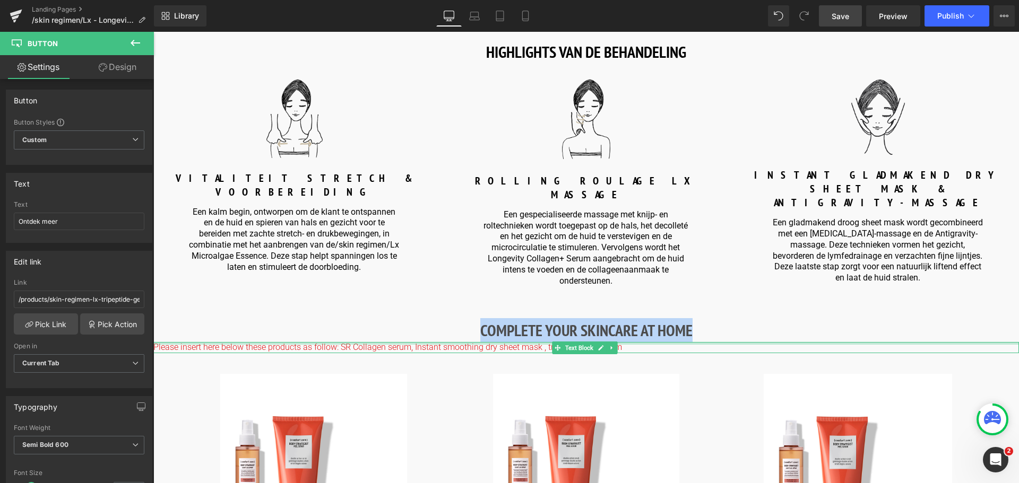
click at [686, 320] on strong "COMPLETE YOUR SKINCARE AT HOME" at bounding box center [586, 330] width 212 height 21
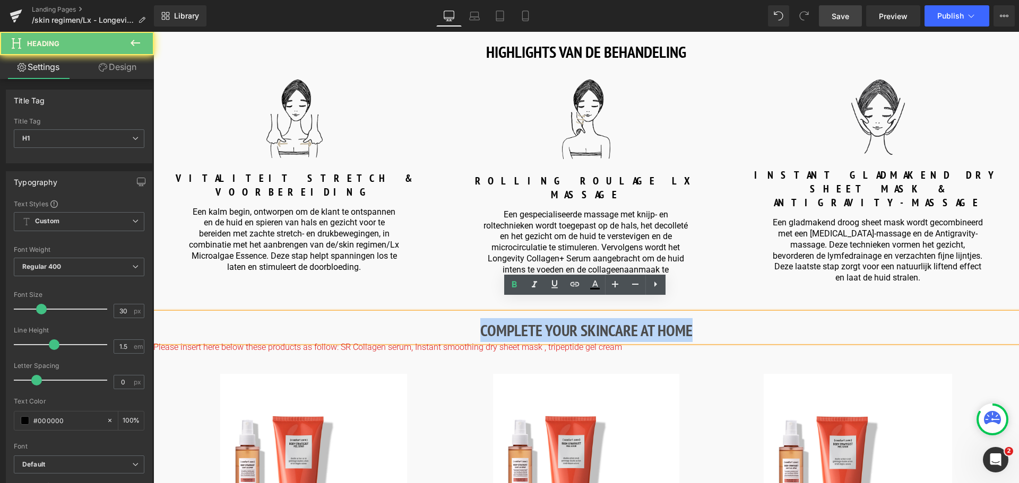
click at [692, 318] on h1 "COMPLETE YOUR SKINCARE AT HOME" at bounding box center [585, 330] width 865 height 24
drag, startPoint x: 692, startPoint y: 315, endPoint x: 440, endPoint y: 315, distance: 252.1
click at [440, 318] on h1 "COMPLETE YOUR SKINCARE AT HOME" at bounding box center [585, 330] width 865 height 24
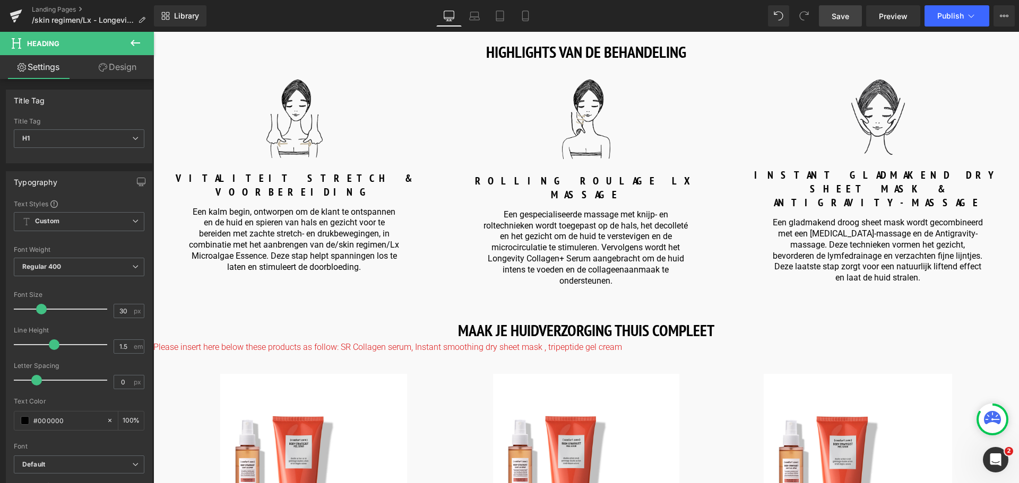
drag, startPoint x: 830, startPoint y: 18, endPoint x: 663, endPoint y: 10, distance: 167.3
click at [830, 18] on link "Save" at bounding box center [840, 15] width 43 height 21
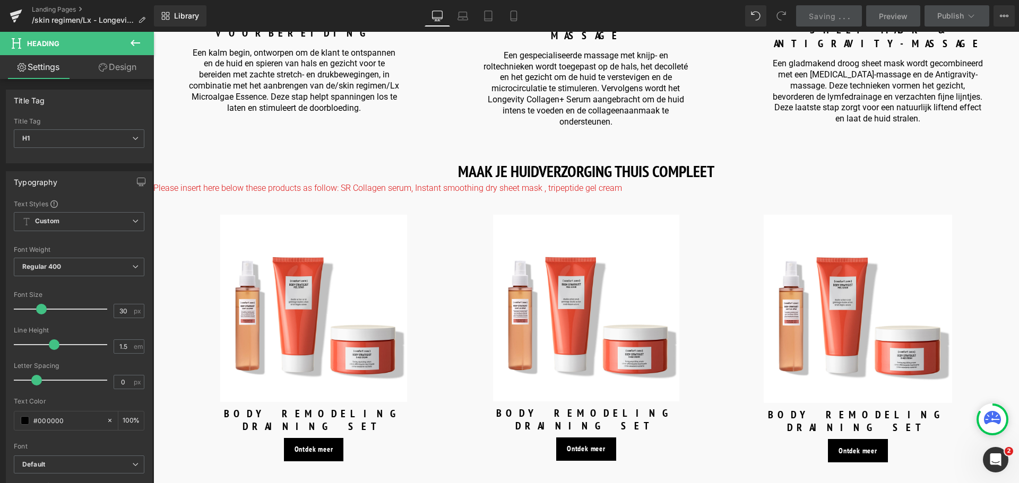
scroll to position [1601, 0]
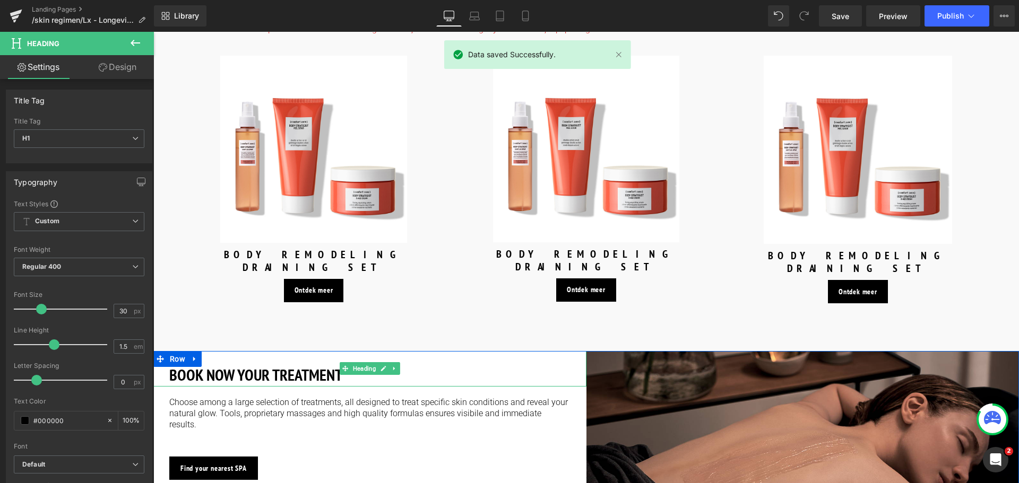
drag, startPoint x: 314, startPoint y: 351, endPoint x: 265, endPoint y: 382, distance: 57.3
click at [314, 365] on strong "BOOK NOW YOUR TREATMENT" at bounding box center [255, 375] width 173 height 21
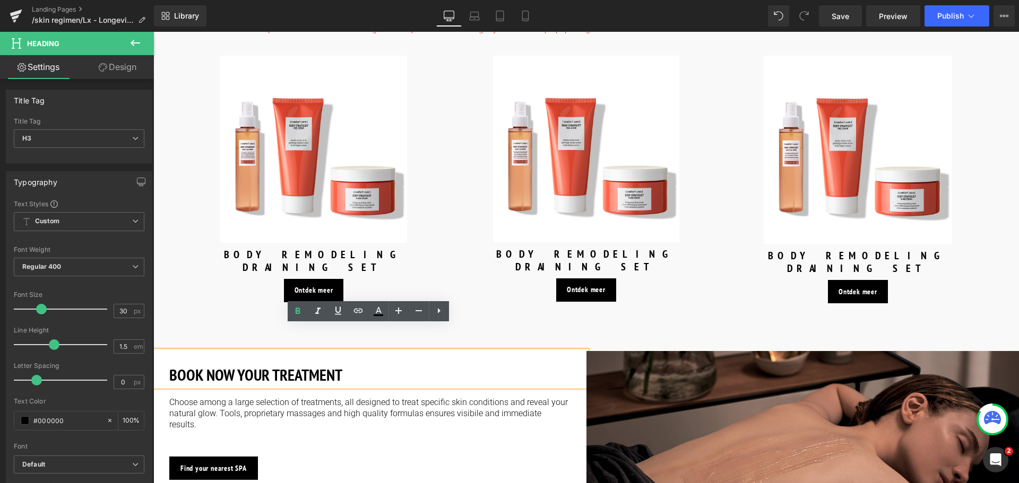
click at [361, 363] on h3 "BOOK NOW YOUR TREATMENT" at bounding box center [369, 375] width 401 height 24
drag, startPoint x: 361, startPoint y: 353, endPoint x: 167, endPoint y: 356, distance: 194.2
click at [167, 356] on div "BOOK NOW YOUR TREATMENT" at bounding box center [369, 369] width 433 height 36
paste div
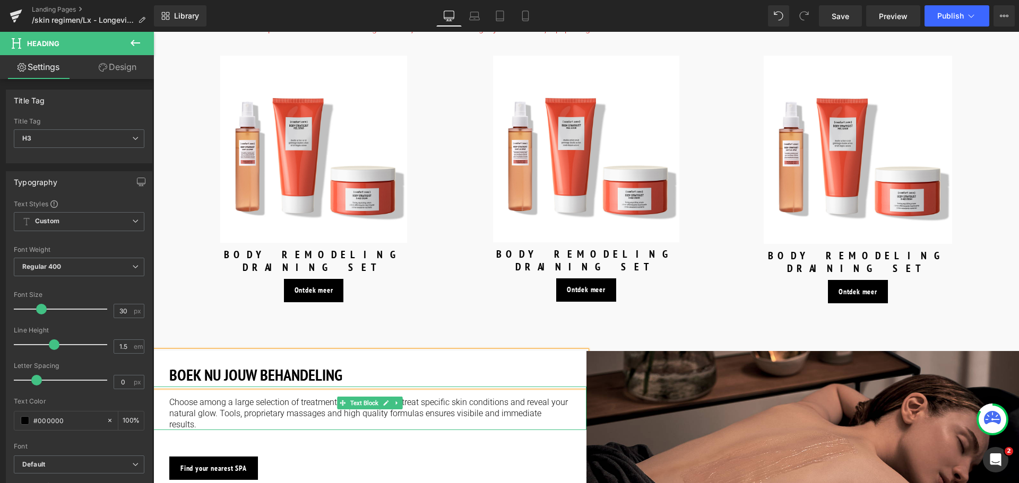
click at [188, 397] on p "Choose among a large selection of treatments, all designed to treat specific sk…" at bounding box center [369, 413] width 401 height 33
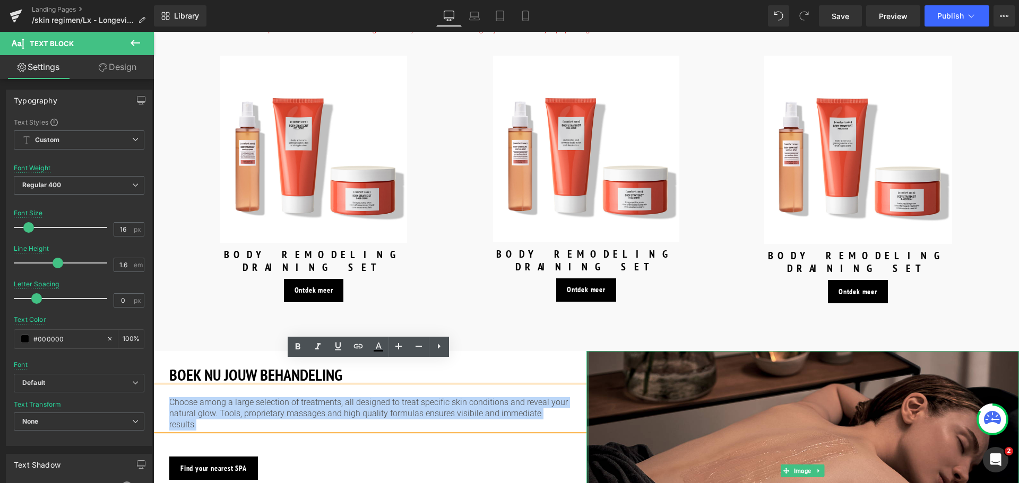
drag, startPoint x: 168, startPoint y: 377, endPoint x: 586, endPoint y: 396, distance: 418.1
click at [586, 396] on div "BOEK NU JOUW BEHANDELING Heading Choose among a large selection of treatments, …" at bounding box center [585, 471] width 865 height 240
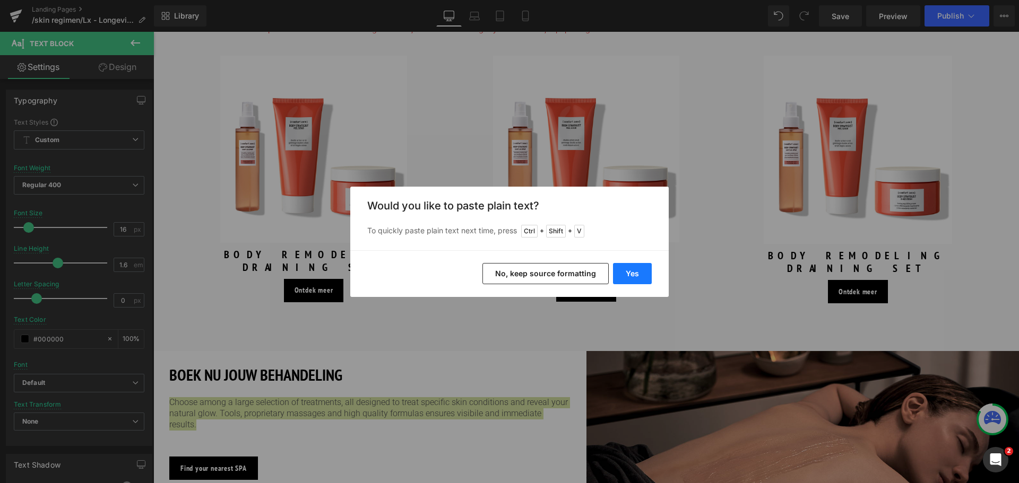
click at [634, 272] on button "Yes" at bounding box center [632, 273] width 39 height 21
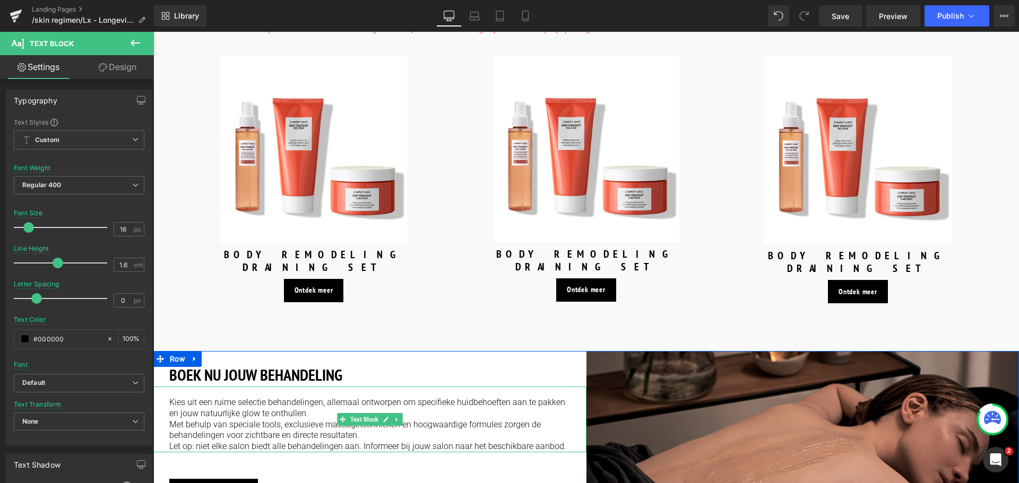
click at [166, 420] on div "Kies uit een ruime selectie behandelingen, allemaal ontworpen om specifieke hui…" at bounding box center [369, 420] width 433 height 66
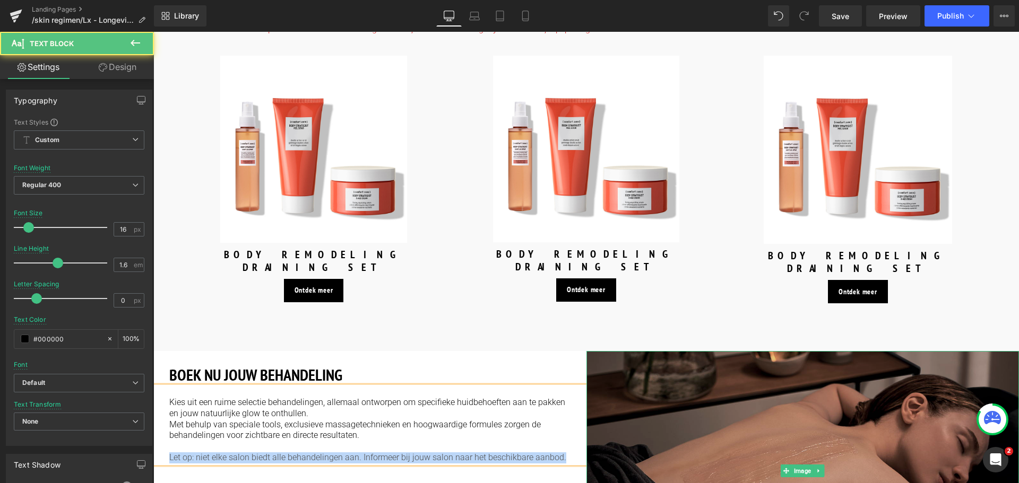
drag, startPoint x: 166, startPoint y: 434, endPoint x: 608, endPoint y: 429, distance: 442.0
click at [608, 429] on div "BOEK NU JOUW BEHANDELING Heading Kies uit een ruime selectie behandelingen, all…" at bounding box center [585, 471] width 865 height 240
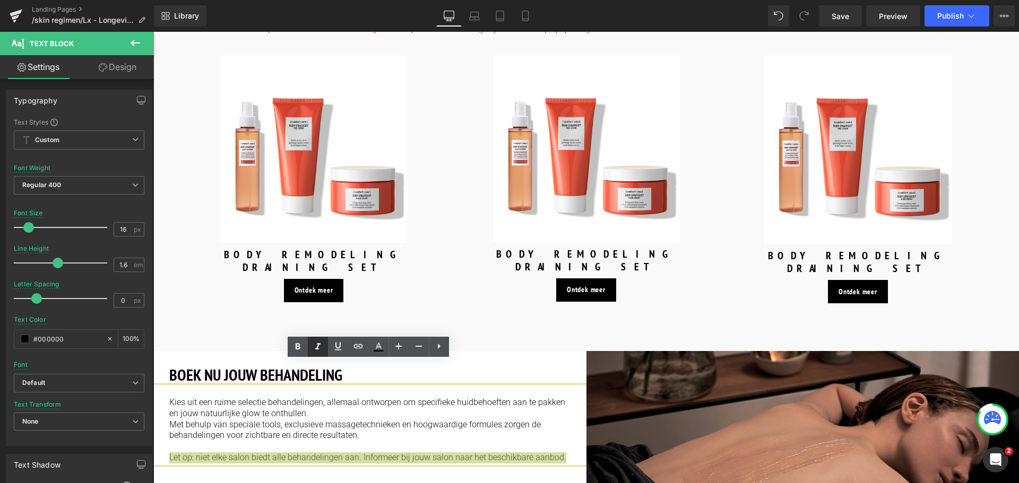
click at [318, 347] on icon at bounding box center [317, 346] width 5 height 6
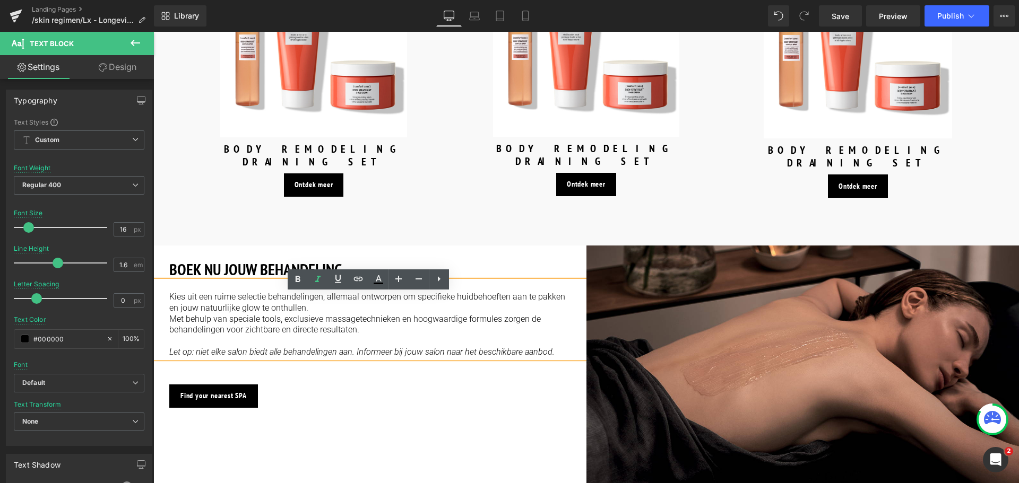
scroll to position [1708, 0]
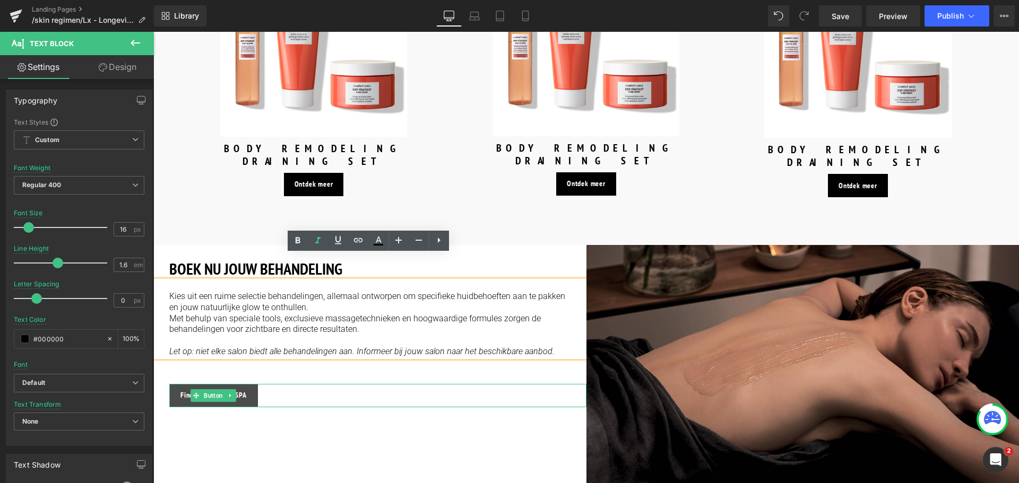
click at [240, 384] on link "Find your nearest SPA" at bounding box center [213, 395] width 89 height 23
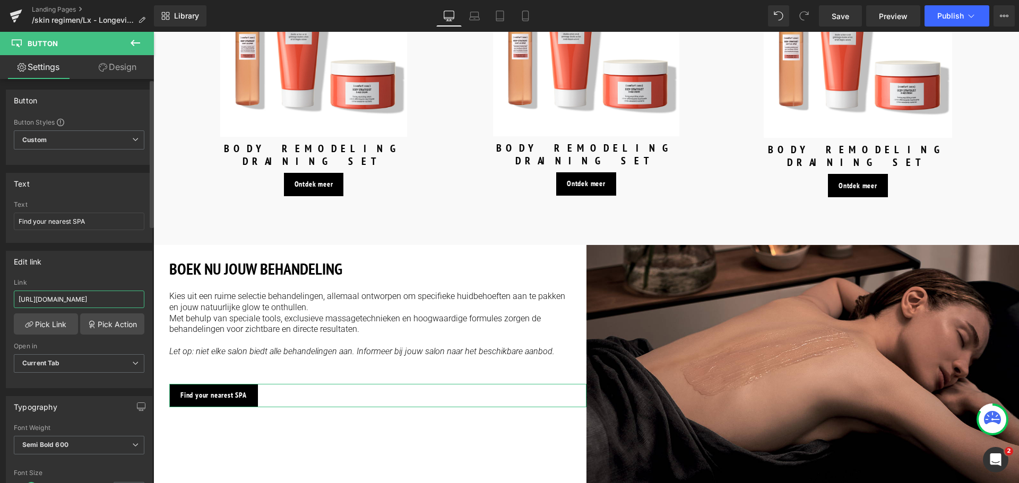
drag, startPoint x: 123, startPoint y: 300, endPoint x: 0, endPoint y: 308, distance: 123.4
click at [0, 308] on div "Edit link [URL][DOMAIN_NAME] Link [URL][DOMAIN_NAME] Pick Link Pick Action Curr…" at bounding box center [79, 315] width 159 height 145
type input "/pages/spa-locator?_gl=1*17ps2ce*_up*MQ..&gclid=CjwKCAjwxNW2BhAkEiwA24Cm9Ew9Tuk…"
drag, startPoint x: 105, startPoint y: 228, endPoint x: 0, endPoint y: 227, distance: 105.1
click at [0, 227] on div "Text Find your nearest SPA Text Find your nearest SPA" at bounding box center [79, 204] width 159 height 78
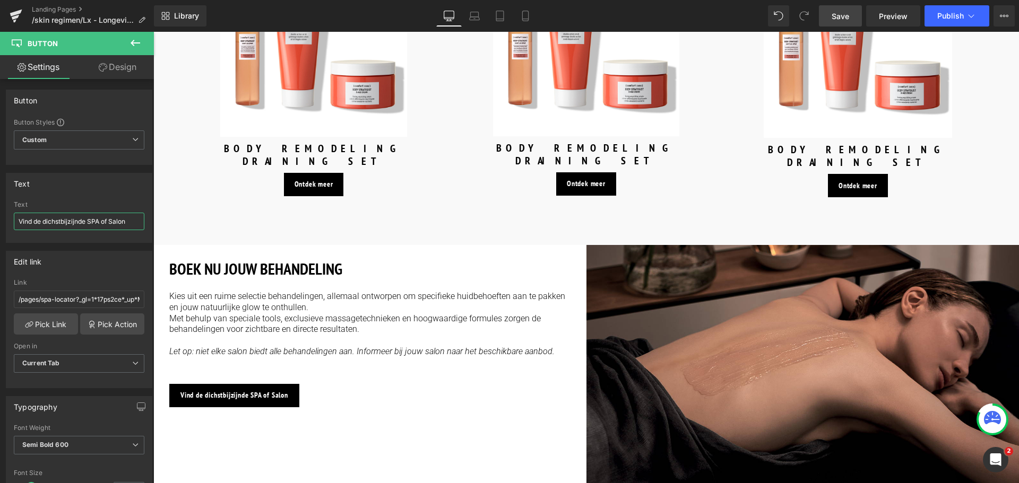
type input "Vind de dichstbijzijnde SPA of Salon"
click at [848, 15] on span "Save" at bounding box center [841, 16] width 18 height 11
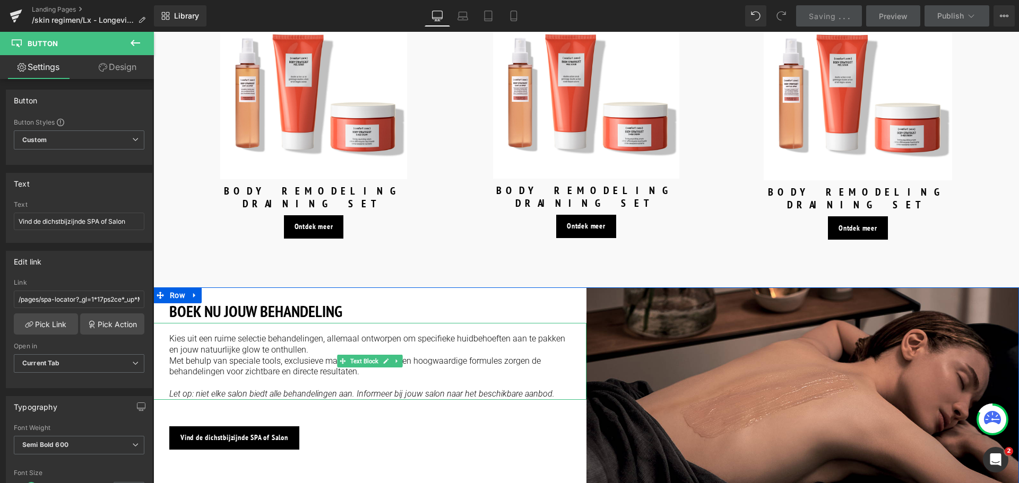
scroll to position [1548, 0]
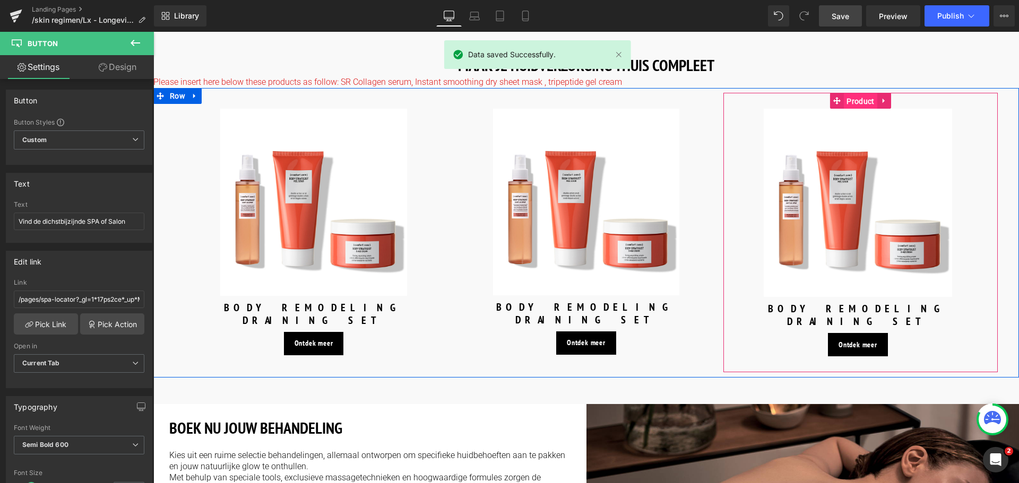
click at [859, 93] on span "Product" at bounding box center [860, 101] width 33 height 16
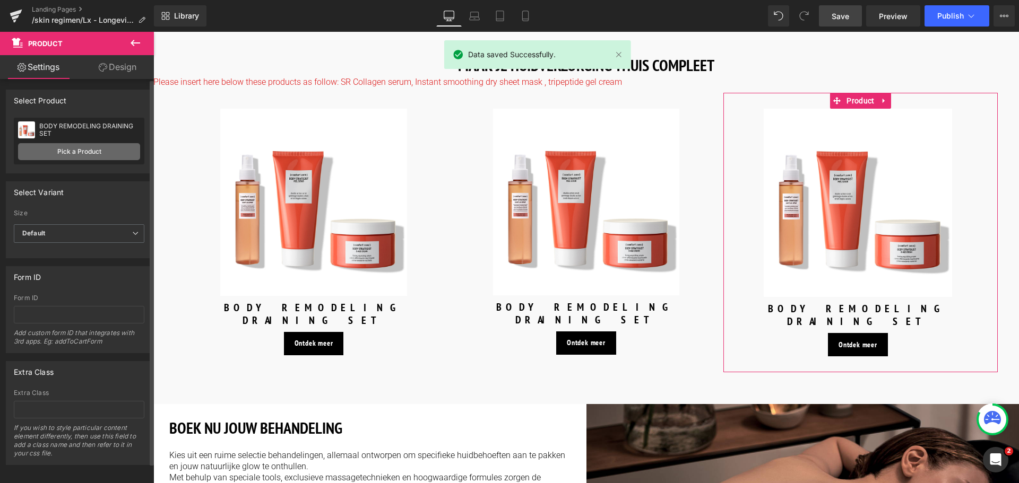
click at [92, 149] on link "Pick a Product" at bounding box center [79, 151] width 122 height 17
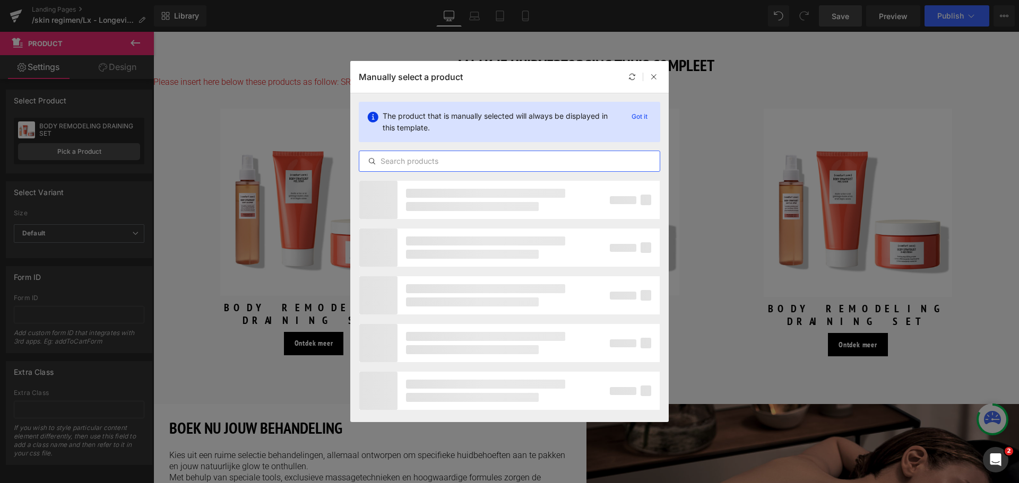
click at [466, 164] on input "text" at bounding box center [509, 161] width 300 height 13
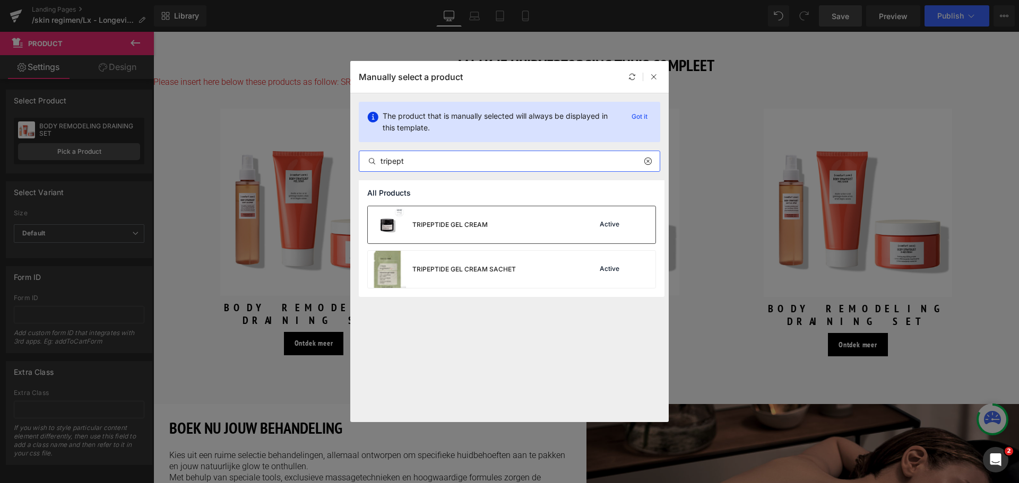
type input "tripept"
click at [483, 228] on div "TRIPEPTIDE GEL CREAM" at bounding box center [449, 225] width 75 height 10
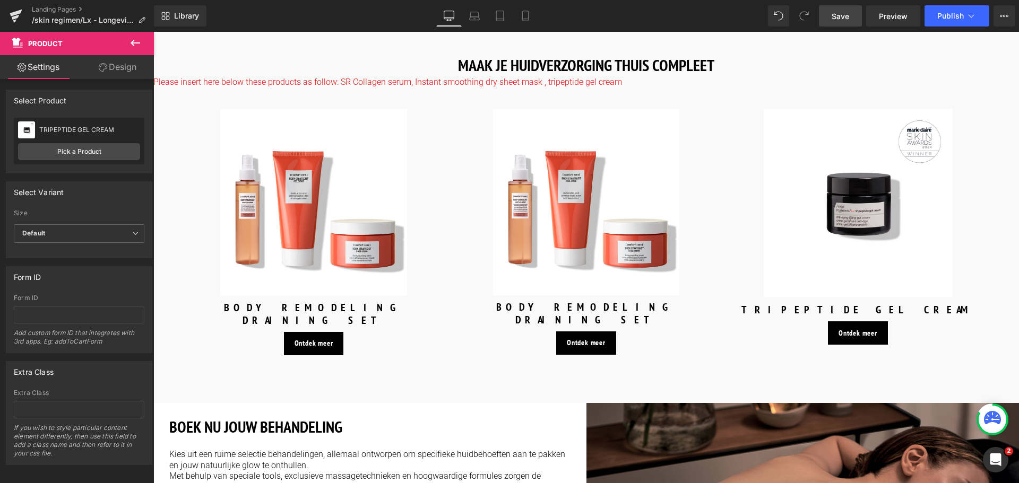
click at [841, 15] on span "Save" at bounding box center [841, 16] width 18 height 11
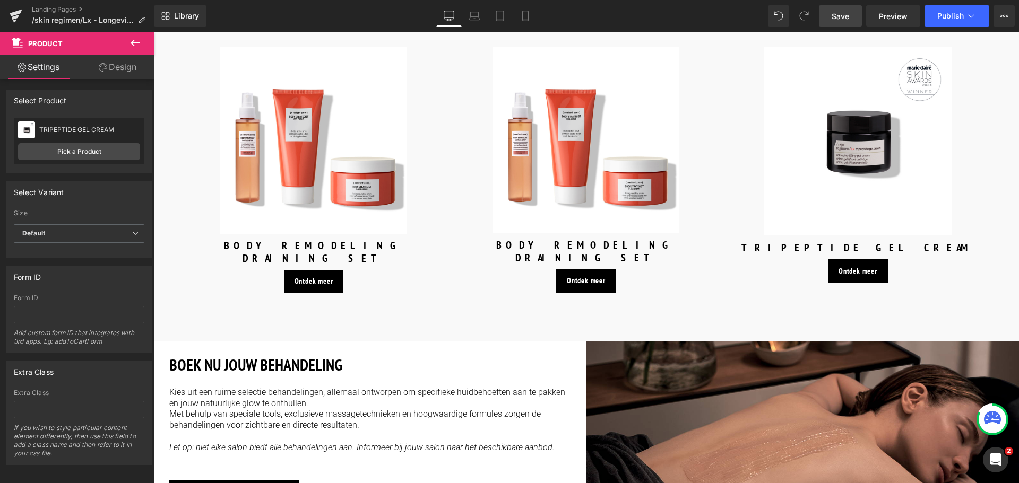
scroll to position [1655, 0]
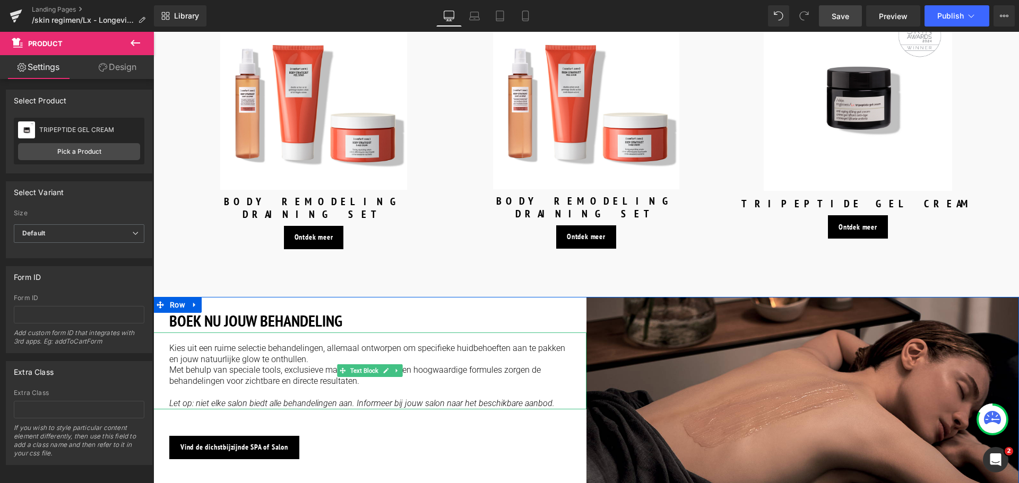
click at [396, 365] on p "Met behulp van speciale tools, exclusieve massagetechnieken en hoogwaardige for…" at bounding box center [369, 376] width 401 height 22
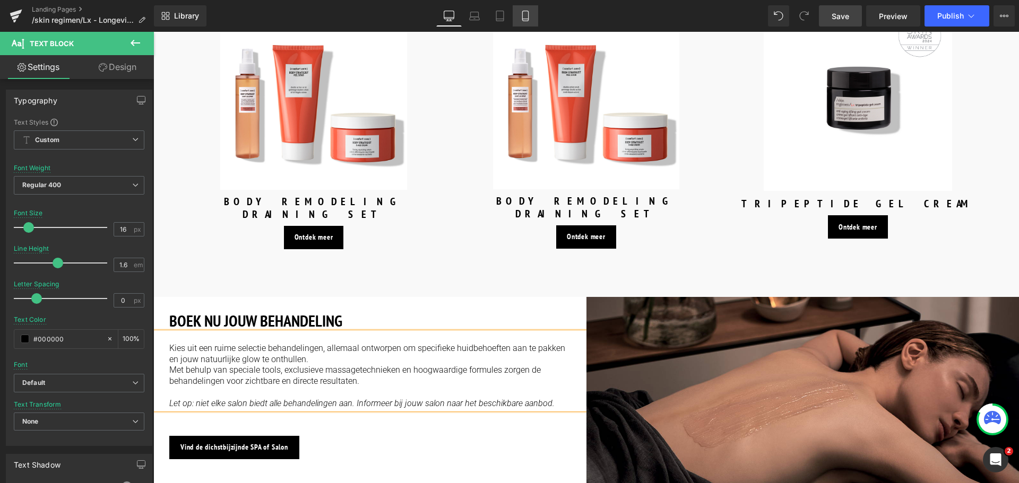
click at [525, 11] on icon at bounding box center [525, 16] width 6 height 10
type input "100"
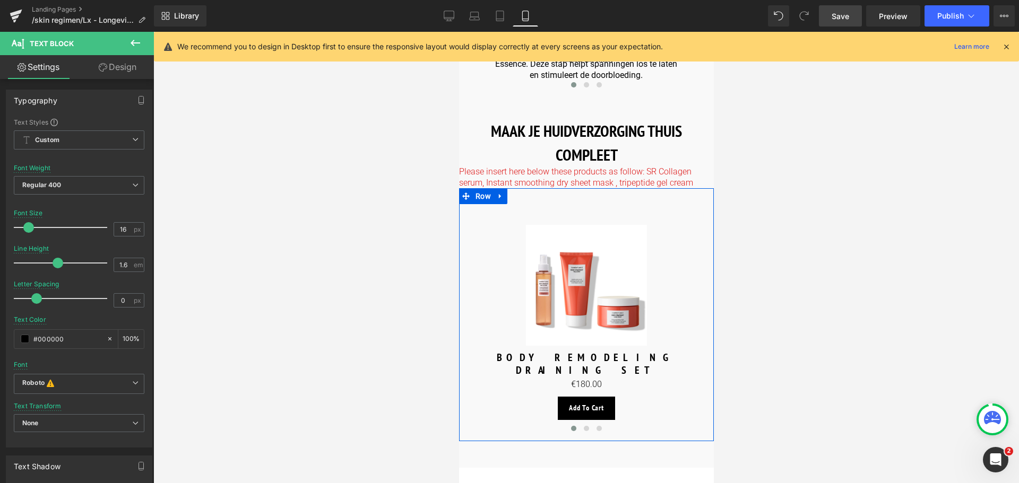
scroll to position [1457, 0]
click at [586, 209] on span "Product" at bounding box center [585, 217] width 33 height 16
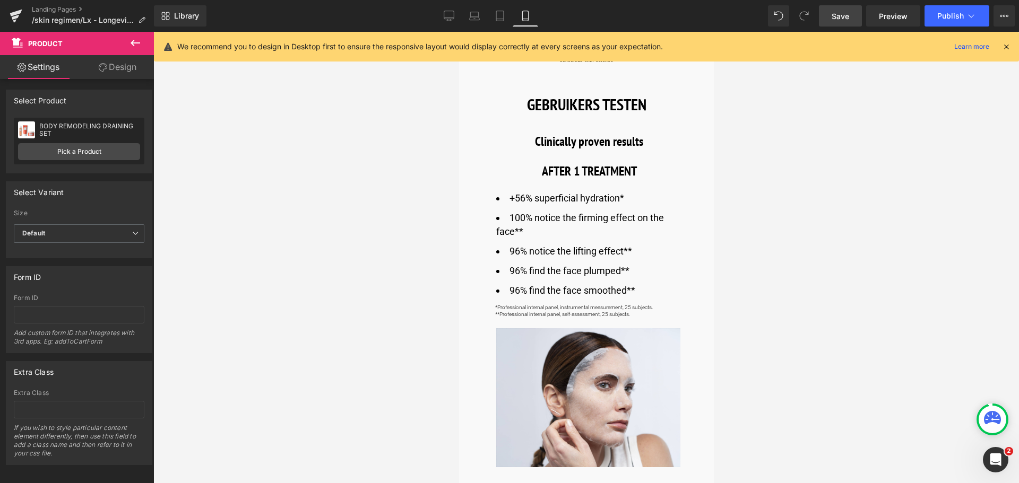
scroll to position [395, 0]
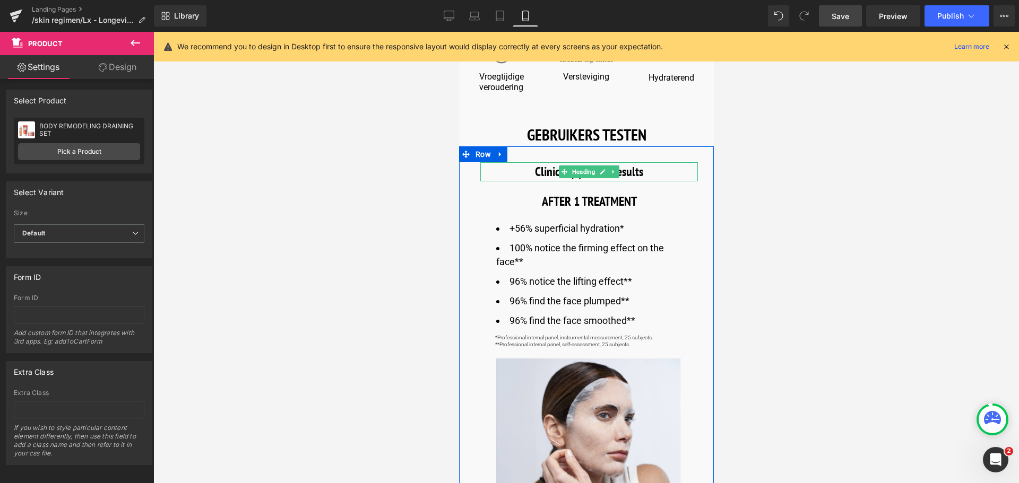
click at [645, 173] on h3 "Clinically proven results" at bounding box center [589, 171] width 218 height 19
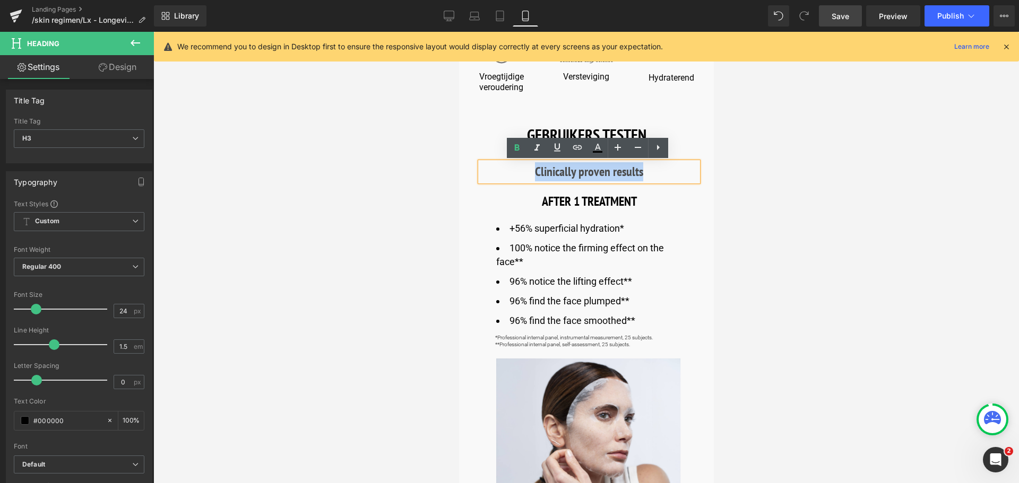
drag, startPoint x: 643, startPoint y: 174, endPoint x: 509, endPoint y: 174, distance: 133.7
click at [509, 174] on h3 "Clinically proven results" at bounding box center [589, 171] width 218 height 19
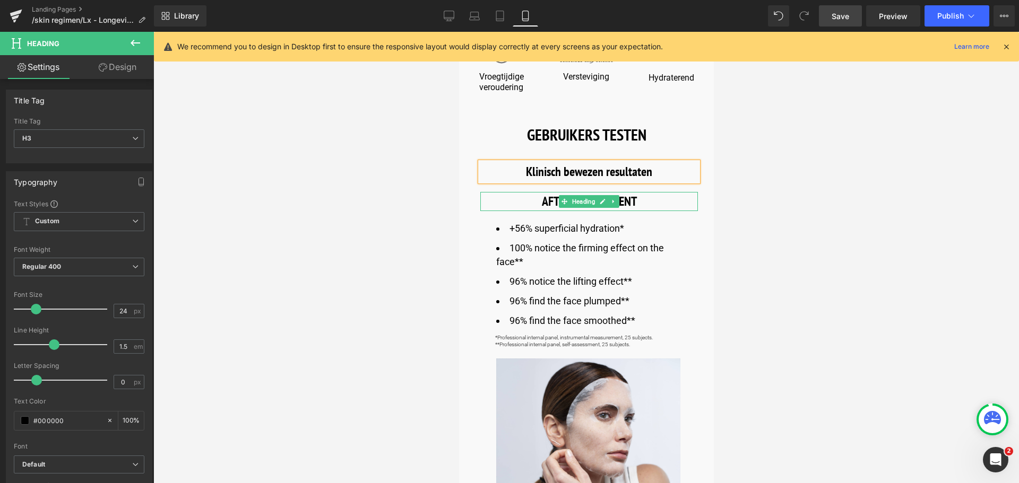
click at [536, 202] on h3 "AFTER 1 TREATMENT" at bounding box center [589, 201] width 218 height 19
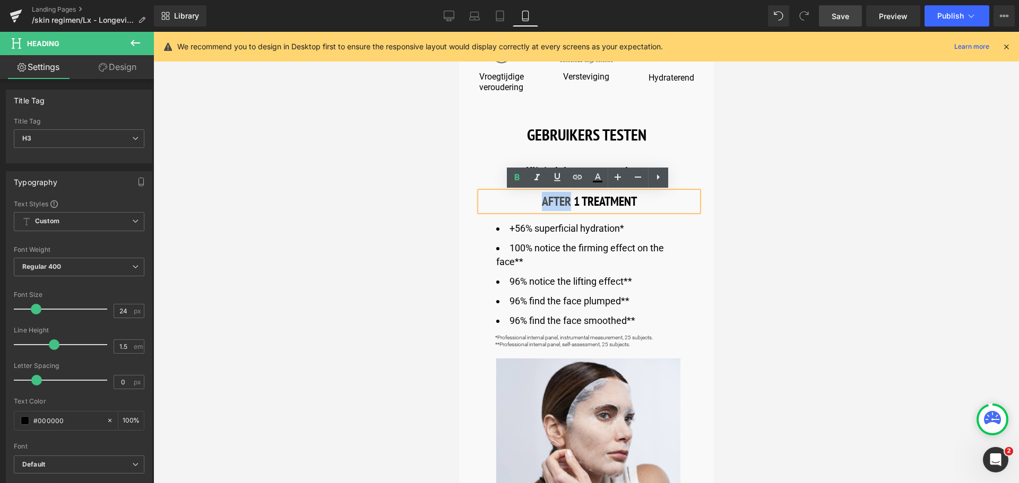
drag, startPoint x: 540, startPoint y: 203, endPoint x: 568, endPoint y: 203, distance: 28.1
click at [568, 203] on b "AFTER 1 TREATMENT" at bounding box center [588, 201] width 95 height 16
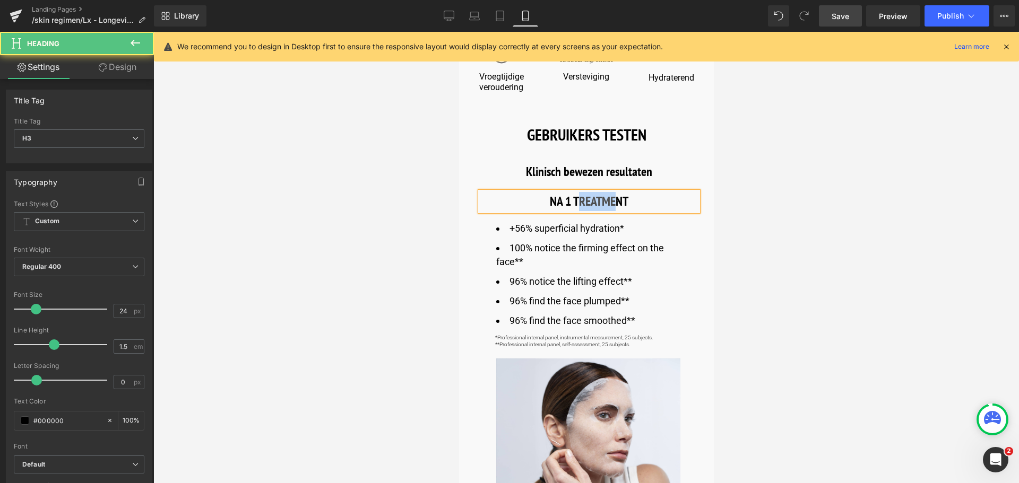
drag, startPoint x: 573, startPoint y: 201, endPoint x: 613, endPoint y: 202, distance: 39.8
click at [613, 202] on b "NA 1 TREATMENT" at bounding box center [588, 201] width 79 height 16
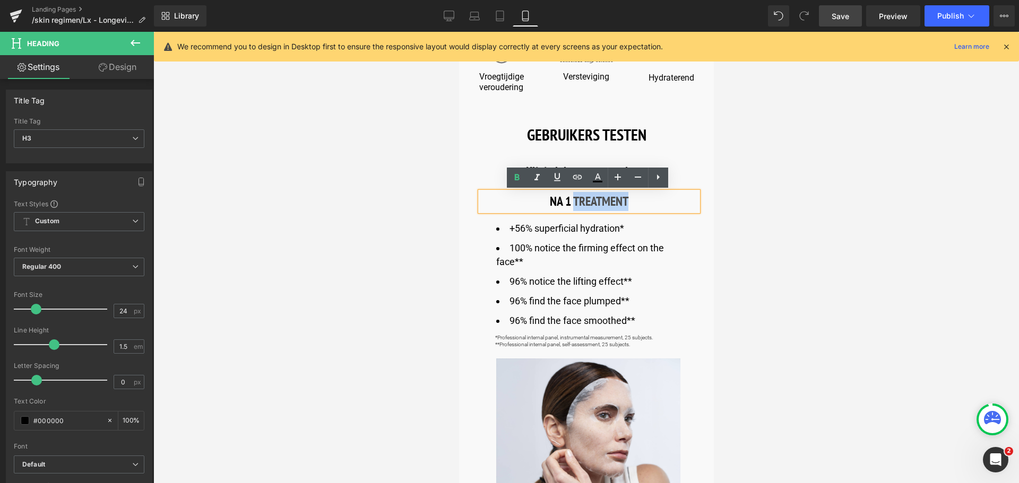
drag, startPoint x: 629, startPoint y: 201, endPoint x: 570, endPoint y: 202, distance: 58.4
click at [570, 202] on h3 "NA 1 TREATMENT" at bounding box center [589, 201] width 218 height 19
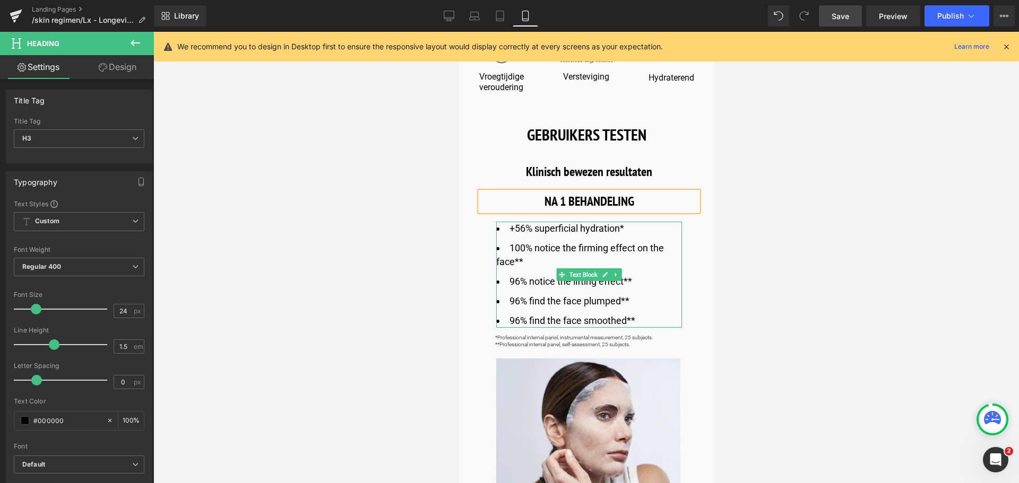
click at [536, 232] on li "+56% superficial hydration*" at bounding box center [589, 228] width 186 height 13
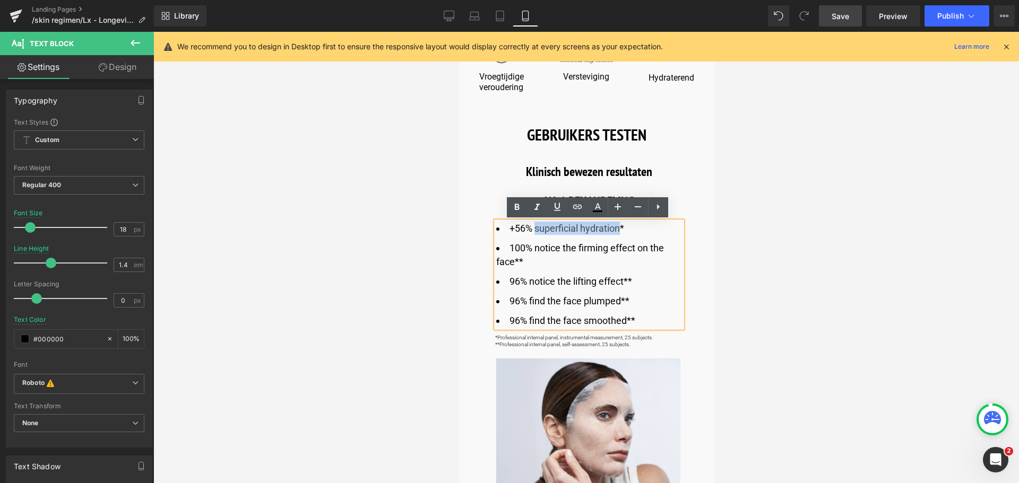
drag, startPoint x: 533, startPoint y: 230, endPoint x: 618, endPoint y: 230, distance: 85.4
click at [618, 230] on li "+56% superficial hydration*" at bounding box center [589, 228] width 186 height 13
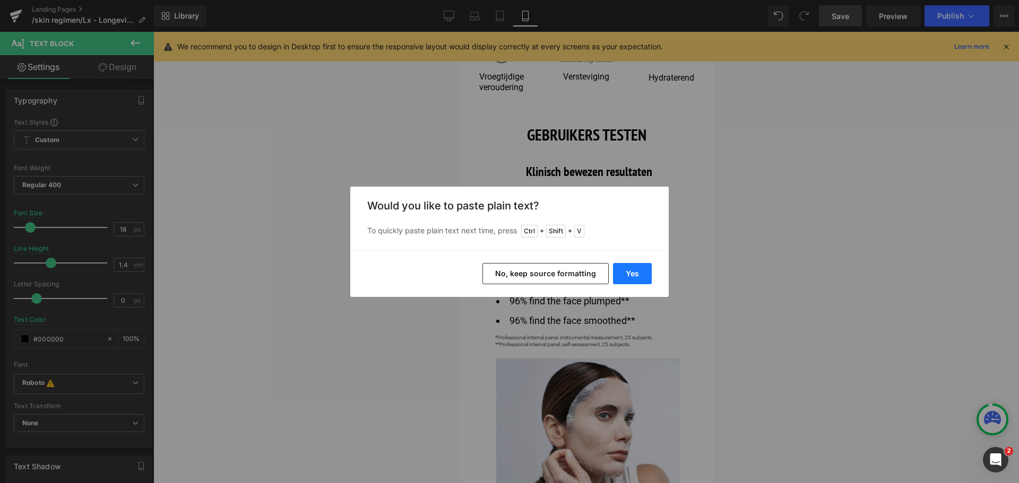
click at [618, 267] on button "Yes" at bounding box center [632, 273] width 39 height 21
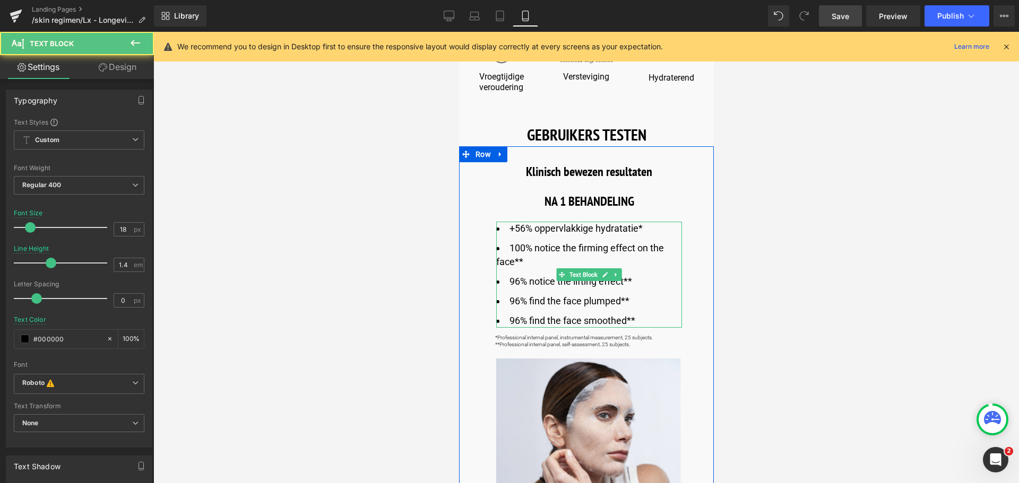
click at [533, 248] on li "100% notice the firming effect on the face**" at bounding box center [589, 254] width 186 height 27
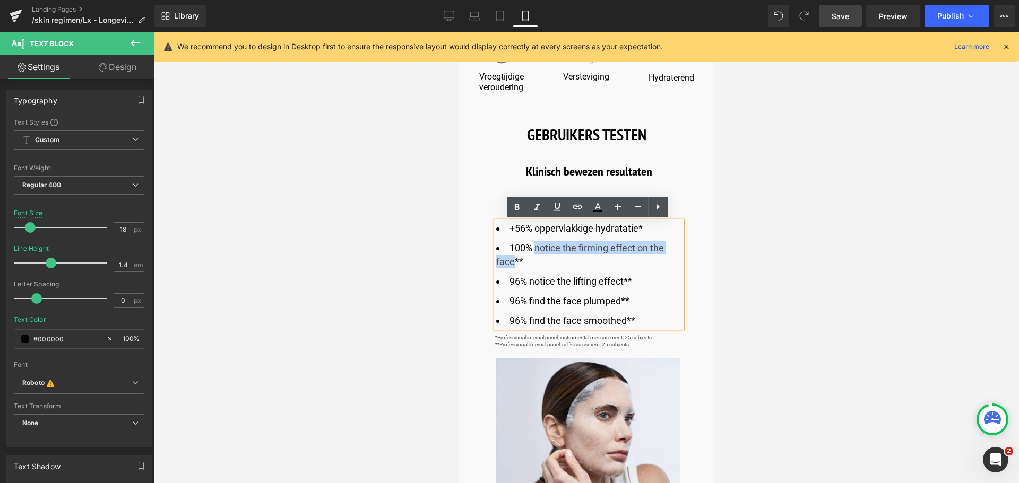
drag, startPoint x: 533, startPoint y: 248, endPoint x: 510, endPoint y: 261, distance: 25.7
click at [510, 261] on li "100% notice the firming effect on the face**" at bounding box center [589, 254] width 186 height 27
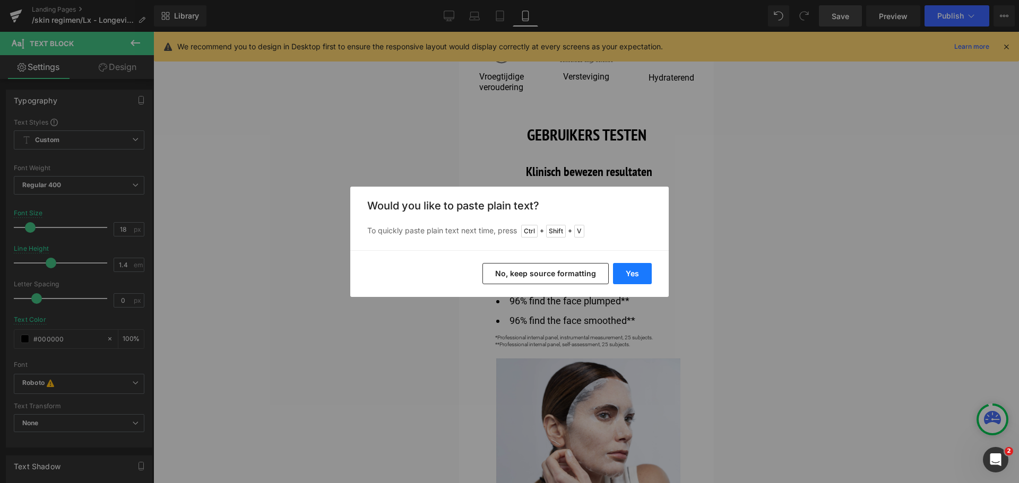
click at [624, 272] on button "Yes" at bounding box center [632, 273] width 39 height 21
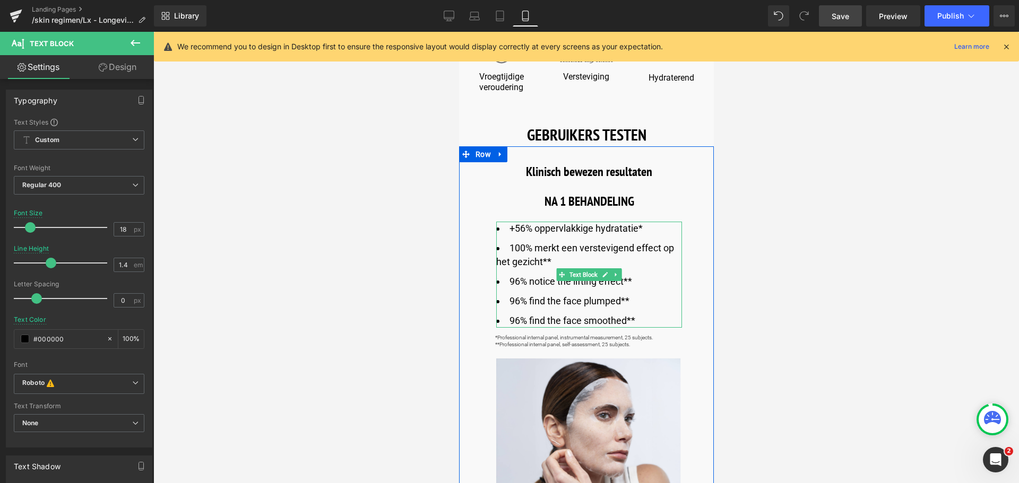
click at [534, 279] on li "96% notice the lifting effect**" at bounding box center [589, 281] width 186 height 13
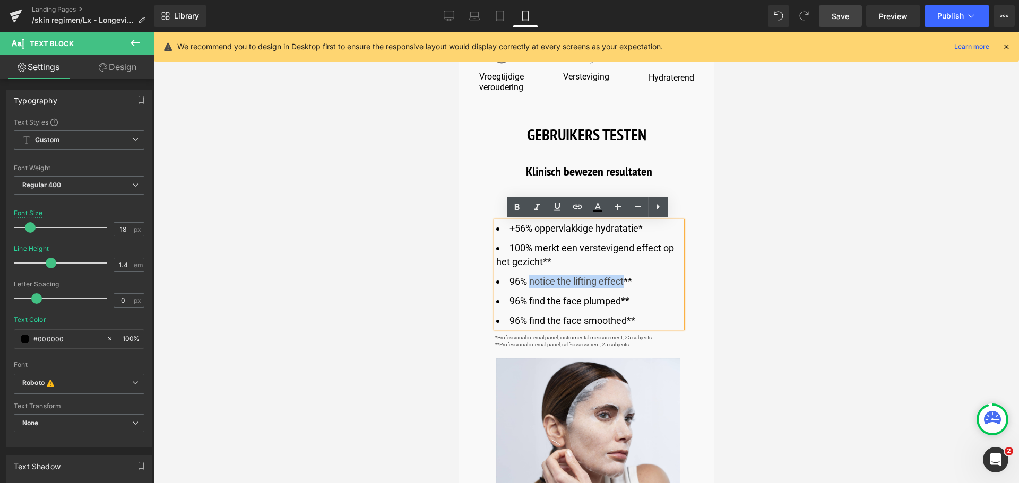
drag, startPoint x: 528, startPoint y: 283, endPoint x: 625, endPoint y: 280, distance: 96.6
click at [625, 280] on li "96% notice the lifting effect**" at bounding box center [589, 281] width 186 height 13
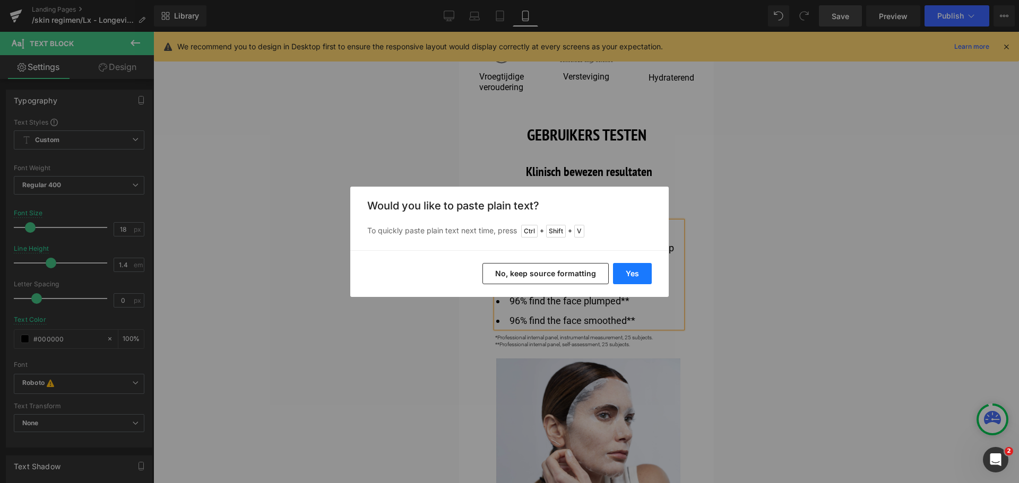
click at [626, 272] on button "Yes" at bounding box center [632, 273] width 39 height 21
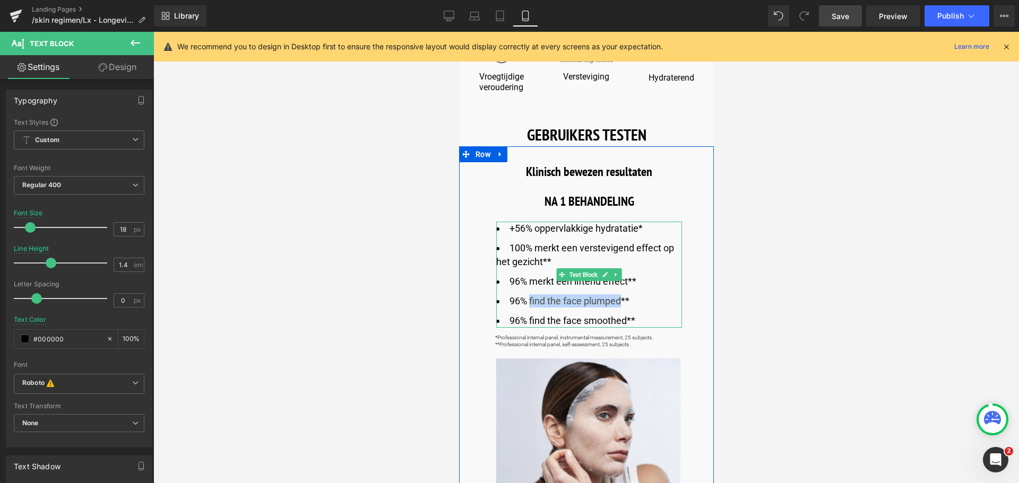
drag, startPoint x: 527, startPoint y: 301, endPoint x: 620, endPoint y: 301, distance: 92.3
click at [620, 301] on li "96% find the face plumped**" at bounding box center [589, 301] width 186 height 13
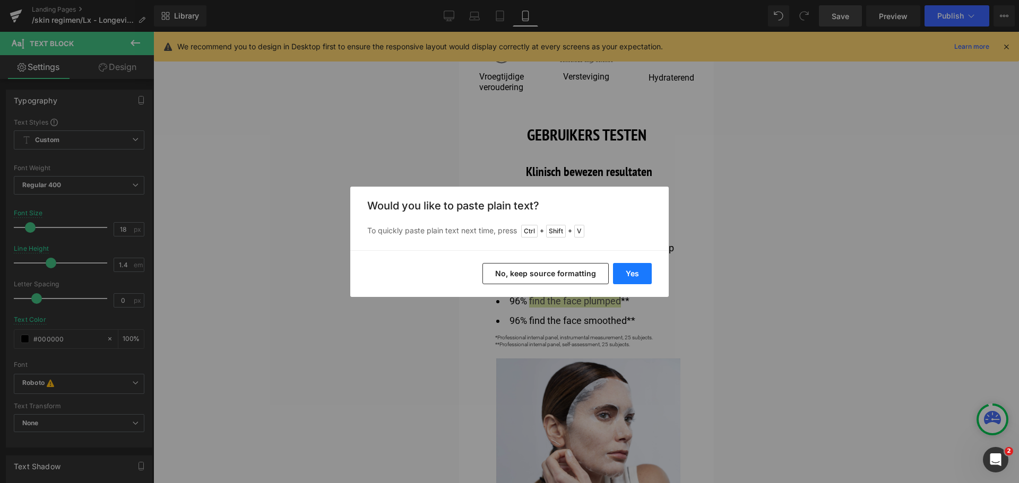
click at [629, 272] on button "Yes" at bounding box center [632, 273] width 39 height 21
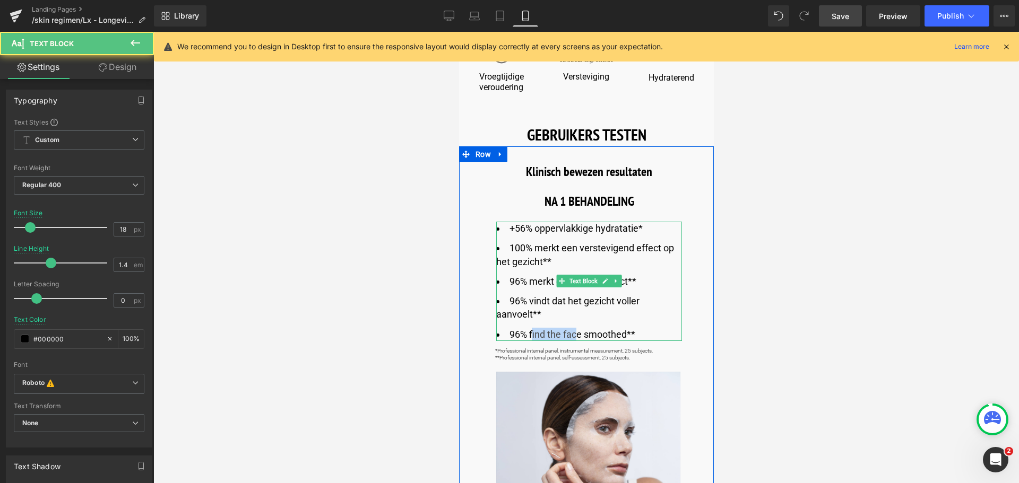
drag, startPoint x: 529, startPoint y: 333, endPoint x: 573, endPoint y: 334, distance: 44.6
click at [573, 334] on li "96% find the face smoothed**" at bounding box center [589, 334] width 186 height 13
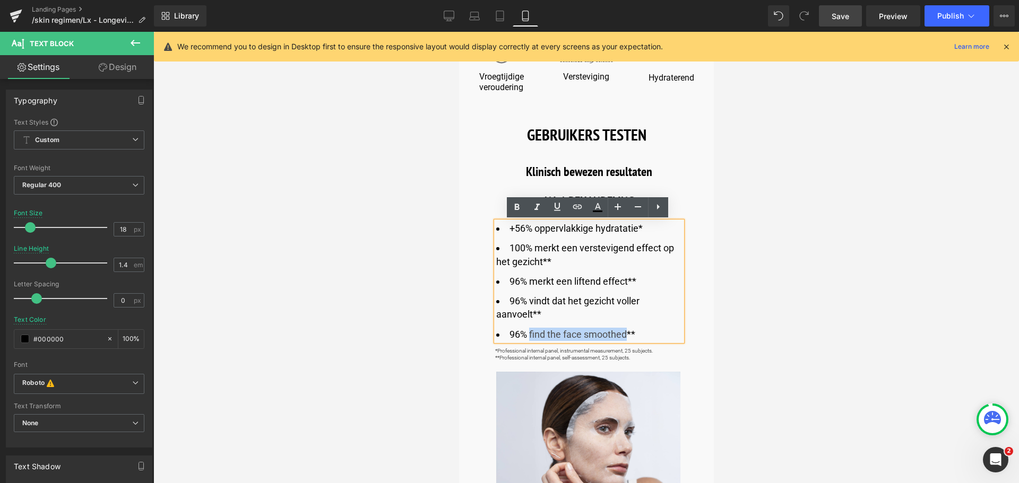
drag, startPoint x: 626, startPoint y: 333, endPoint x: 527, endPoint y: 332, distance: 98.2
click at [527, 332] on li "96% find the face smoothed**" at bounding box center [589, 334] width 186 height 13
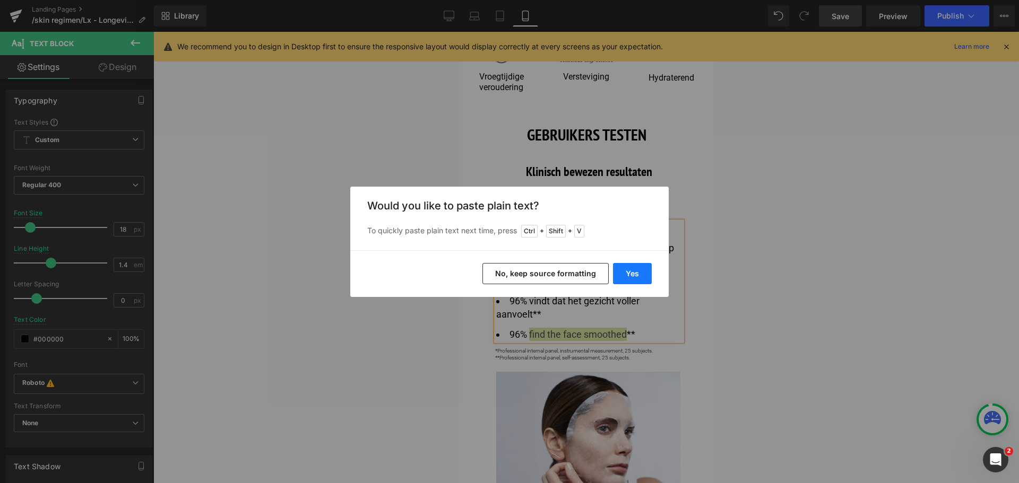
click at [626, 271] on button "Yes" at bounding box center [632, 273] width 39 height 21
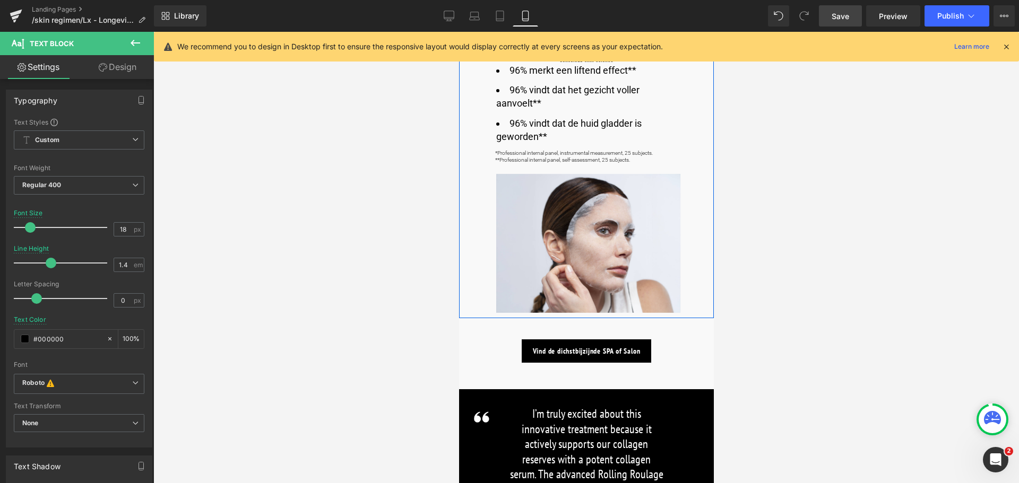
scroll to position [608, 0]
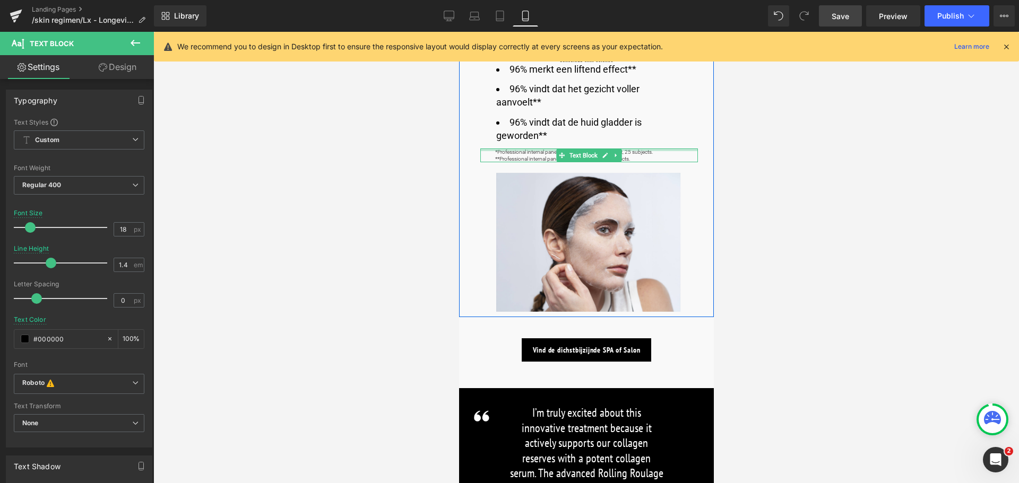
drag, startPoint x: 504, startPoint y: 150, endPoint x: 490, endPoint y: 168, distance: 22.4
click at [503, 150] on div "*Professional internal panel, instrumental measurement, 25 subjects. **Professi…" at bounding box center [589, 156] width 218 height 14
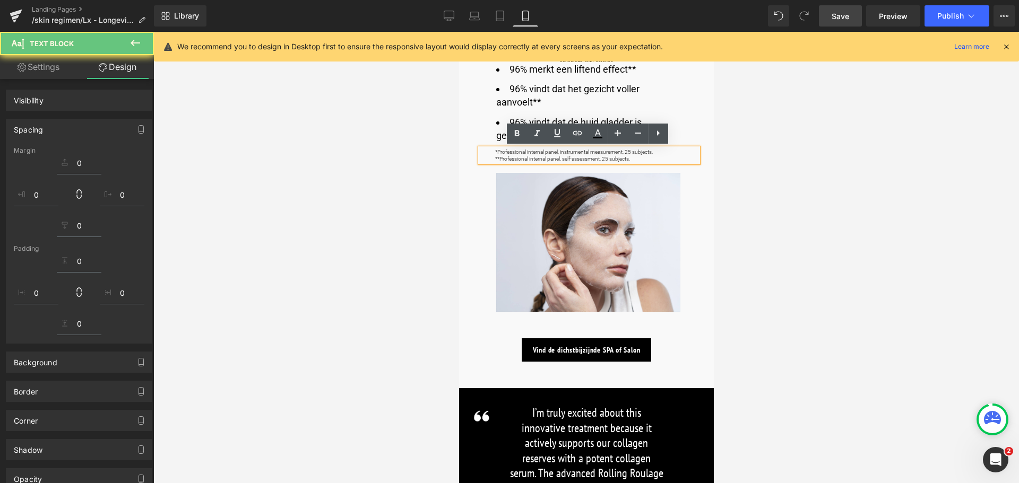
click at [655, 154] on p "*Professional internal panel, instrumental measurement, 25 subjects." at bounding box center [596, 152] width 203 height 7
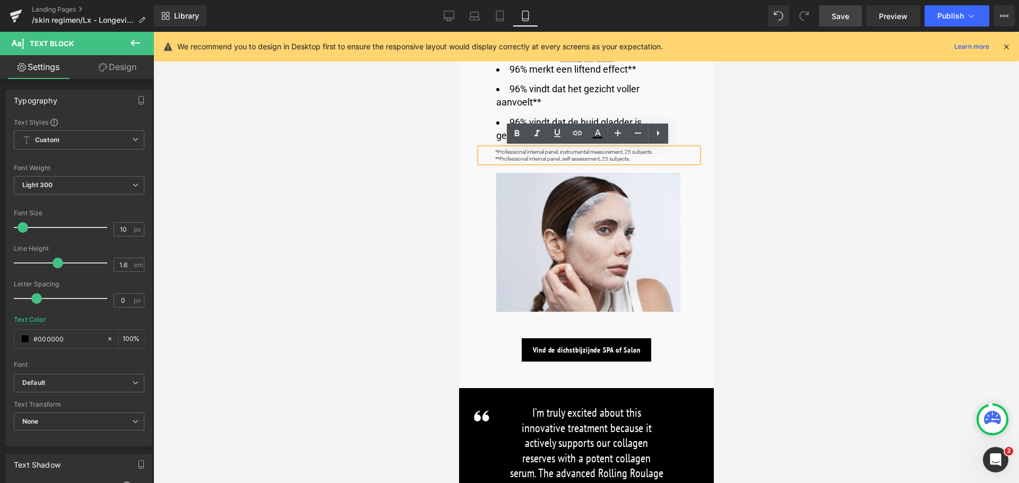
click at [649, 152] on span "*Professional internal panel, instrumental measurement, 25 subjects." at bounding box center [574, 152] width 158 height 6
drag, startPoint x: 651, startPoint y: 153, endPoint x: 495, endPoint y: 153, distance: 156.0
click at [495, 153] on span "*Professional internal panel, instrumental measurement, 25 subjects." at bounding box center [574, 152] width 158 height 6
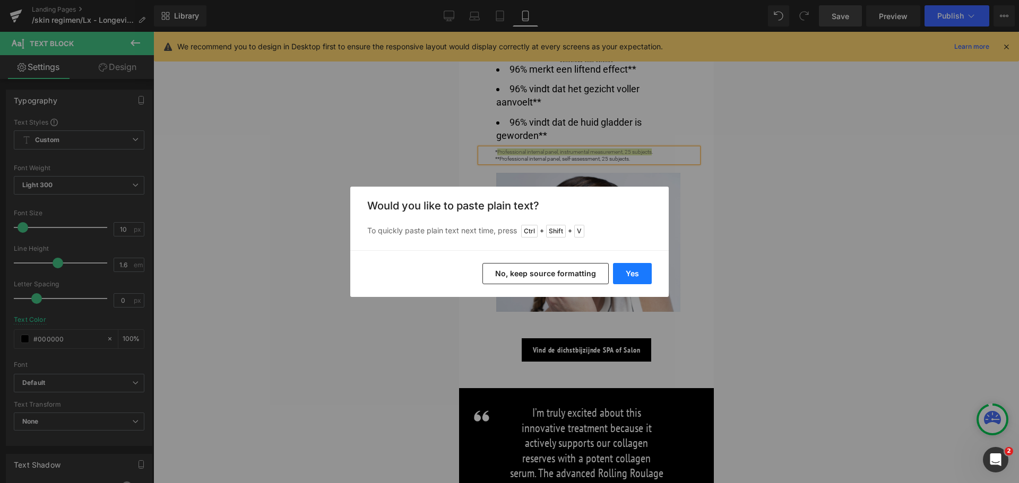
click at [628, 270] on button "Yes" at bounding box center [632, 273] width 39 height 21
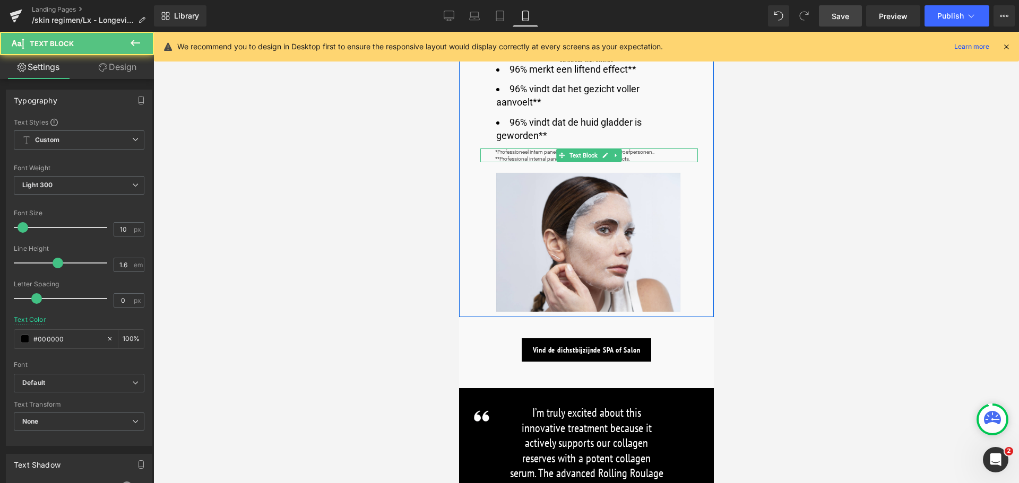
click at [499, 159] on span "**Professional internal panel, self-assessment, 25 subjects." at bounding box center [562, 159] width 135 height 6
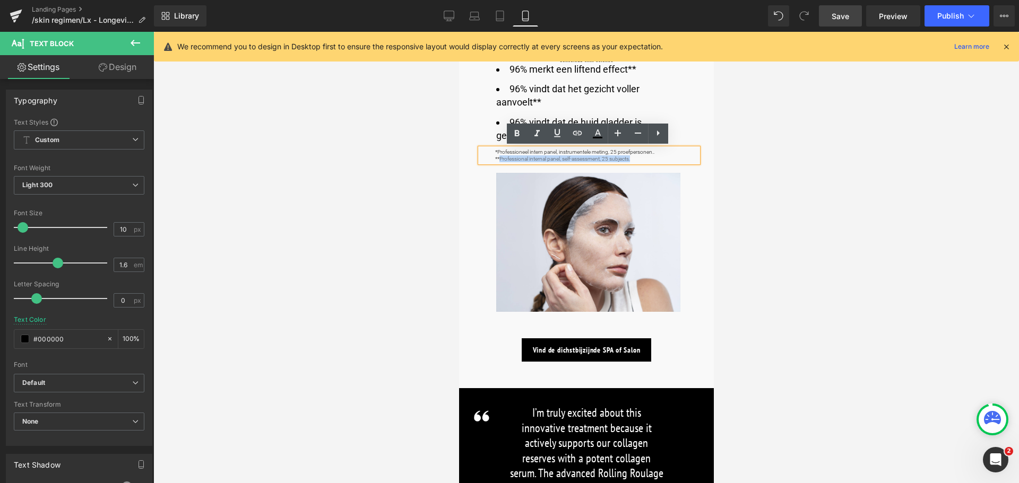
drag, startPoint x: 497, startPoint y: 159, endPoint x: 626, endPoint y: 163, distance: 129.0
click at [626, 162] on div "*Professioneel intern panel, instrumentele meting, 25 proefpersonen.. **Profess…" at bounding box center [589, 156] width 218 height 14
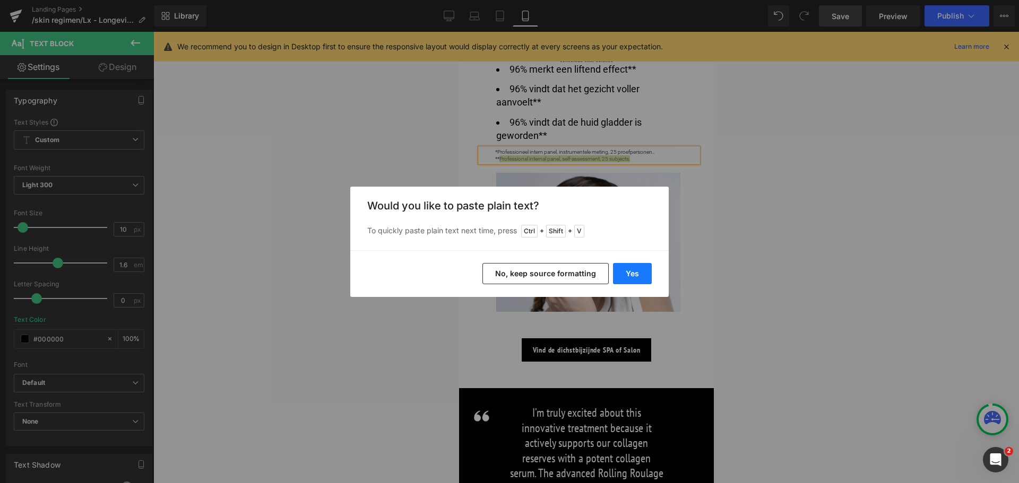
click at [624, 270] on button "Yes" at bounding box center [632, 273] width 39 height 21
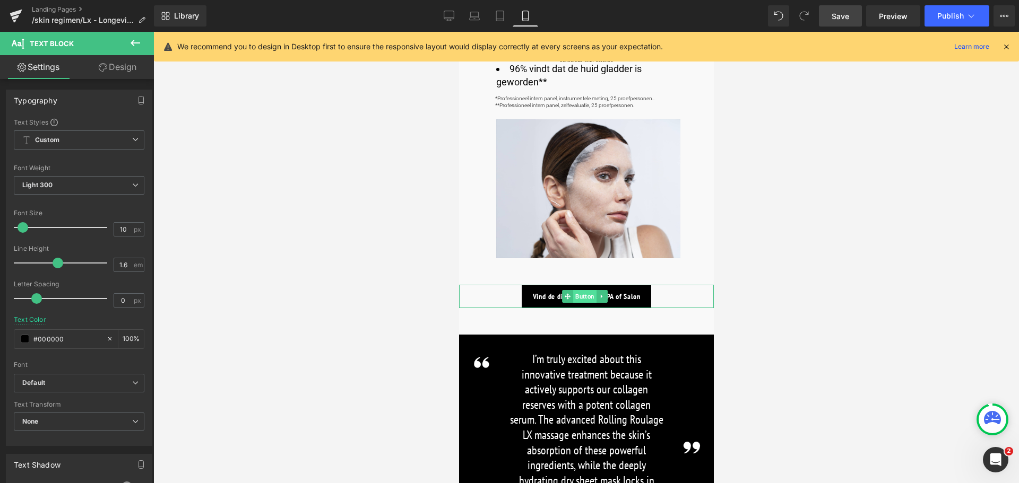
scroll to position [714, 0]
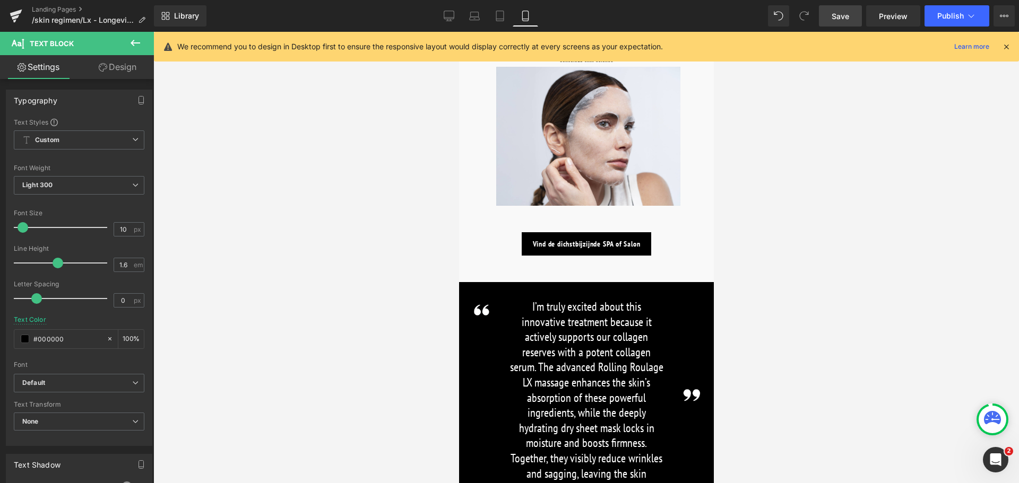
click at [847, 22] on link "Save" at bounding box center [840, 15] width 43 height 21
click at [437, 16] on icon at bounding box center [437, 16] width 11 height 11
type input "100"
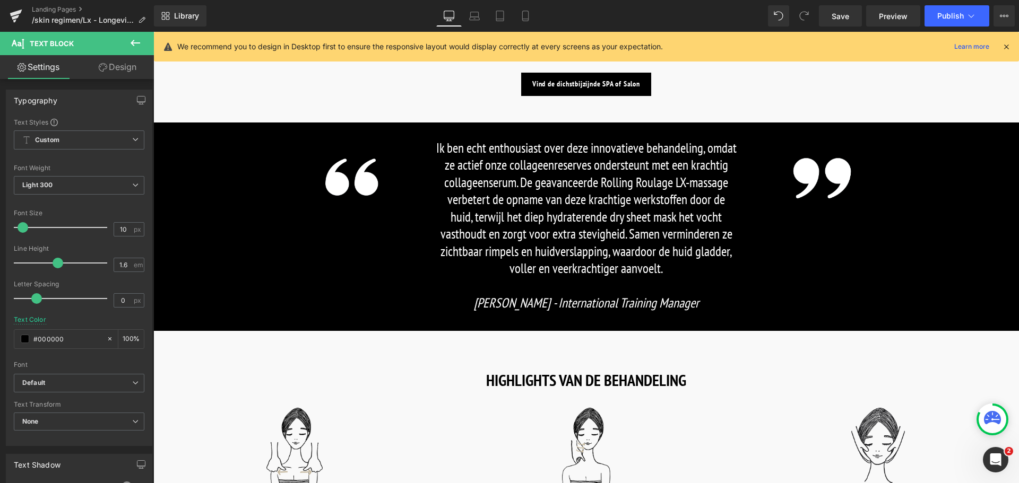
scroll to position [955, 0]
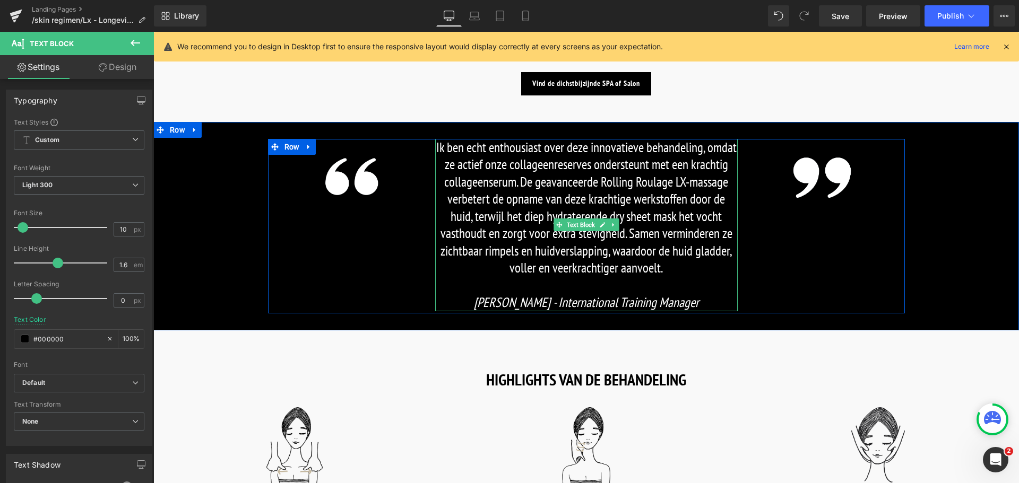
click at [669, 274] on p "Ik ben echt enthousiast over deze innovatieve behandeling, omdat ze actief onze…" at bounding box center [586, 208] width 302 height 138
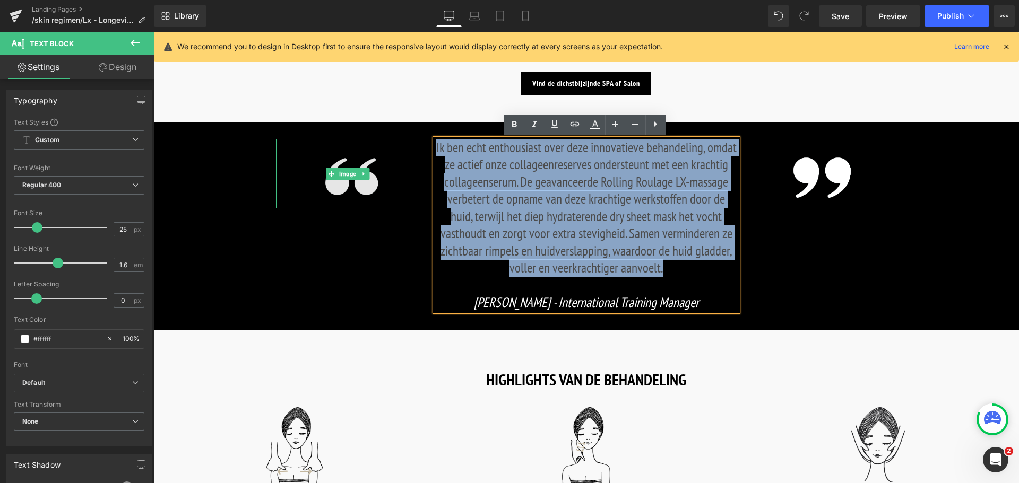
drag, startPoint x: 662, startPoint y: 269, endPoint x: 391, endPoint y: 155, distance: 294.7
click at [391, 155] on div "Image Ik ben echt enthousiast over deze innovatieve behandeling, omdat ze actie…" at bounding box center [586, 226] width 637 height 175
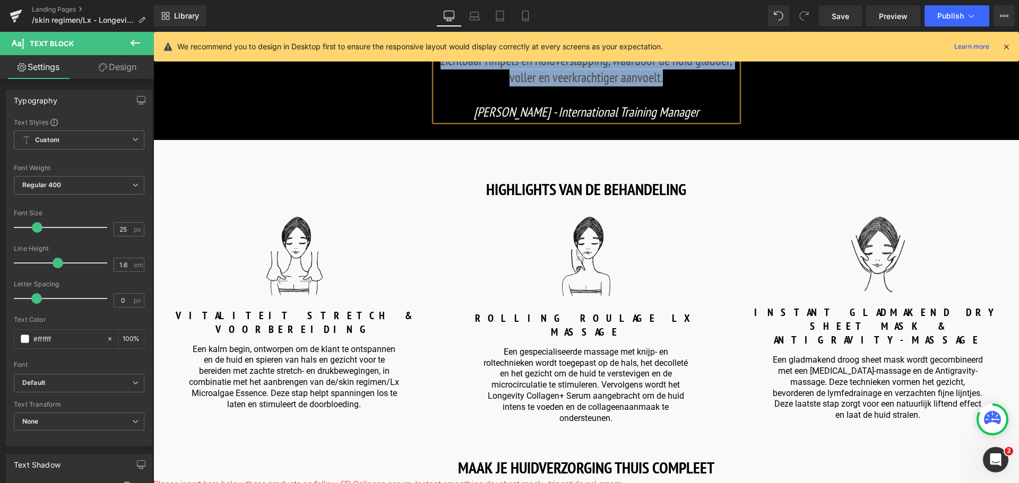
scroll to position [1167, 0]
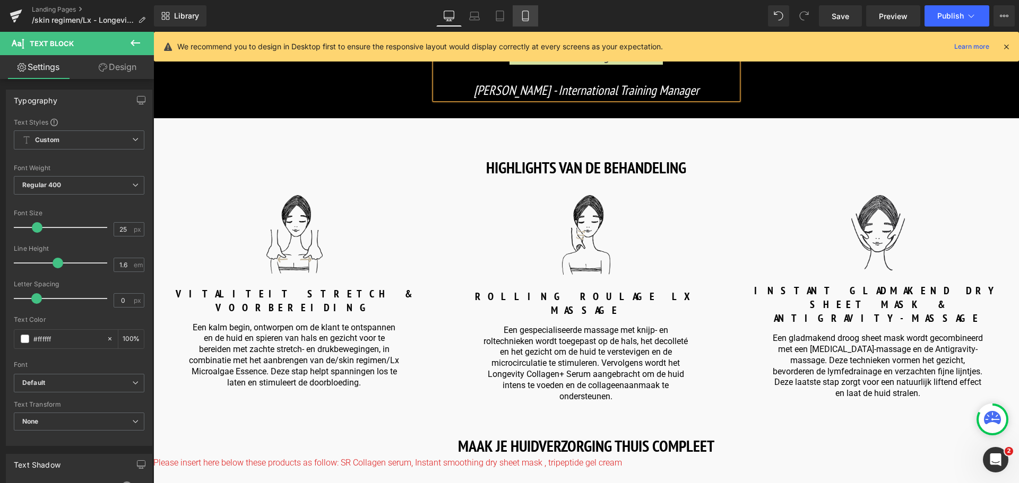
click at [526, 11] on icon at bounding box center [525, 16] width 6 height 10
type input "100"
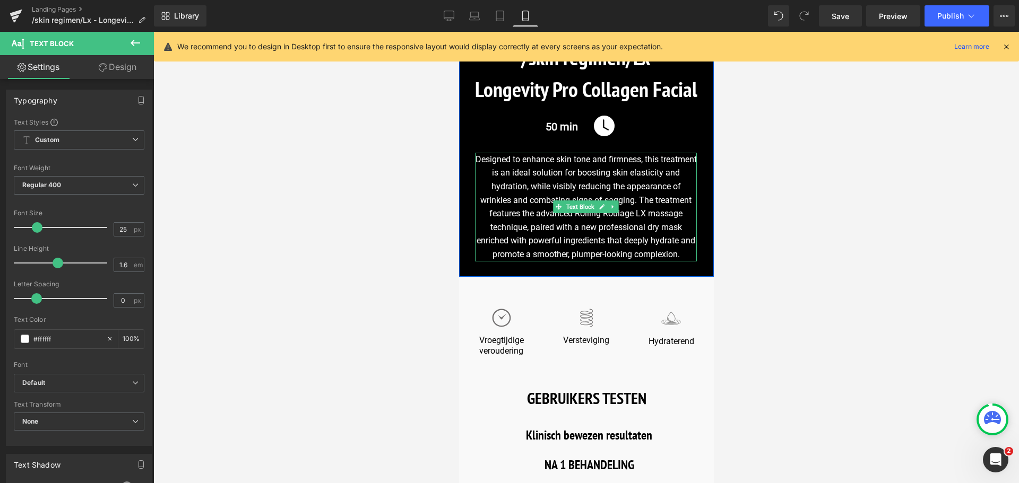
scroll to position [159, 0]
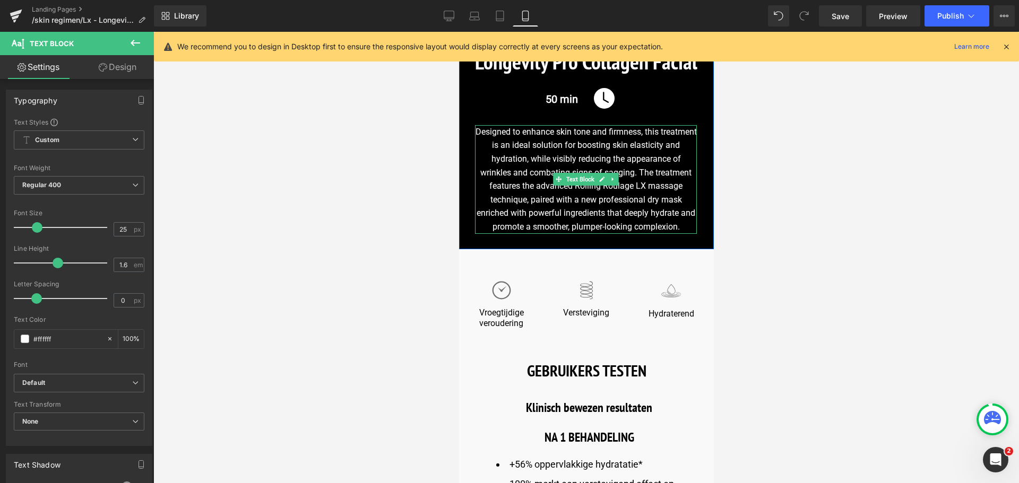
click at [485, 138] on div "Designed to enhance skin tone and firmness, this treatment is an ideal solution…" at bounding box center [585, 179] width 222 height 109
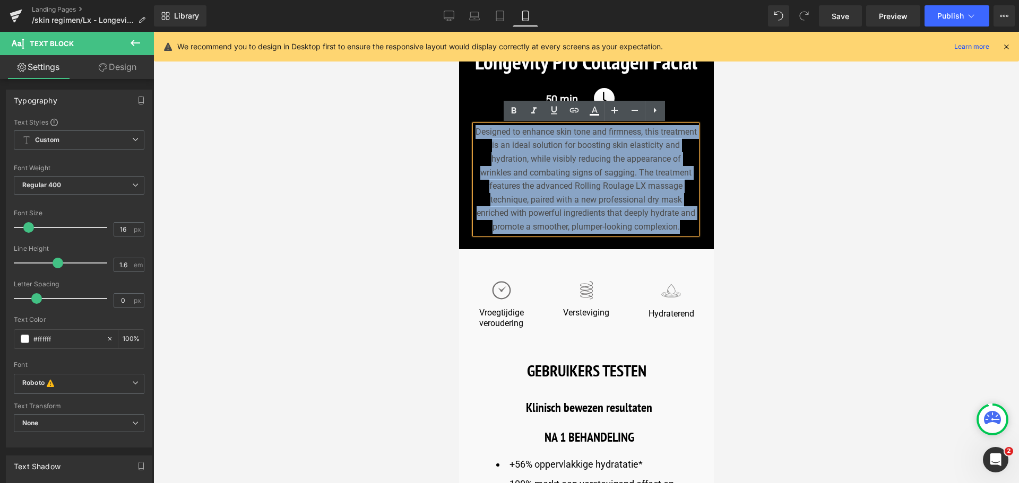
drag, startPoint x: 492, startPoint y: 134, endPoint x: 691, endPoint y: 228, distance: 219.8
click at [691, 228] on div "Designed to enhance skin tone and firmness, this treatment is an ideal solution…" at bounding box center [585, 179] width 222 height 109
click at [530, 168] on div "Designed to enhance skin tone and firmness, this treatment is an ideal solution…" at bounding box center [585, 179] width 222 height 109
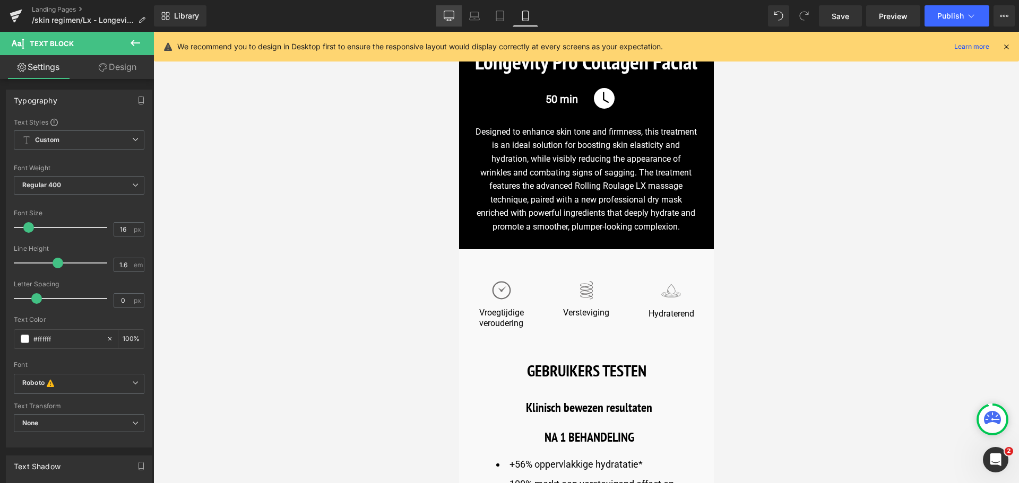
click at [447, 17] on icon at bounding box center [449, 16] width 11 height 11
type input "100"
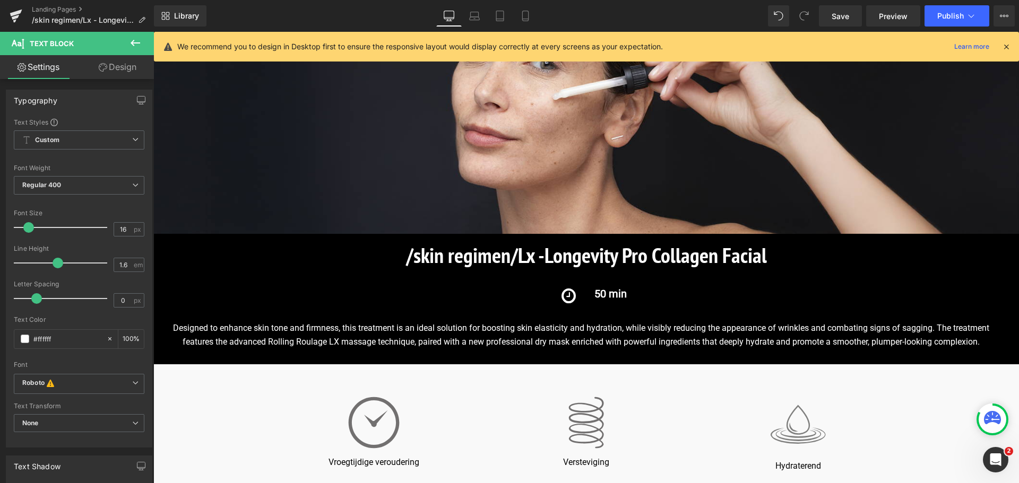
scroll to position [356, 0]
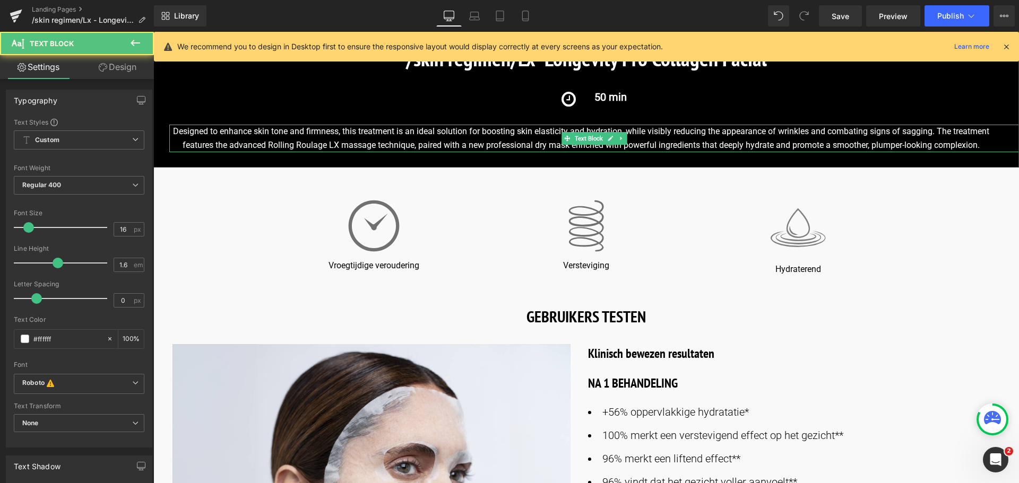
click at [184, 134] on div "Designed to enhance skin tone and firmness, this treatment is an ideal solution…" at bounding box center [594, 138] width 850 height 27
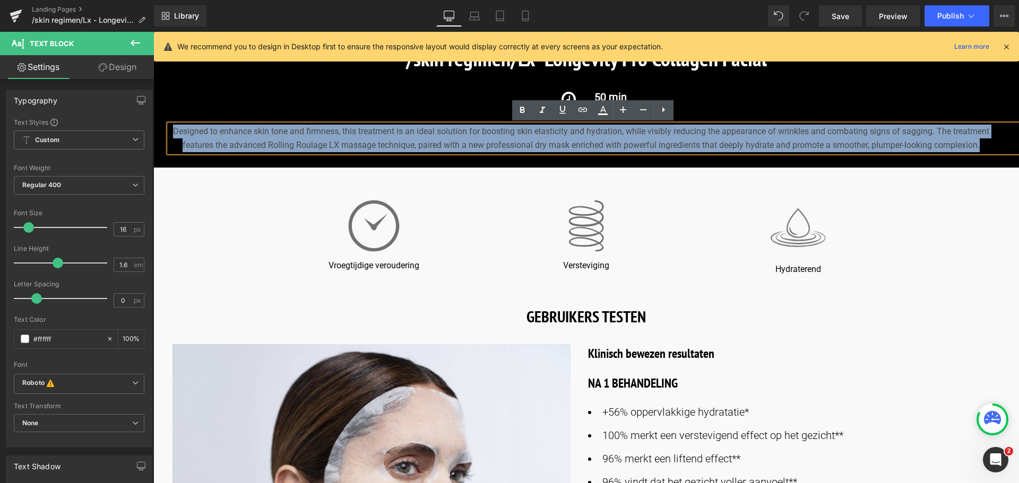
drag, startPoint x: 170, startPoint y: 132, endPoint x: 1018, endPoint y: 145, distance: 847.5
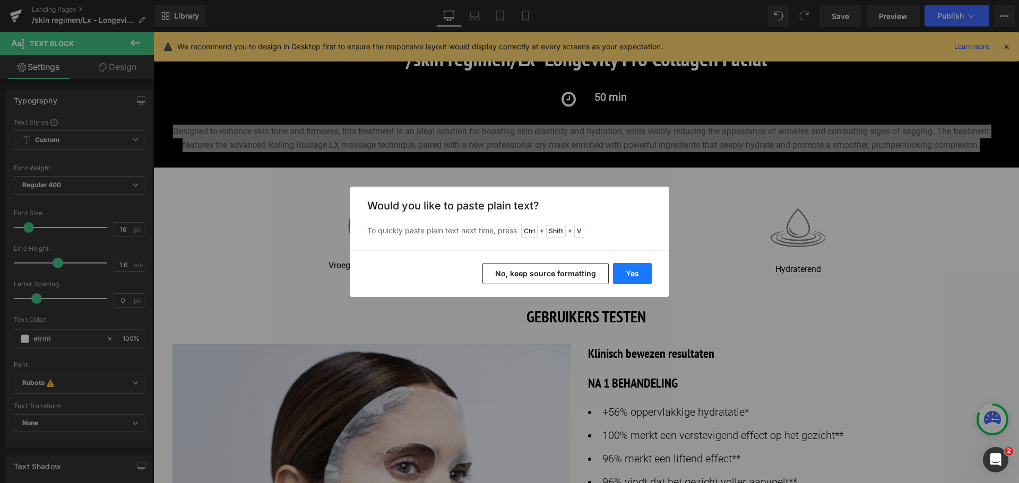
click at [634, 273] on button "Yes" at bounding box center [632, 273] width 39 height 21
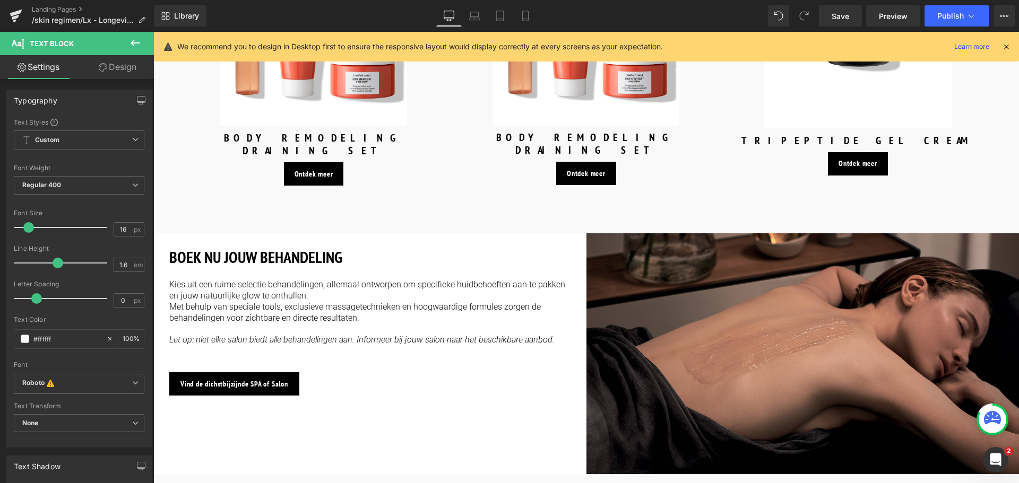
scroll to position [1736, 0]
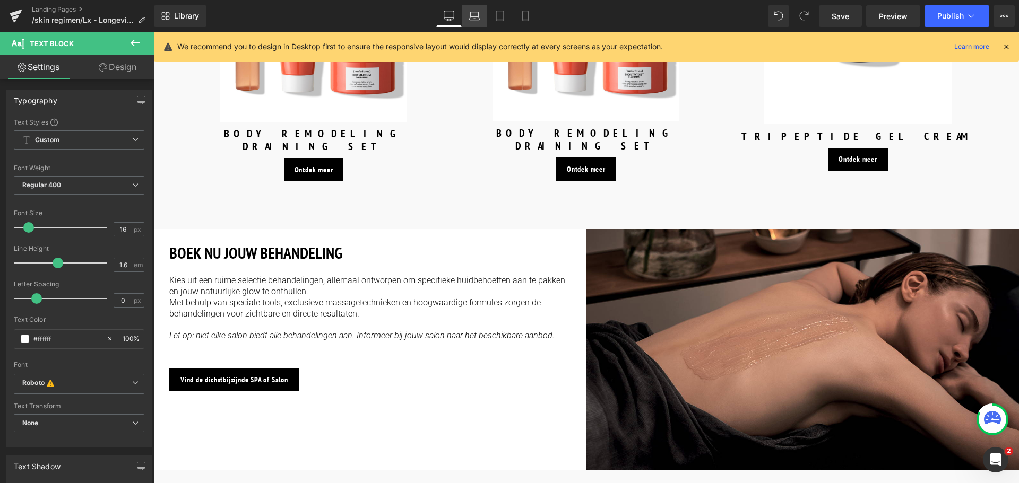
click at [475, 21] on icon at bounding box center [474, 16] width 11 height 11
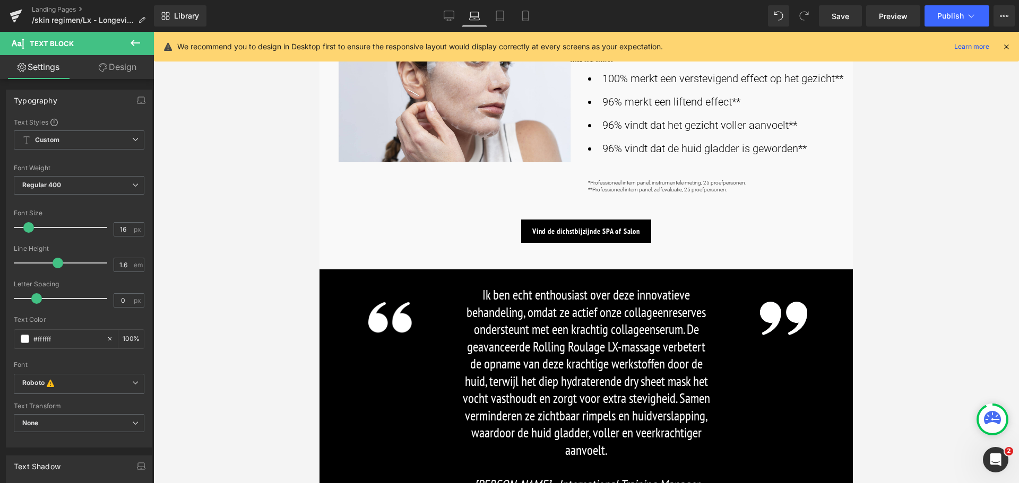
scroll to position [628, 0]
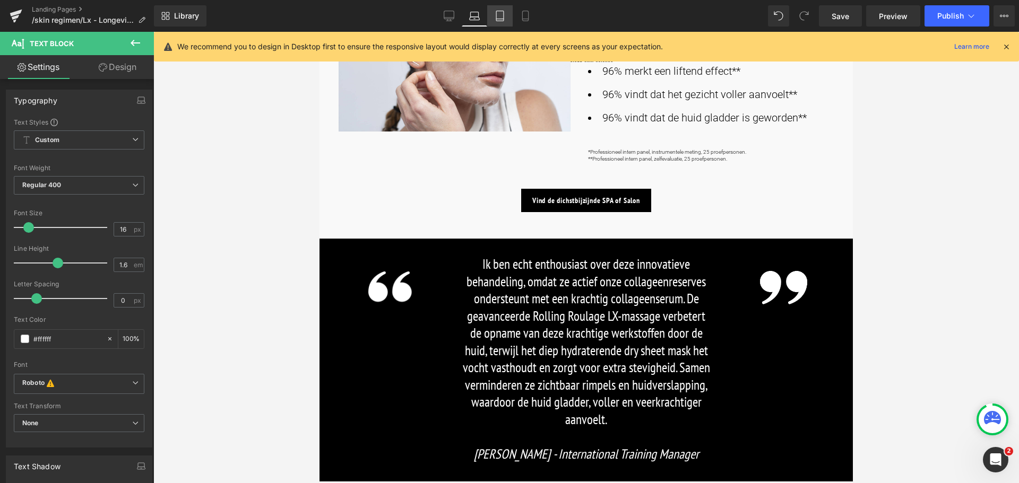
click at [504, 16] on icon at bounding box center [500, 16] width 11 height 11
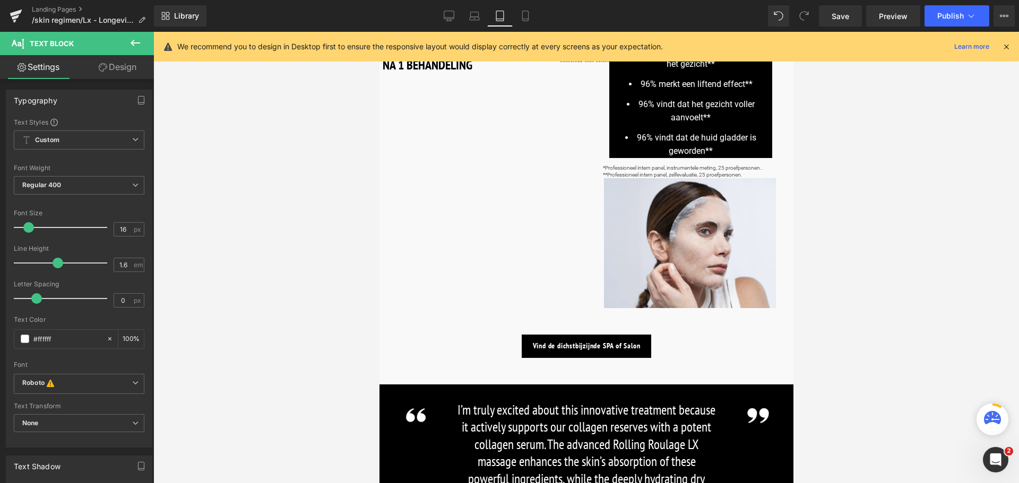
scroll to position [205, 0]
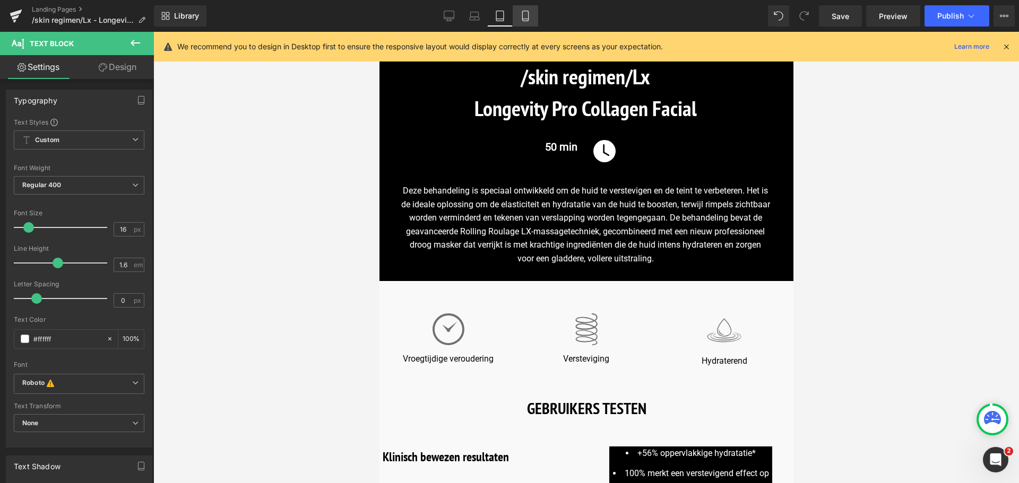
click at [524, 16] on icon at bounding box center [525, 16] width 11 height 11
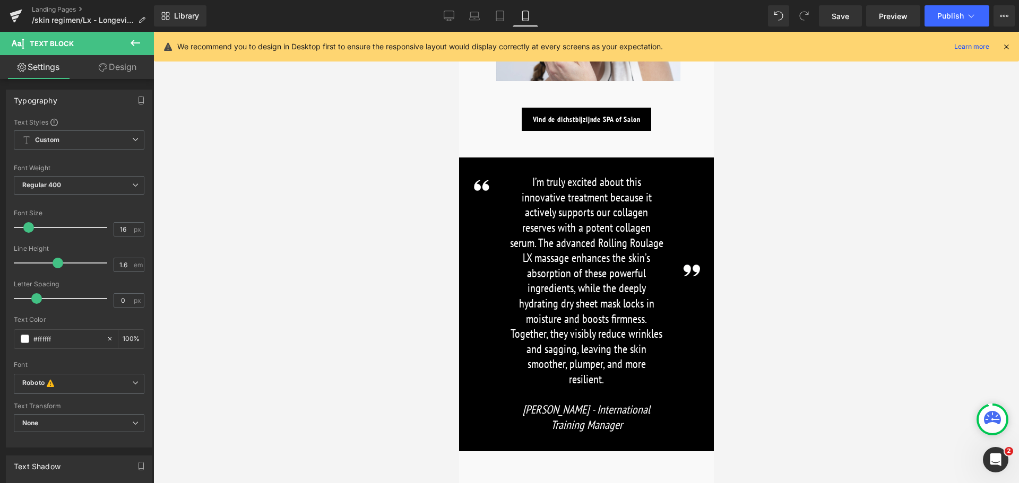
scroll to position [896, 0]
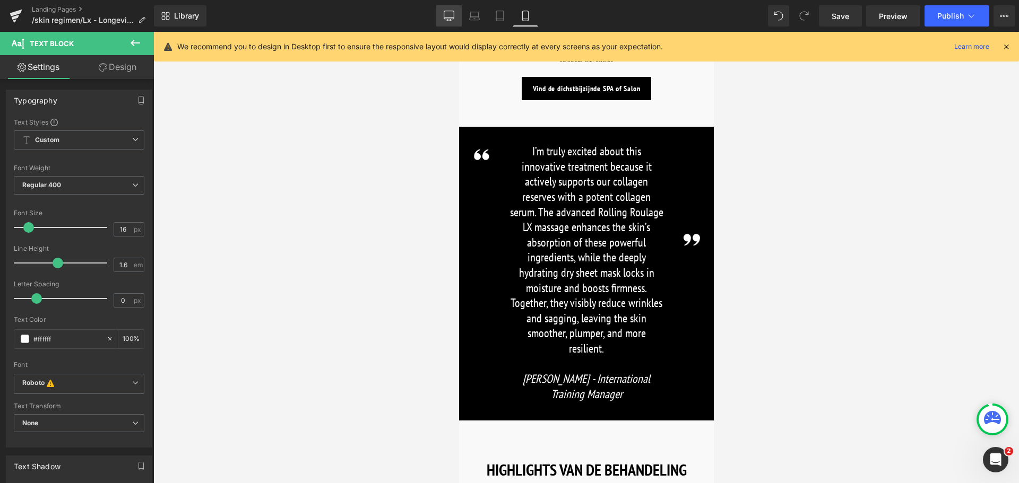
click at [447, 19] on icon at bounding box center [449, 15] width 10 height 8
type input "100"
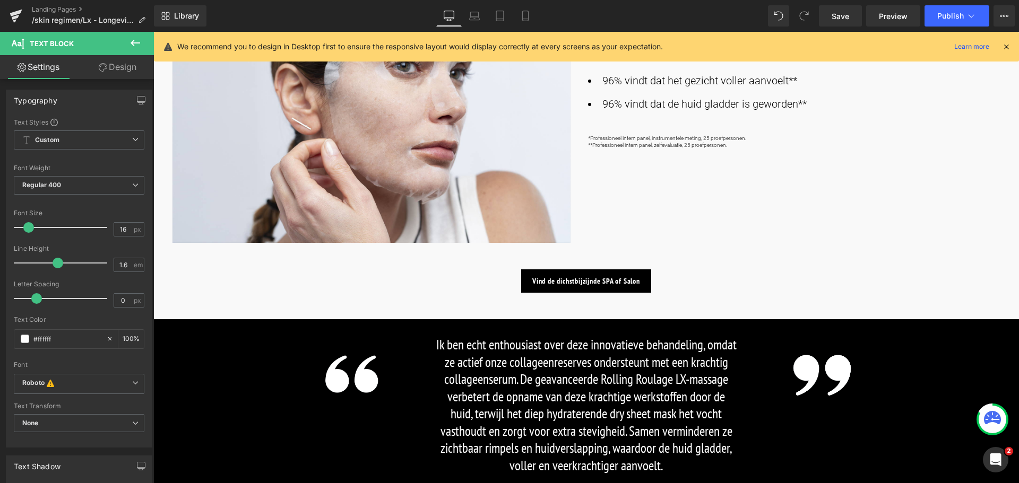
scroll to position [774, 0]
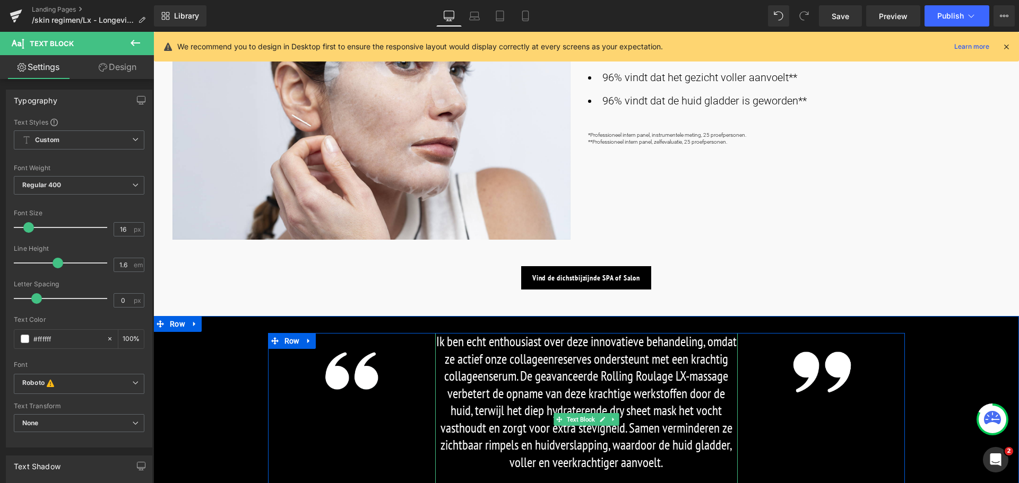
click at [445, 348] on p "Ik ben echt enthousiast over deze innovatieve behandeling, omdat ze actief onze…" at bounding box center [586, 402] width 302 height 138
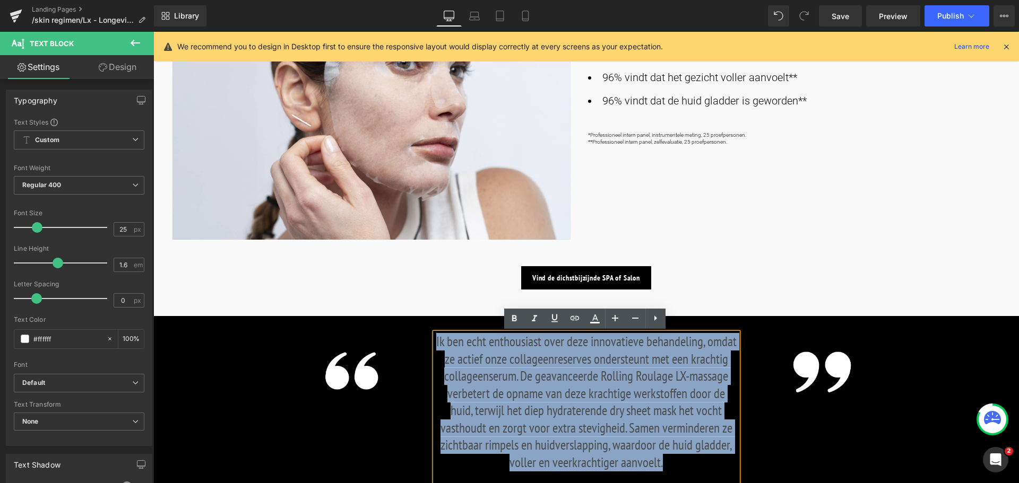
drag, startPoint x: 434, startPoint y: 344, endPoint x: 665, endPoint y: 463, distance: 259.6
click at [665, 463] on p "Ik ben echt enthousiast over deze innovatieve behandeling, omdat ze actief onze…" at bounding box center [586, 402] width 302 height 138
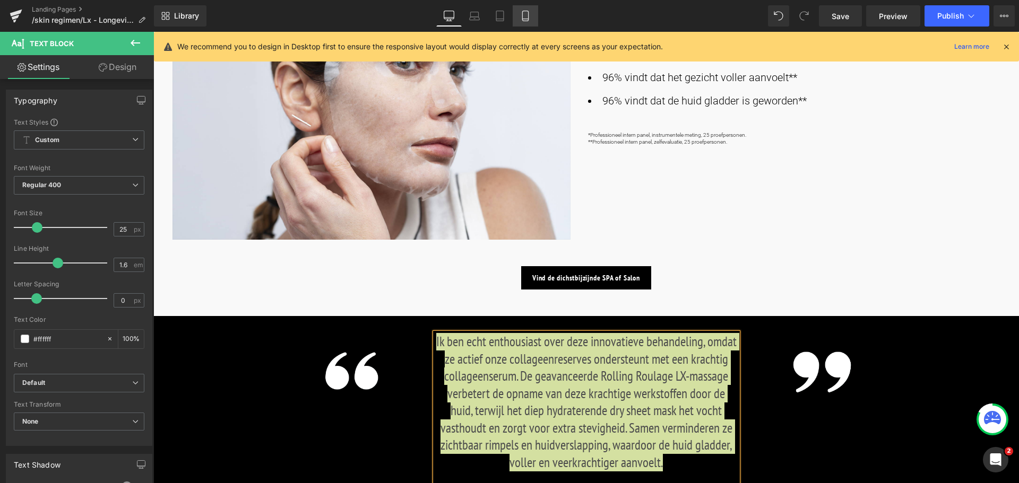
click at [531, 13] on icon at bounding box center [525, 16] width 11 height 11
type input "100"
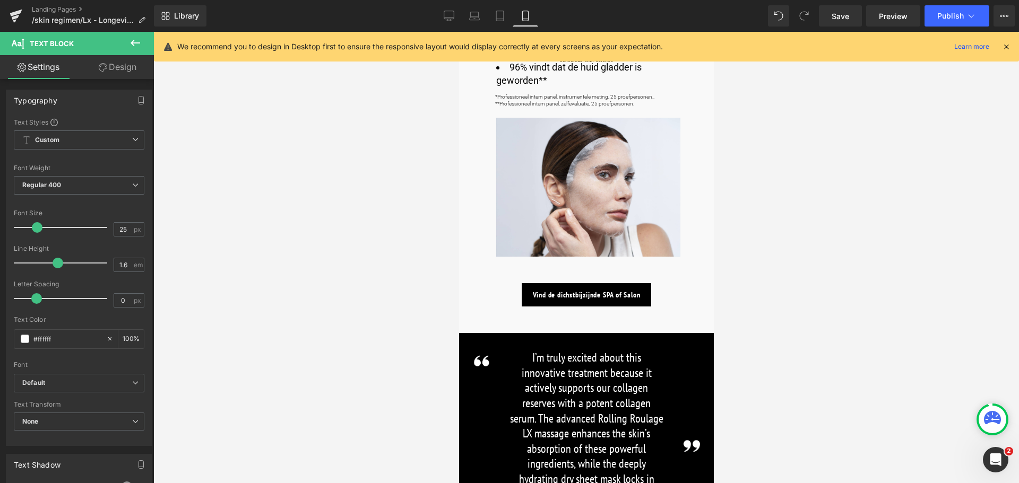
scroll to position [796, 0]
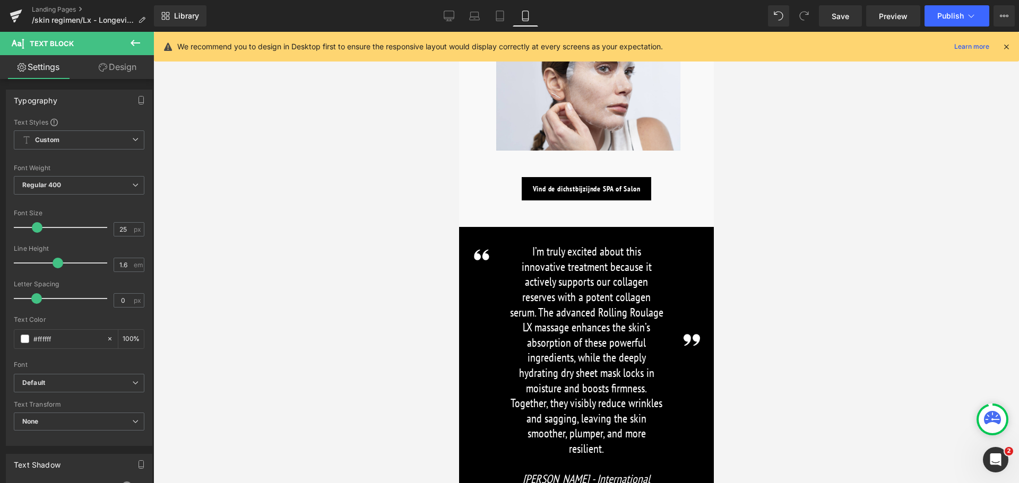
click at [514, 274] on p "I’m truly excited about this innovative treatment because it actively supports …" at bounding box center [586, 350] width 154 height 212
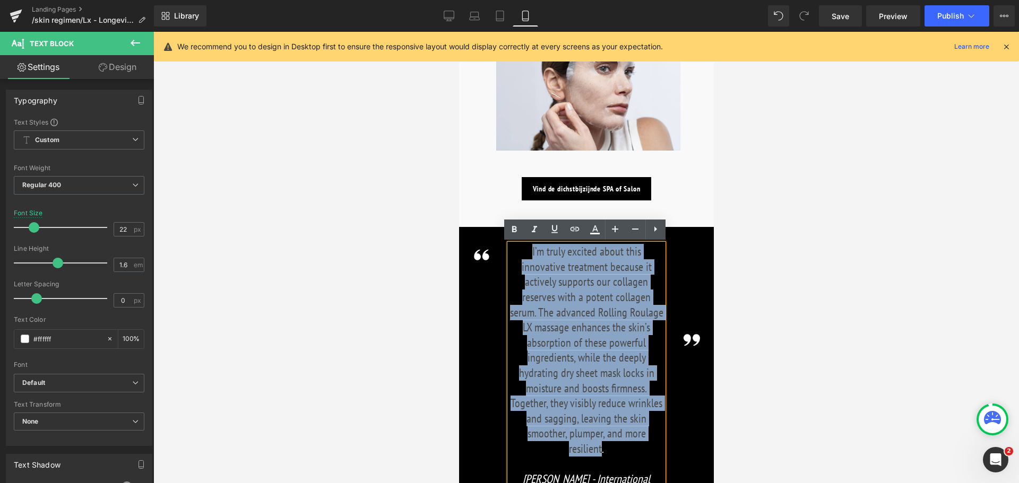
drag, startPoint x: 508, startPoint y: 255, endPoint x: 660, endPoint y: 418, distance: 222.6
click at [660, 418] on p "I’m truly excited about this innovative treatment because it actively supports …" at bounding box center [586, 350] width 154 height 212
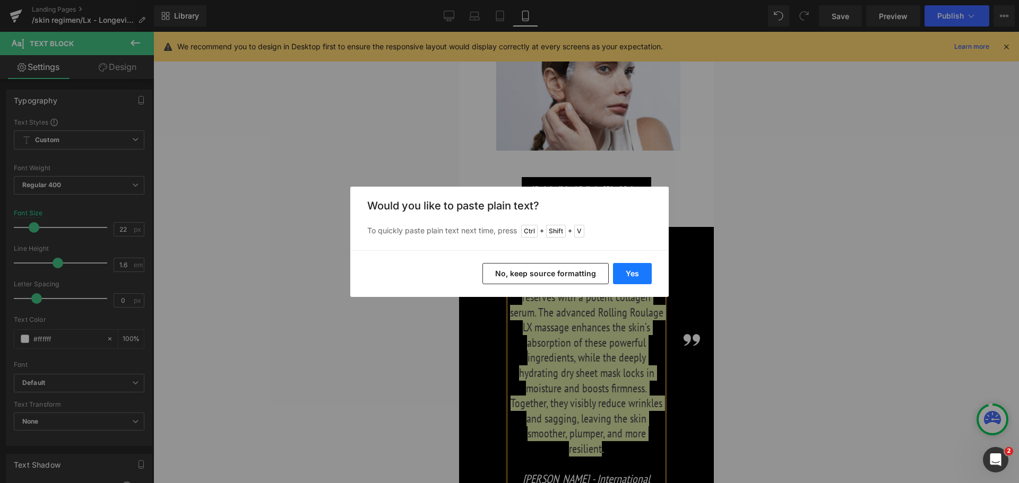
click at [629, 271] on button "Yes" at bounding box center [632, 273] width 39 height 21
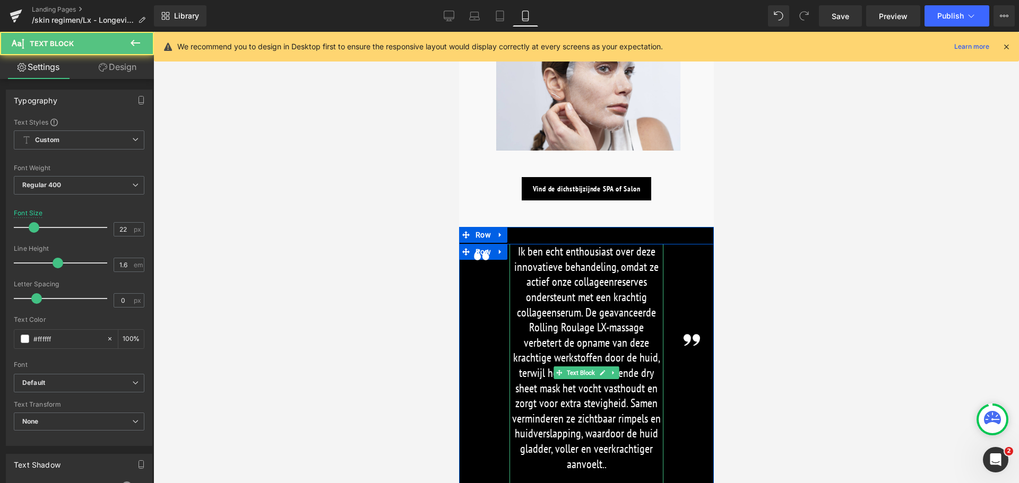
click at [639, 450] on p "Ik ben echt enthousiast over deze innovatieve behandeling, omdat ze actief onze…" at bounding box center [586, 358] width 154 height 228
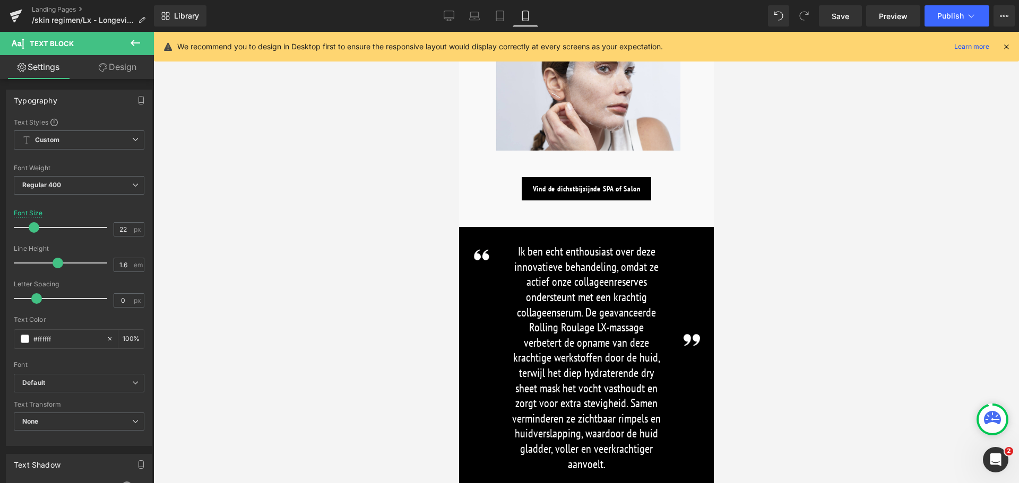
click at [741, 379] on div at bounding box center [585, 258] width 865 height 452
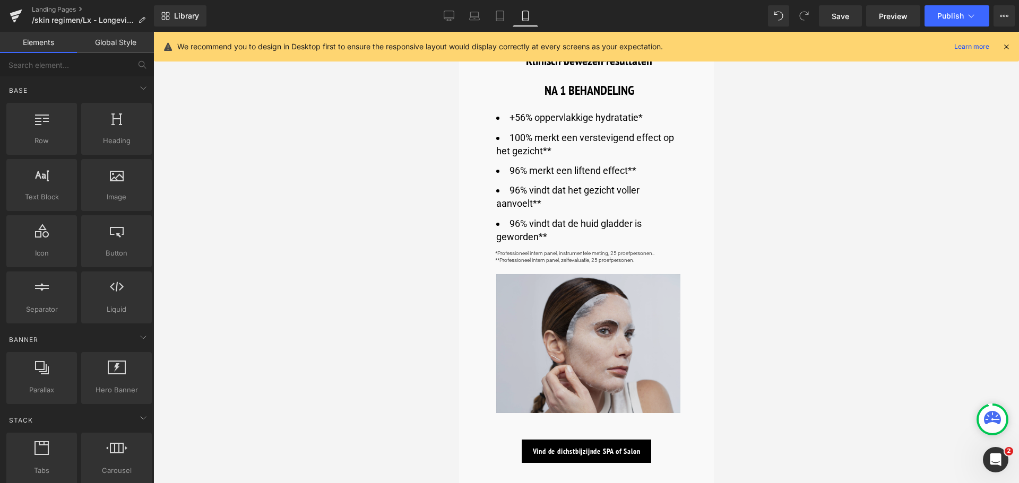
scroll to position [531, 0]
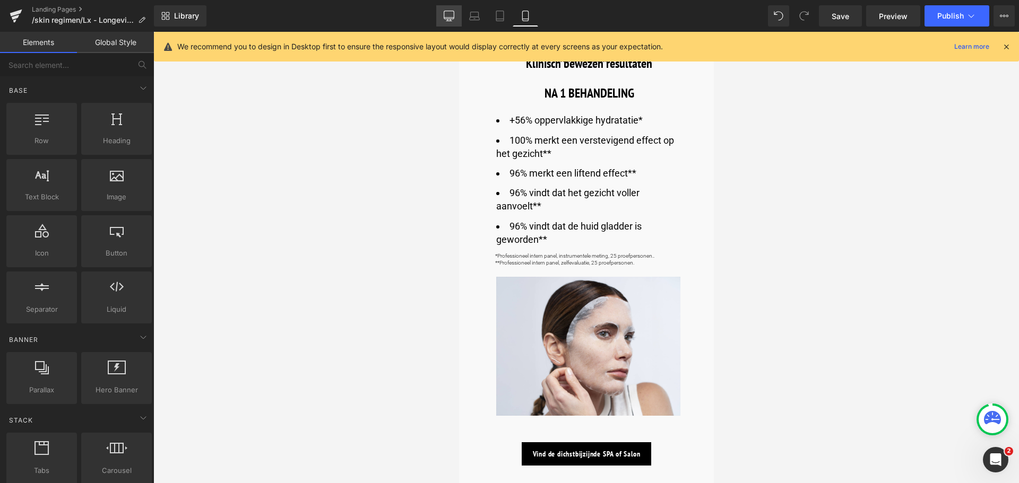
click at [445, 19] on icon at bounding box center [449, 16] width 11 height 11
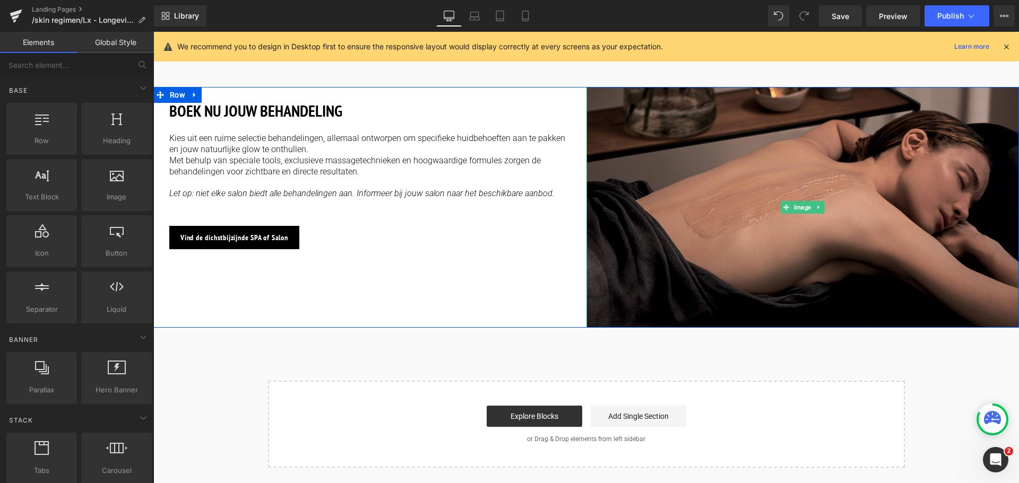
scroll to position [1886, 0]
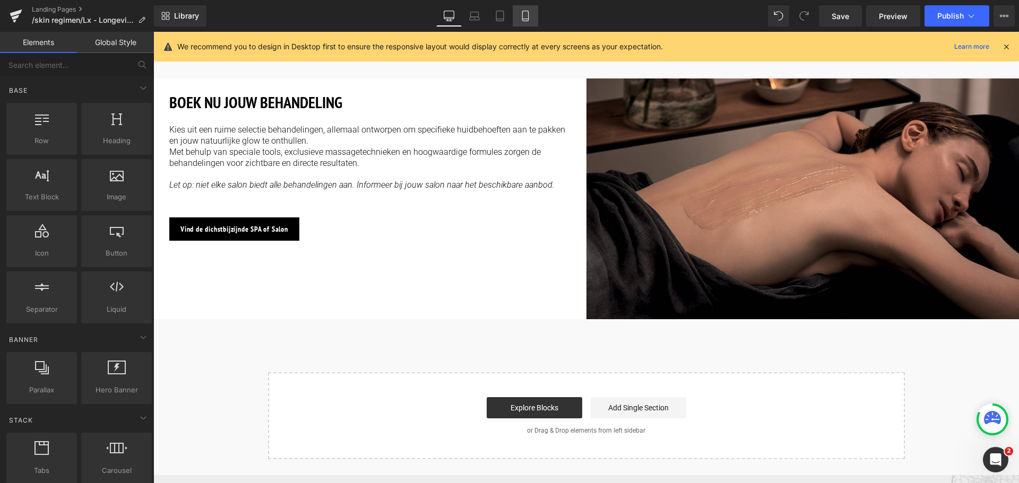
click at [522, 15] on icon at bounding box center [525, 16] width 11 height 11
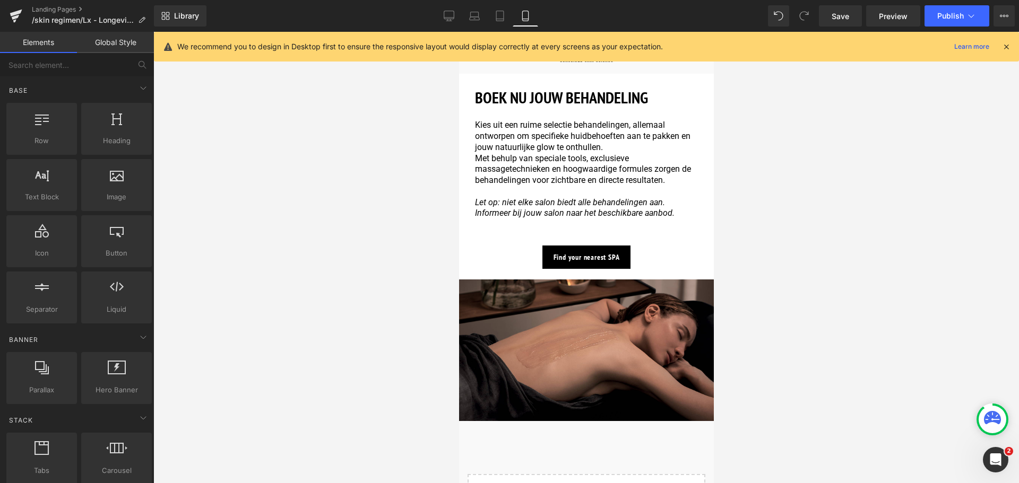
scroll to position [1919, 0]
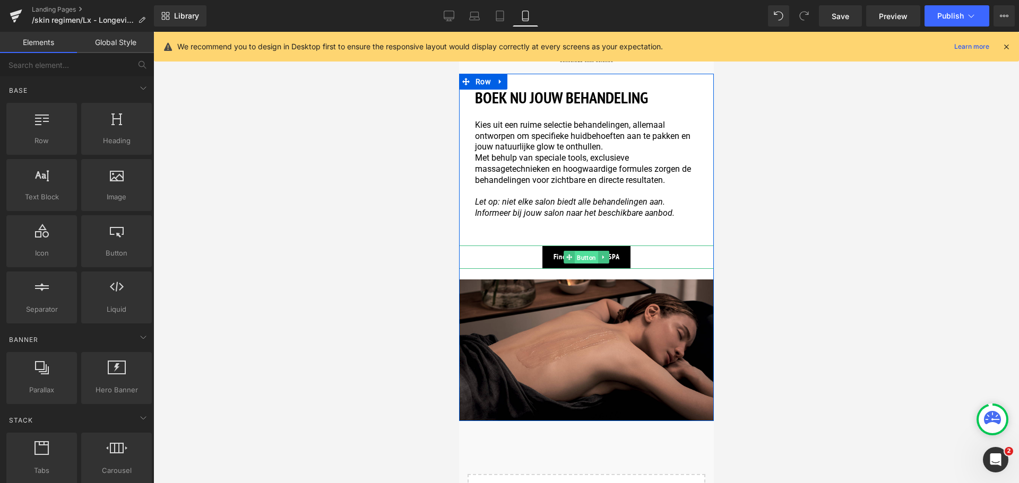
click at [584, 252] on span "Button" at bounding box center [585, 258] width 23 height 13
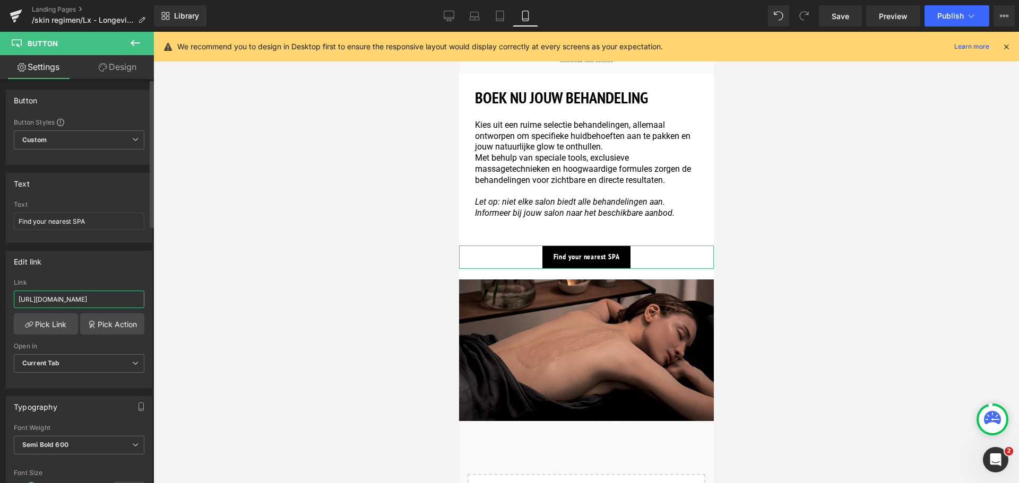
drag, startPoint x: 124, startPoint y: 298, endPoint x: 0, endPoint y: 293, distance: 123.7
click at [0, 293] on div "Edit link [URL][DOMAIN_NAME] Link [URL][DOMAIN_NAME] Pick Link Pick Action Curr…" at bounding box center [79, 315] width 159 height 145
type input "/pages/spa-locator?_gl=1*17ps2ce*_up*MQ..&gclid=CjwKCAjwxNW2BhAkEiwA24Cm9Ew9Tuk…"
drag, startPoint x: 94, startPoint y: 220, endPoint x: 0, endPoint y: 212, distance: 94.2
click at [0, 212] on div "Text Find your nearest SPA Text Find your nearest SPA" at bounding box center [79, 204] width 159 height 78
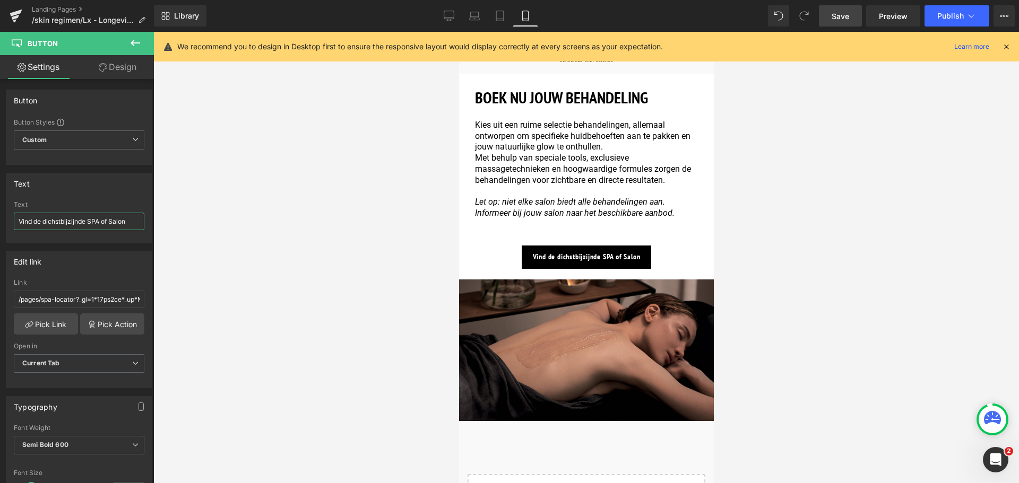
type input "Vind de dichstbijzijnde SPA of Salon"
click at [836, 20] on span "Save" at bounding box center [841, 16] width 18 height 11
click at [974, 12] on icon at bounding box center [971, 16] width 11 height 11
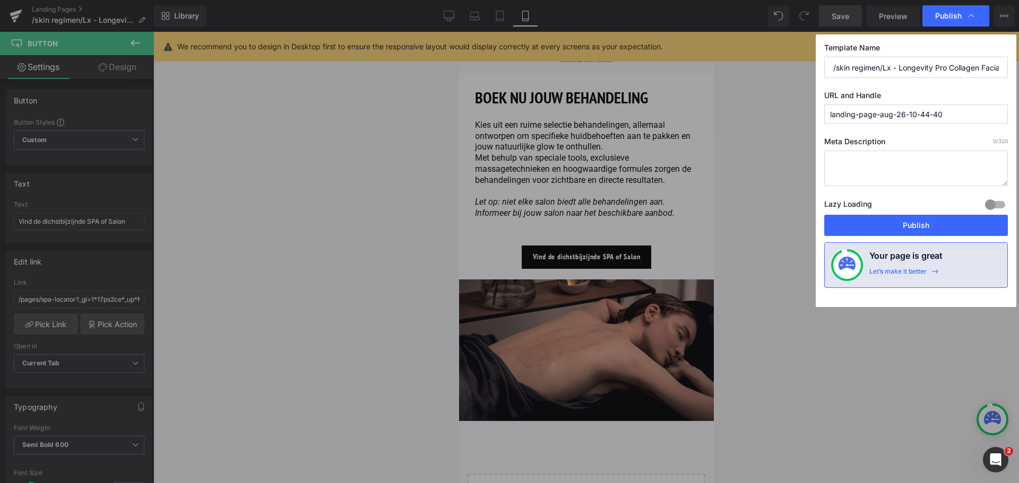
scroll to position [0, 4]
drag, startPoint x: 833, startPoint y: 68, endPoint x: 1046, endPoint y: 82, distance: 214.3
click at [1018, 82] on html "Button You are previewing how the will restyle your page. You can not edit Elem…" at bounding box center [509, 241] width 1019 height 483
